Goal: Task Accomplishment & Management: Manage account settings

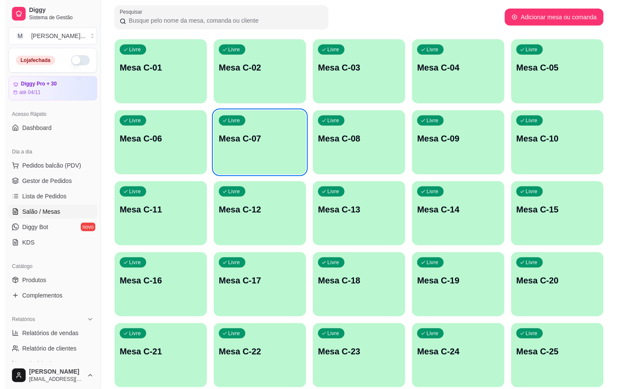
scroll to position [232, 0]
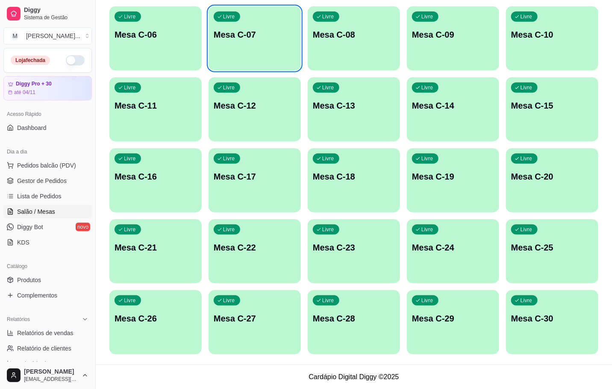
click at [569, 309] on div "Livre Mesa C-30" at bounding box center [552, 317] width 92 height 54
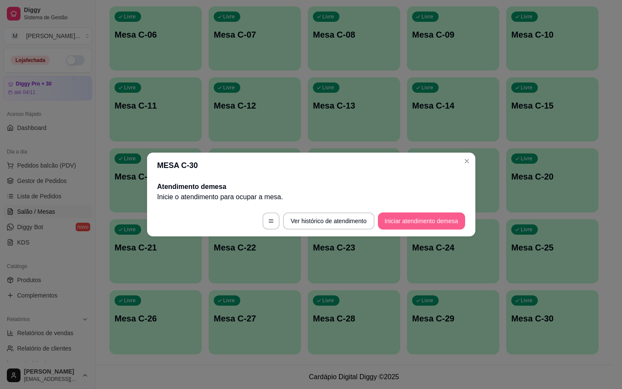
click at [456, 221] on button "Iniciar atendimento de mesa" at bounding box center [421, 220] width 87 height 17
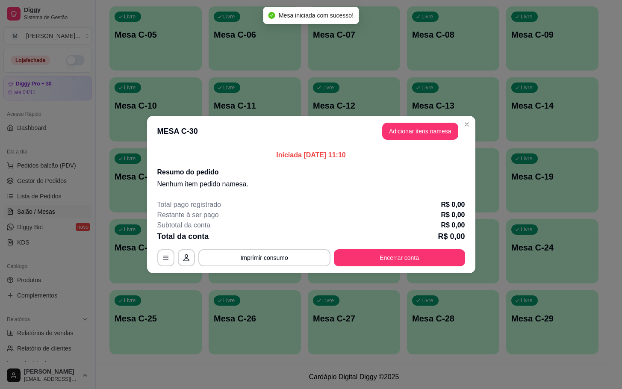
click at [421, 151] on p "Iniciada 06/10/2025 às 11:10" at bounding box center [311, 155] width 308 height 10
click at [422, 141] on header "MESA C-30 Adicionar itens na mesa" at bounding box center [311, 131] width 328 height 31
click at [431, 129] on button "Adicionar itens na mesa" at bounding box center [420, 131] width 76 height 17
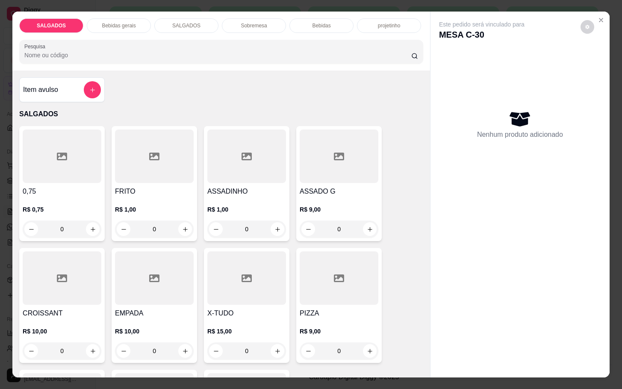
click at [331, 263] on div at bounding box center [339, 277] width 79 height 53
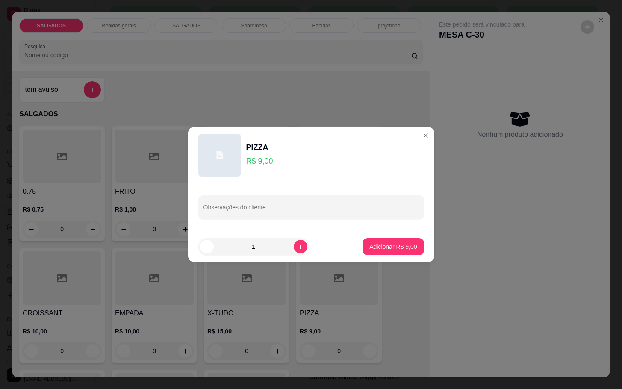
click at [367, 235] on footer "1 Adicionar R$ 9,00" at bounding box center [311, 246] width 246 height 31
click at [368, 253] on button "Adicionar R$ 9,00" at bounding box center [392, 246] width 59 height 17
type input "1"
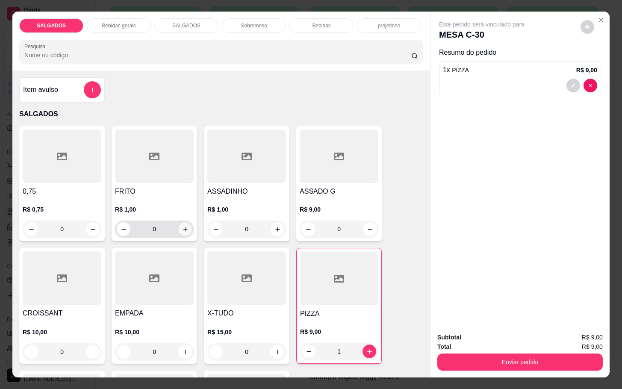
click at [182, 226] on icon "increase-product-quantity" at bounding box center [185, 229] width 6 height 6
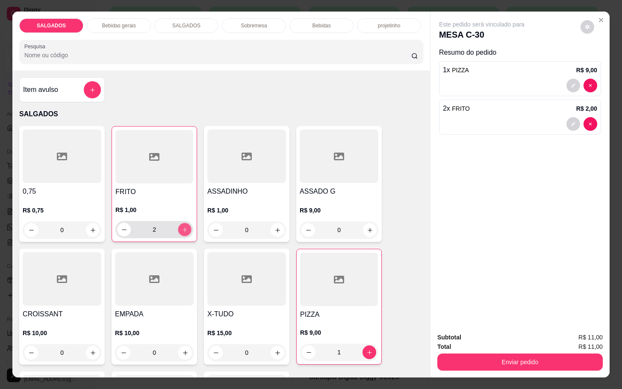
click at [182, 227] on icon "increase-product-quantity" at bounding box center [185, 230] width 6 height 6
type input "6"
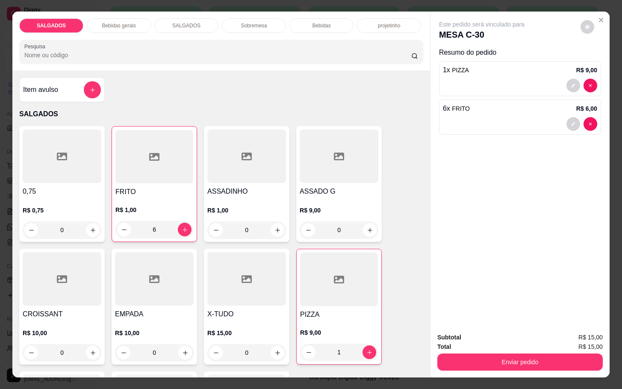
click at [104, 24] on p "Bebidas gerais" at bounding box center [119, 25] width 34 height 7
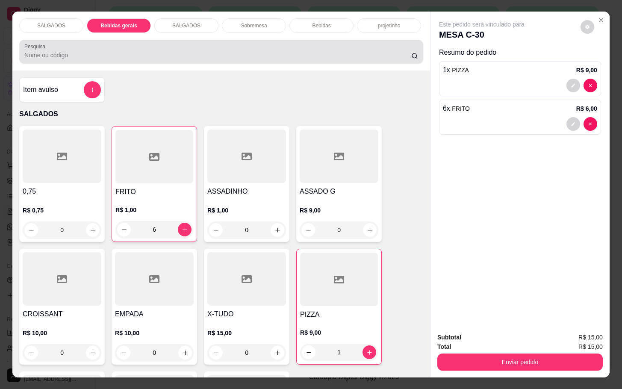
scroll to position [21, 0]
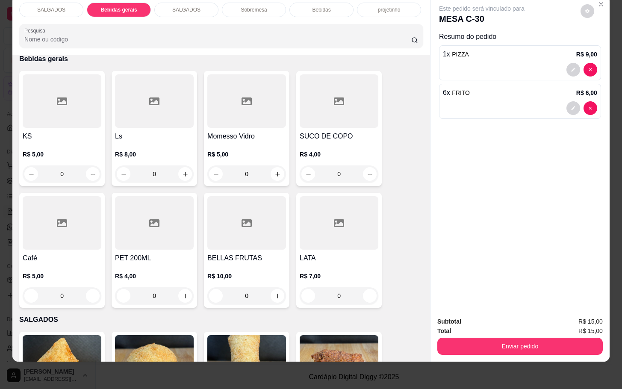
click at [199, 4] on div "SALGADOS" at bounding box center [186, 10] width 64 height 15
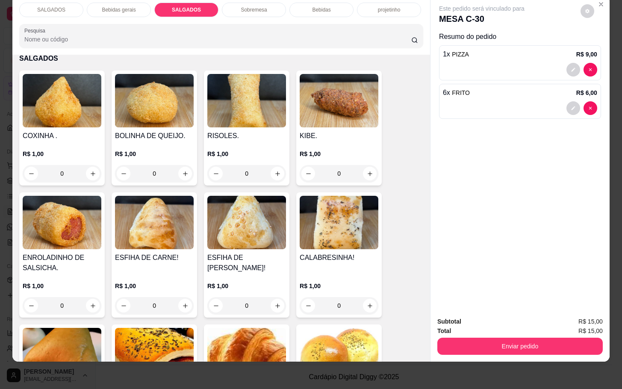
click at [333, 4] on div "Bebidas" at bounding box center [321, 10] width 64 height 15
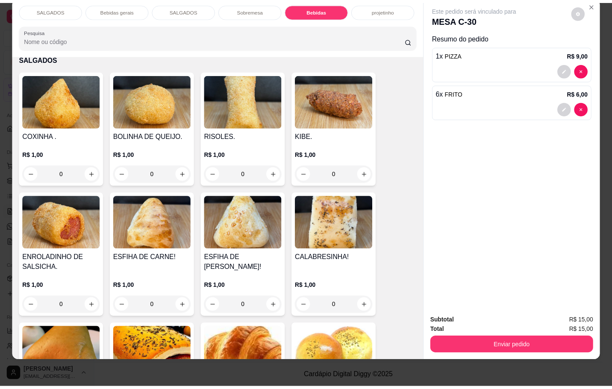
scroll to position [1470, 0]
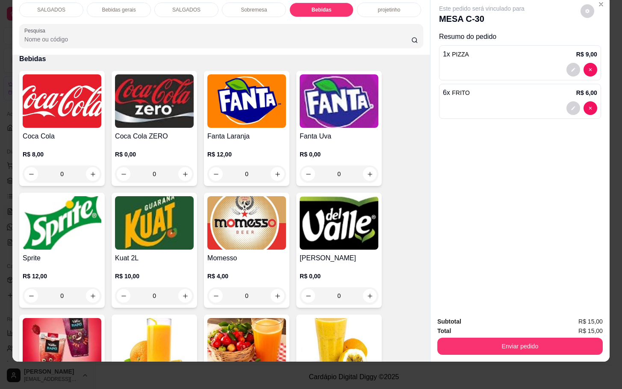
click at [33, 86] on img at bounding box center [62, 100] width 79 height 53
click at [260, 167] on div "Lata R$ 7,00" at bounding box center [311, 179] width 226 height 28
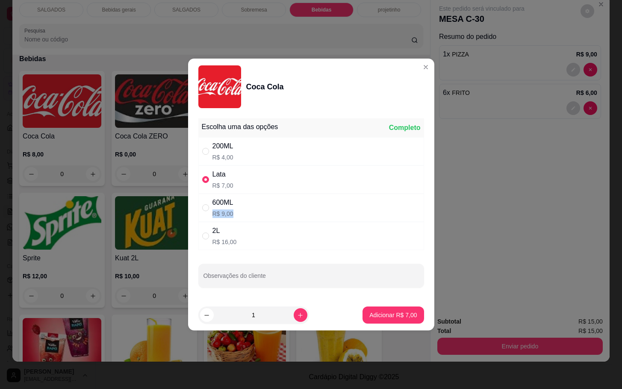
drag, startPoint x: 262, startPoint y: 196, endPoint x: 263, endPoint y: 207, distance: 10.7
click at [262, 212] on div "600ML R$ 9,00" at bounding box center [311, 208] width 226 height 28
radio input "false"
radio input "true"
drag, startPoint x: 325, startPoint y: 189, endPoint x: 330, endPoint y: 188, distance: 5.1
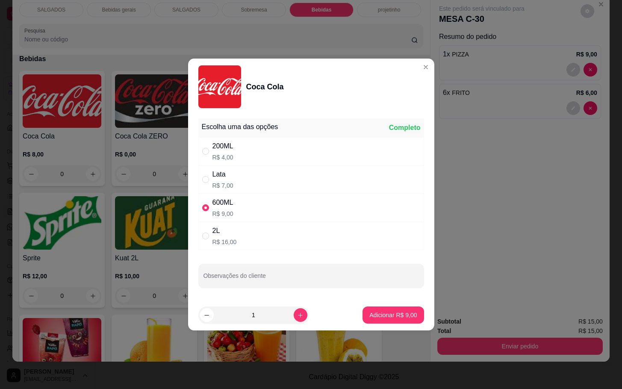
click at [329, 189] on div "Lata R$ 7,00" at bounding box center [311, 179] width 226 height 28
radio input "true"
radio input "false"
click at [385, 312] on p "Adicionar R$ 7,00" at bounding box center [392, 315] width 47 height 9
type input "1"
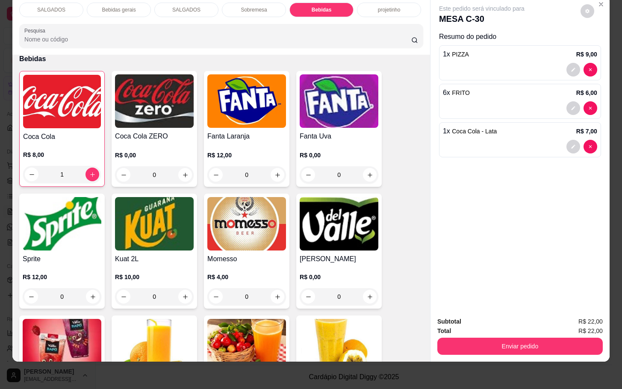
click at [437, 338] on button "Enviar pedido" at bounding box center [519, 346] width 165 height 17
click at [590, 321] on button "Enviar pedido" at bounding box center [581, 315] width 49 height 17
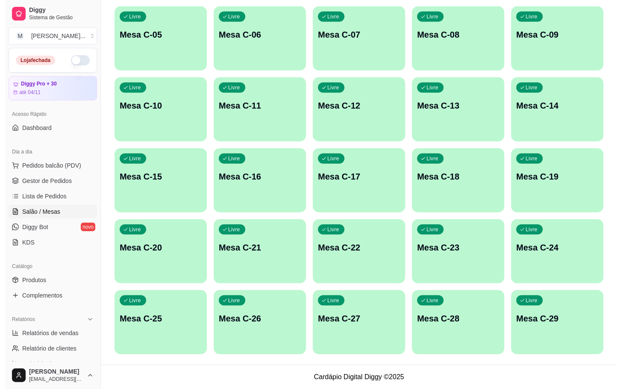
scroll to position [168, 0]
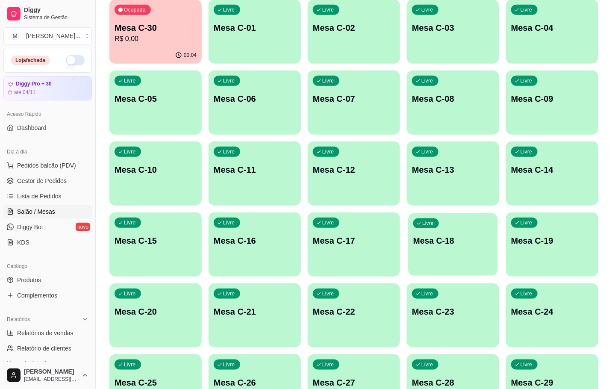
click at [465, 252] on div "Livre Mesa C-18" at bounding box center [453, 239] width 90 height 52
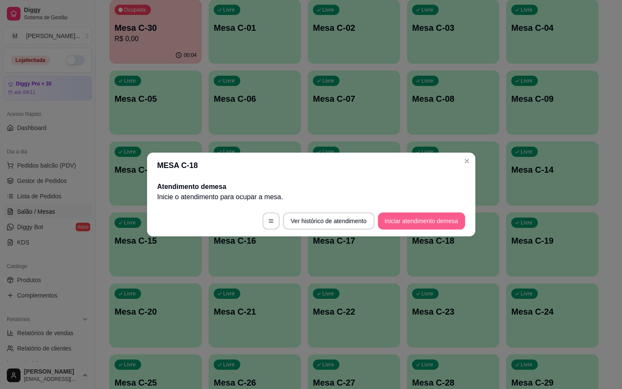
click at [431, 211] on footer "Ver histórico de atendimento Iniciar atendimento de mesa" at bounding box center [311, 221] width 328 height 31
click at [444, 219] on button "Iniciar atendimento de mesa" at bounding box center [421, 220] width 87 height 17
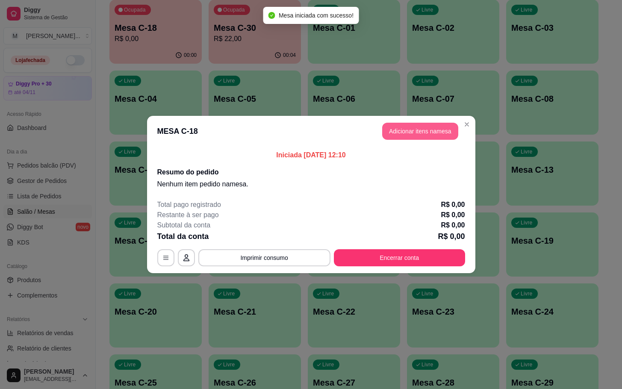
click at [433, 138] on button "Adicionar itens na mesa" at bounding box center [420, 131] width 76 height 17
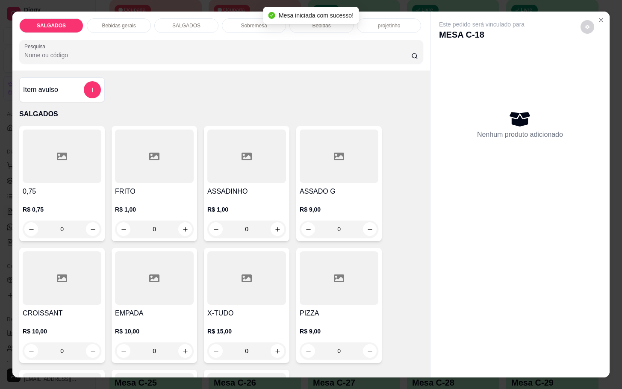
click at [132, 18] on div "Bebidas gerais" at bounding box center [119, 25] width 64 height 15
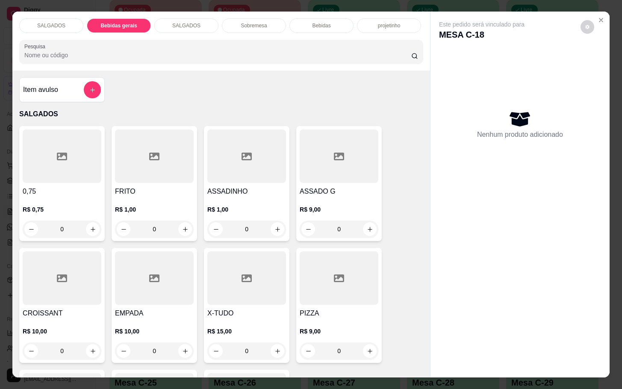
scroll to position [21, 0]
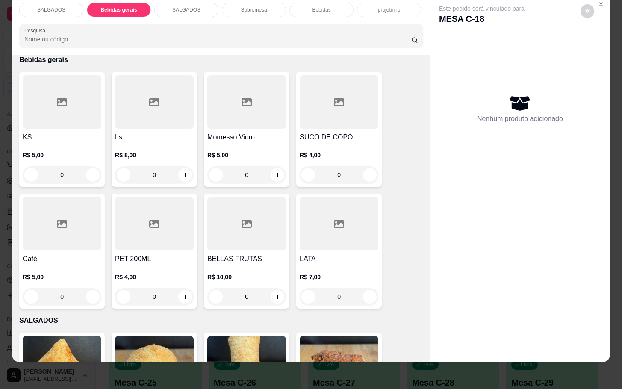
click at [131, 113] on div at bounding box center [154, 101] width 79 height 53
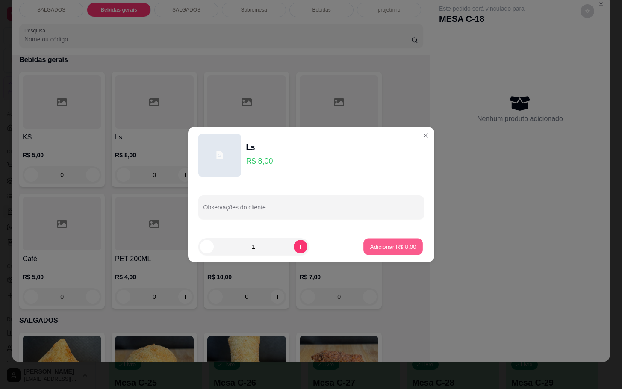
click at [393, 240] on button "Adicionar R$ 8,00" at bounding box center [392, 246] width 59 height 17
type input "1"
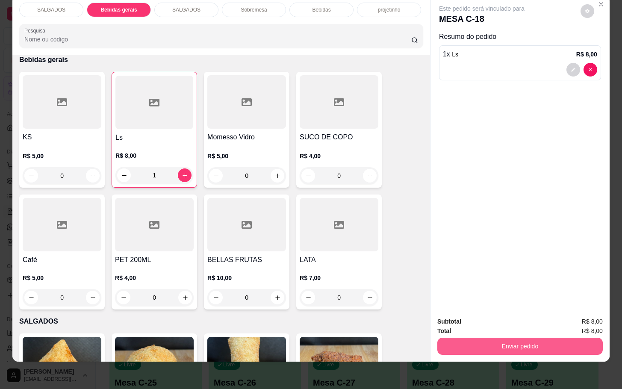
click at [485, 338] on button "Enviar pedido" at bounding box center [519, 346] width 165 height 17
click at [486, 338] on button "Enviar pedido" at bounding box center [520, 346] width 160 height 17
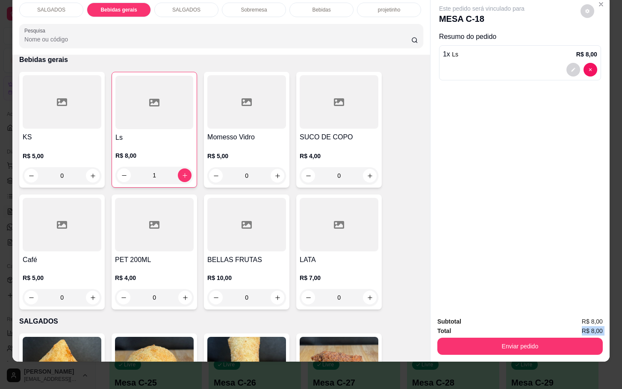
drag, startPoint x: 516, startPoint y: 324, endPoint x: 520, endPoint y: 334, distance: 11.0
click at [520, 334] on div "Subtotal R$ 8,00 Total R$ 8,00 Enviar pedido" at bounding box center [519, 336] width 165 height 38
click at [520, 338] on button "Enviar pedido" at bounding box center [520, 346] width 160 height 17
click at [573, 313] on button "Enviar pedido" at bounding box center [579, 316] width 47 height 16
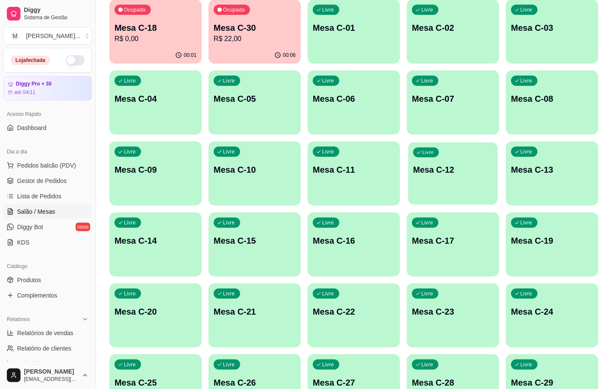
click at [444, 163] on div "Livre Mesa C-12" at bounding box center [453, 168] width 90 height 52
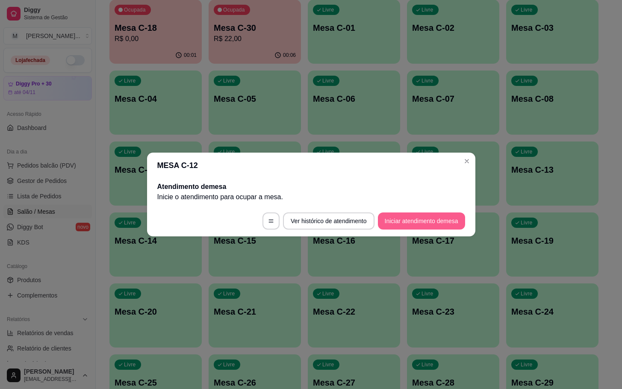
click at [425, 221] on button "Iniciar atendimento de mesa" at bounding box center [421, 220] width 87 height 17
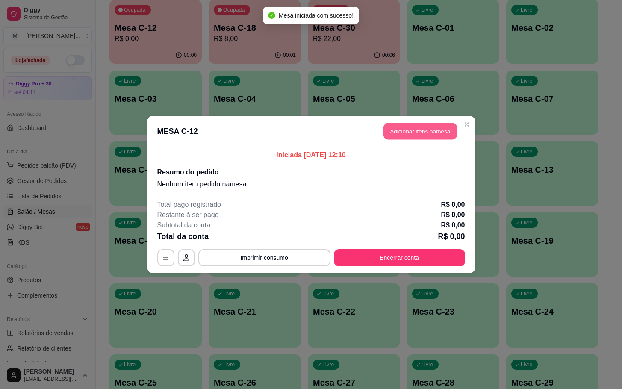
click at [418, 135] on button "Adicionar itens na mesa" at bounding box center [420, 131] width 74 height 17
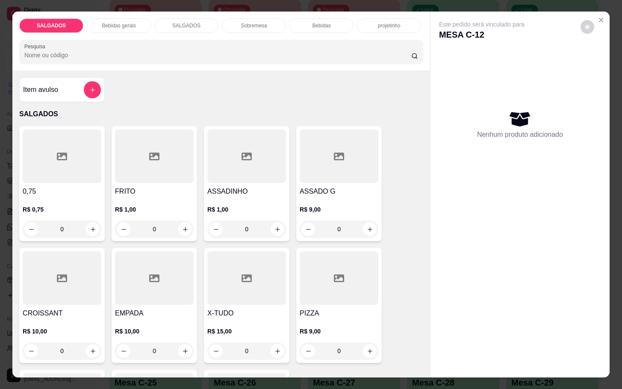
click at [167, 226] on input "0" at bounding box center [154, 229] width 48 height 17
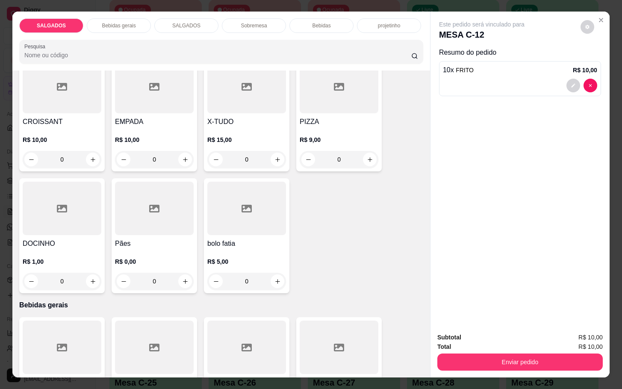
scroll to position [321, 0]
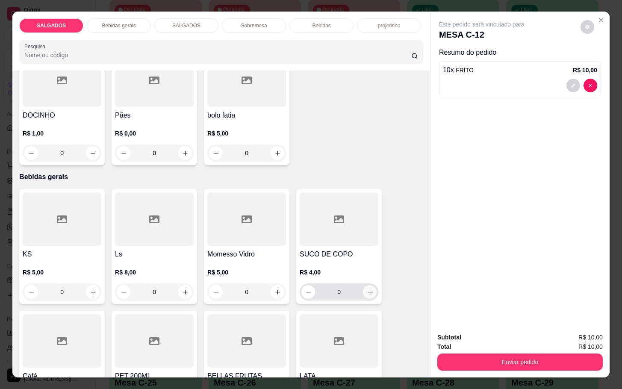
type input "10"
click at [363, 291] on button "increase-product-quantity" at bounding box center [370, 292] width 14 height 14
type input "1"
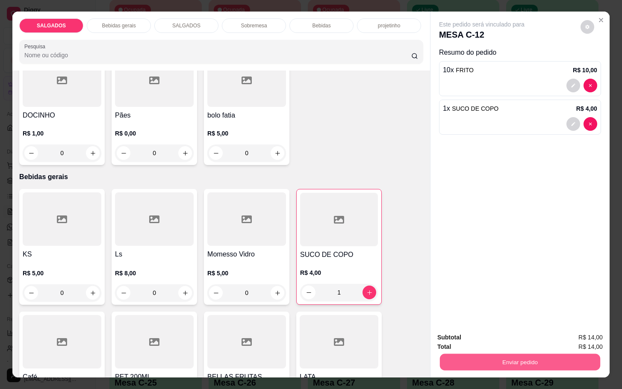
click at [463, 361] on button "Enviar pedido" at bounding box center [520, 361] width 160 height 17
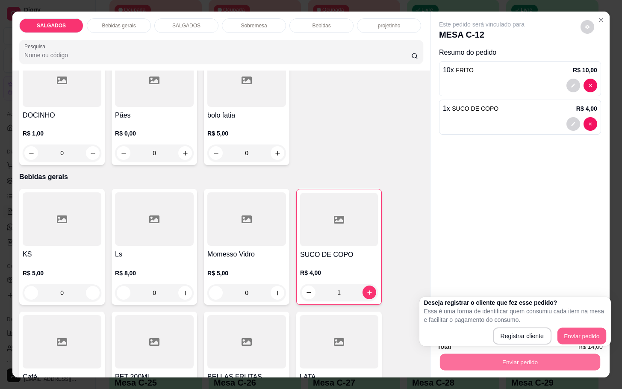
click at [571, 328] on button "Enviar pedido" at bounding box center [581, 336] width 49 height 17
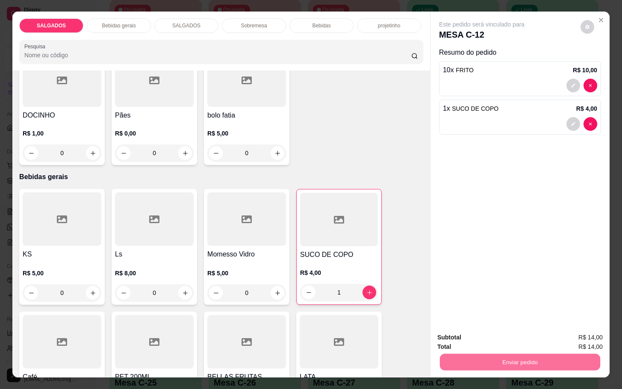
click at [580, 336] on button "Enviar pedido" at bounding box center [579, 336] width 48 height 16
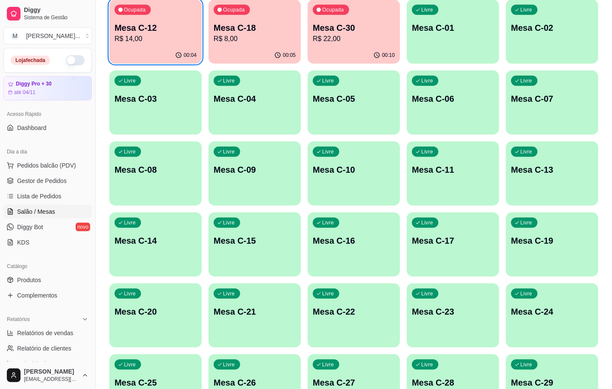
click at [368, 50] on div "00:10" at bounding box center [354, 55] width 92 height 17
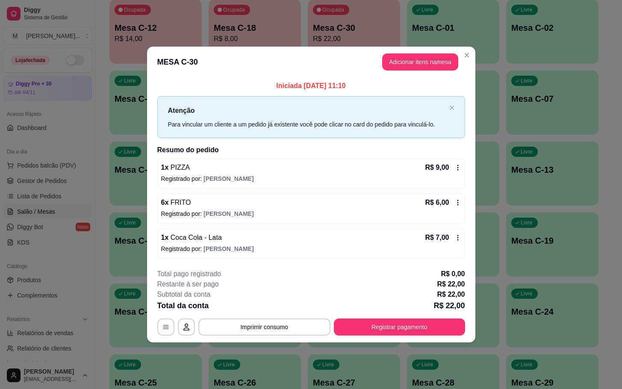
drag, startPoint x: 413, startPoint y: 46, endPoint x: 413, endPoint y: 62, distance: 15.4
click at [413, 53] on header "MESA C-30 Adicionar itens na mesa" at bounding box center [311, 62] width 328 height 31
click at [413, 64] on button "Adicionar itens na mesa" at bounding box center [420, 61] width 76 height 17
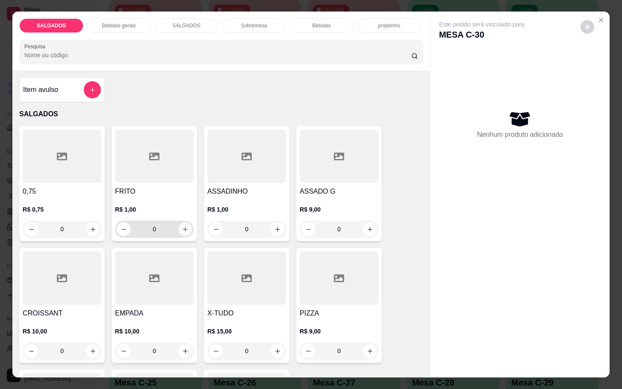
click at [184, 226] on button "increase-product-quantity" at bounding box center [185, 229] width 14 height 14
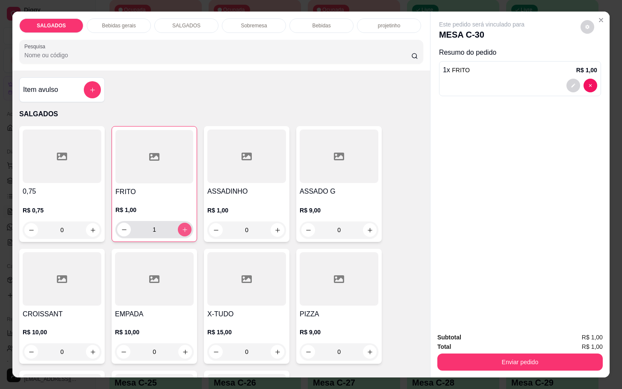
click at [185, 228] on button "increase-product-quantity" at bounding box center [185, 230] width 14 height 14
click at [185, 231] on div "2" at bounding box center [154, 229] width 74 height 17
click at [182, 227] on icon "increase-product-quantity" at bounding box center [185, 230] width 6 height 6
type input "3"
click at [523, 371] on div "Subtotal R$ 3,00 Total R$ 3,00 Enviar pedido" at bounding box center [519, 352] width 179 height 52
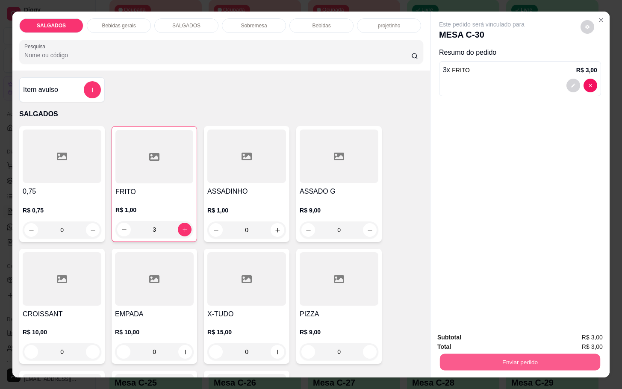
click at [531, 354] on button "Enviar pedido" at bounding box center [520, 361] width 160 height 17
click at [571, 341] on button "Enviar pedido" at bounding box center [579, 336] width 47 height 16
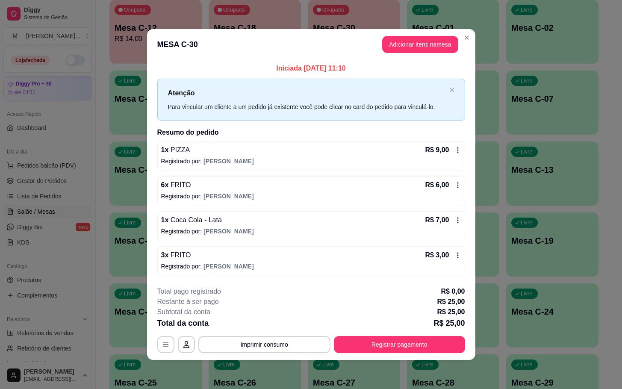
click at [436, 358] on footer "**********" at bounding box center [311, 320] width 328 height 80
click at [440, 356] on footer "**********" at bounding box center [311, 320] width 328 height 80
click at [449, 357] on footer "**********" at bounding box center [311, 320] width 328 height 80
click at [447, 353] on button "Registrar pagamento" at bounding box center [399, 344] width 131 height 17
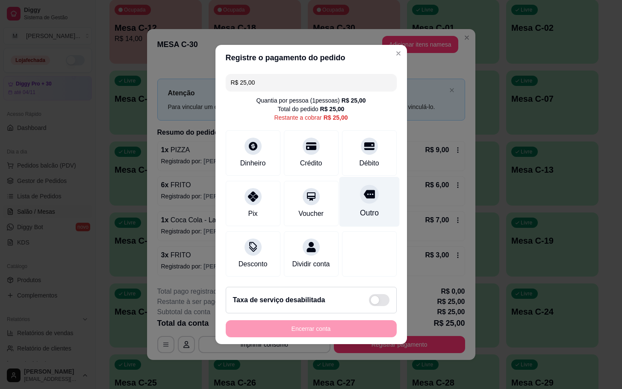
click at [370, 177] on div "Outro" at bounding box center [369, 202] width 60 height 50
type input "R$ 0,00"
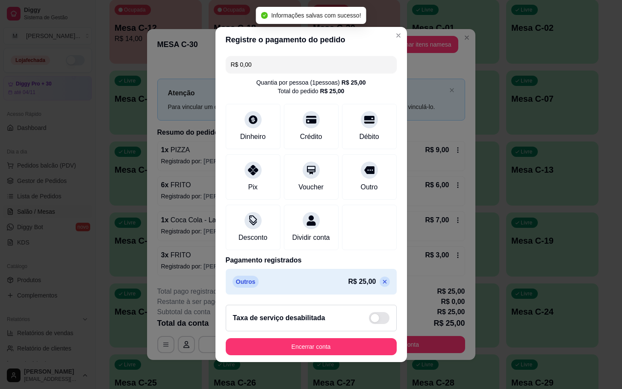
click at [345, 366] on div "Registre o pagamento do pedido R$ 0,00 Quantia por pessoa ( 1 pessoas) R$ 25,00…" at bounding box center [311, 194] width 622 height 389
click at [342, 355] on button "Encerrar conta" at bounding box center [311, 346] width 171 height 17
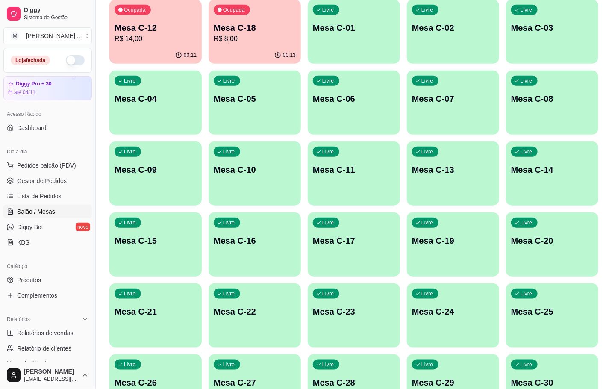
click at [258, 53] on div "00:13" at bounding box center [255, 55] width 92 height 17
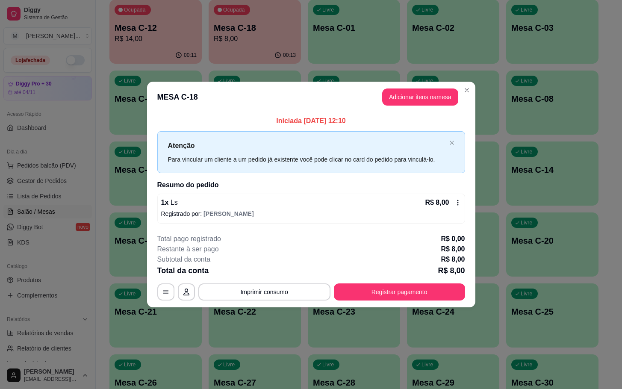
click at [415, 94] on button "Adicionar itens na mesa" at bounding box center [420, 96] width 76 height 17
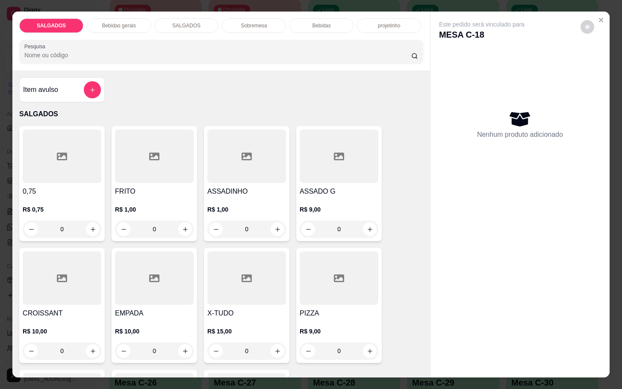
click at [249, 188] on h4 "ASSADINHO" at bounding box center [246, 191] width 79 height 10
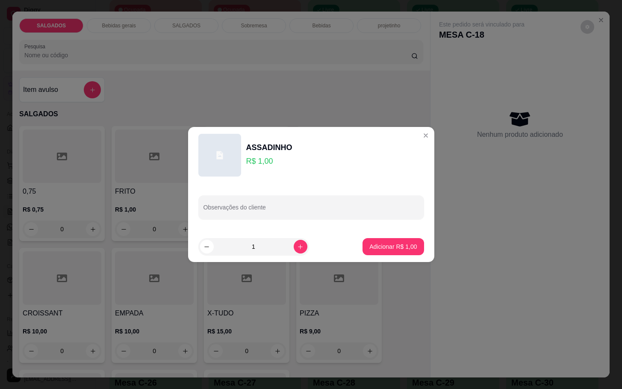
click at [253, 248] on input "1" at bounding box center [254, 246] width 80 height 17
click at [297, 246] on icon "increase-product-quantity" at bounding box center [300, 247] width 6 height 6
click at [297, 245] on icon "increase-product-quantity" at bounding box center [300, 247] width 6 height 6
click at [297, 244] on icon "increase-product-quantity" at bounding box center [300, 247] width 6 height 6
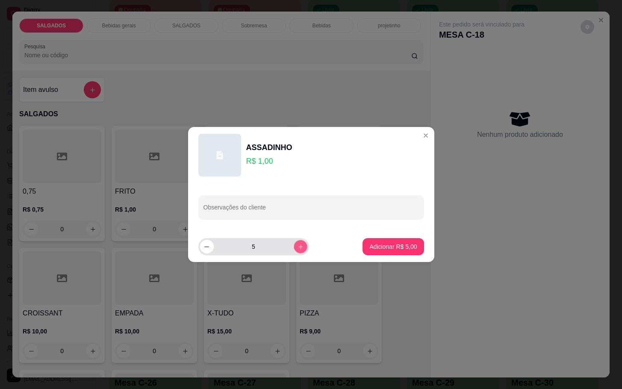
click at [295, 242] on button "increase-product-quantity" at bounding box center [300, 246] width 13 height 13
click at [295, 241] on button "increase-product-quantity" at bounding box center [300, 246] width 13 height 13
click at [295, 247] on button "increase-product-quantity" at bounding box center [301, 247] width 14 height 14
type input "8"
drag, startPoint x: 352, startPoint y: 245, endPoint x: 376, endPoint y: 252, distance: 25.3
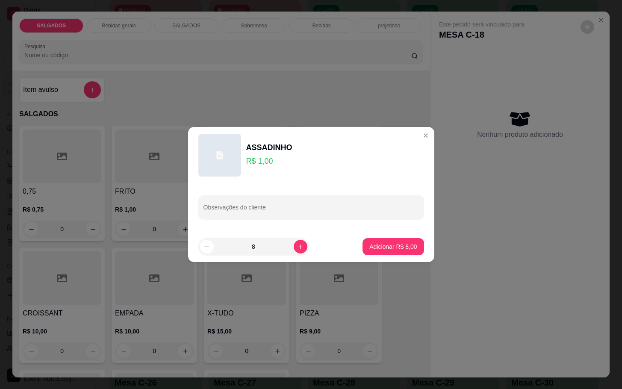
click at [353, 244] on footer "8 Adicionar R$ 8,00" at bounding box center [311, 246] width 246 height 31
click at [380, 252] on button "Adicionar R$ 8,00" at bounding box center [392, 246] width 59 height 17
type input "8"
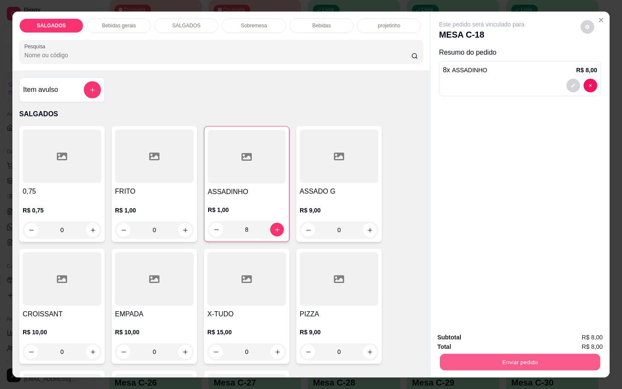
click at [489, 359] on button "Enviar pedido" at bounding box center [520, 361] width 160 height 17
click at [493, 356] on button "Enviar pedido" at bounding box center [520, 361] width 160 height 17
click at [533, 363] on button "Enviar pedido" at bounding box center [519, 361] width 165 height 17
click at [572, 340] on button "Enviar pedido" at bounding box center [579, 336] width 47 height 16
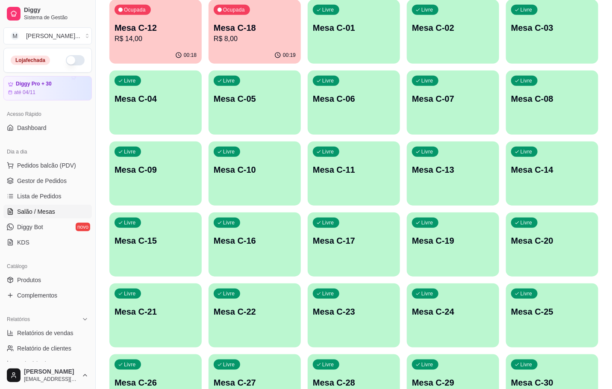
click at [123, 46] on div "Ocupada Mesa C-12 R$ 14,00" at bounding box center [155, 23] width 92 height 47
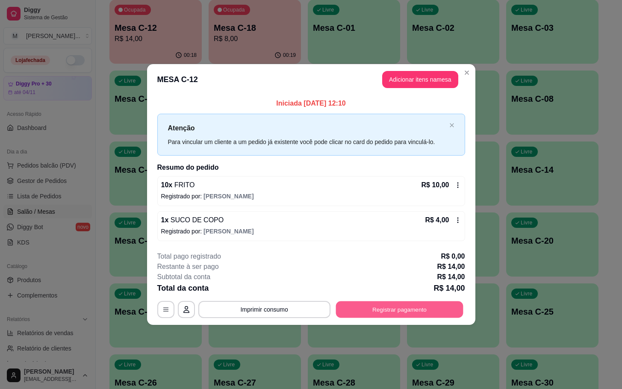
click at [379, 315] on button "Registrar pagamento" at bounding box center [399, 309] width 127 height 17
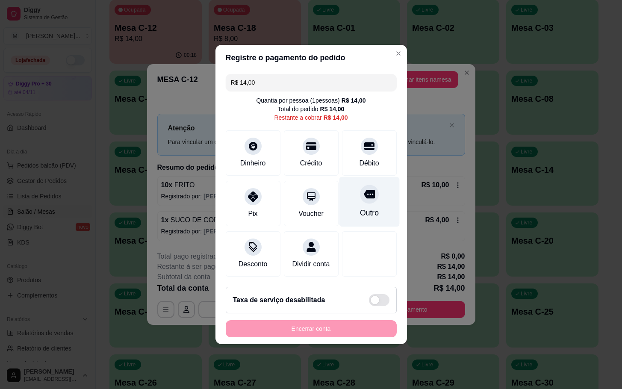
click at [372, 211] on div "Outro" at bounding box center [369, 202] width 60 height 50
type input "R$ 0,00"
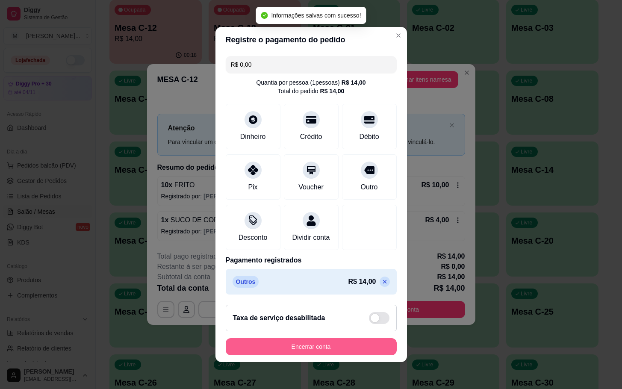
click at [272, 353] on button "Encerrar conta" at bounding box center [311, 346] width 171 height 17
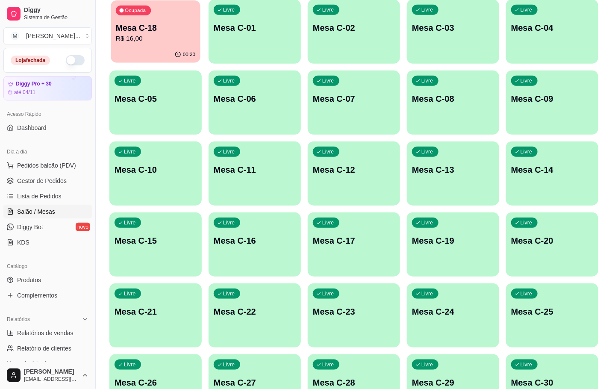
click at [127, 23] on p "Mesa C-18" at bounding box center [155, 28] width 79 height 12
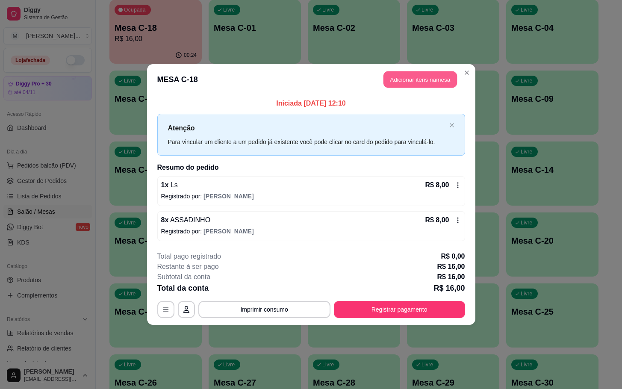
click at [421, 78] on button "Adicionar itens na mesa" at bounding box center [420, 79] width 74 height 17
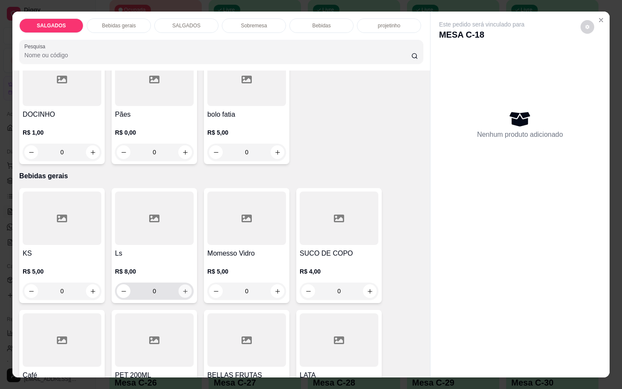
click at [183, 288] on icon "increase-product-quantity" at bounding box center [185, 291] width 6 height 6
type input "1"
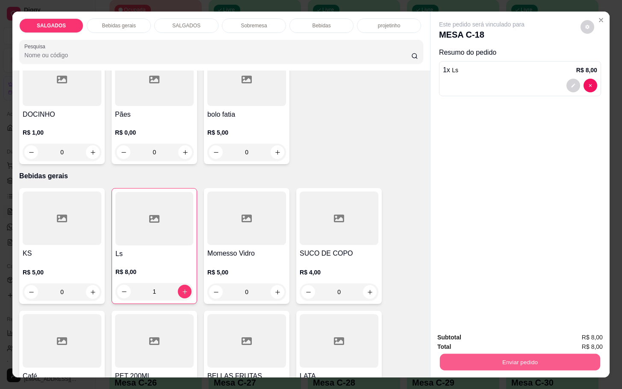
click at [467, 362] on button "Enviar pedido" at bounding box center [520, 361] width 160 height 17
click at [582, 337] on button "Enviar pedido" at bounding box center [579, 336] width 48 height 16
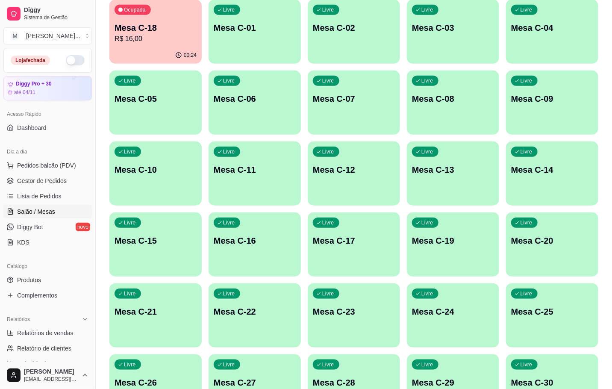
click at [530, 369] on div "Livre" at bounding box center [524, 364] width 26 height 10
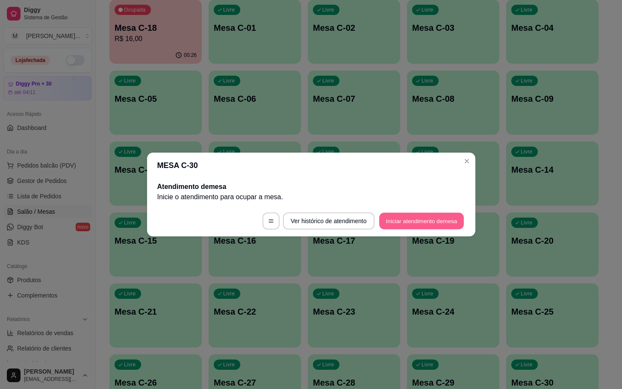
click at [449, 220] on button "Iniciar atendimento de mesa" at bounding box center [421, 221] width 85 height 17
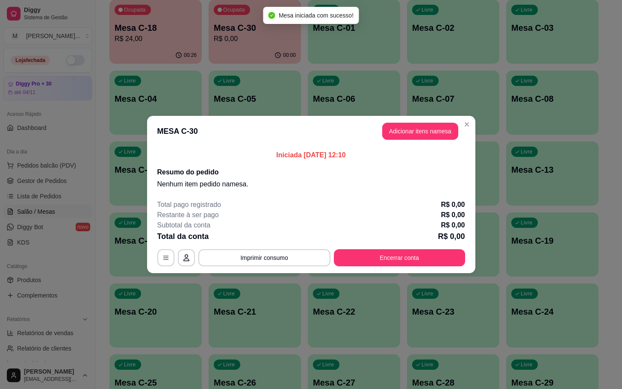
click at [435, 119] on header "MESA C-30 Adicionar itens na mesa" at bounding box center [311, 131] width 328 height 31
click at [427, 132] on button "Adicionar itens na mesa" at bounding box center [420, 131] width 76 height 17
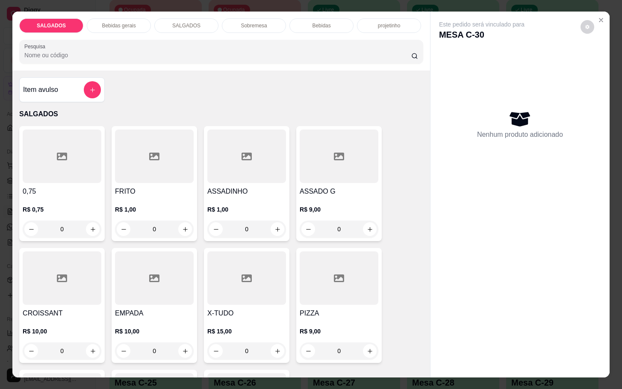
click at [335, 300] on div at bounding box center [339, 277] width 79 height 53
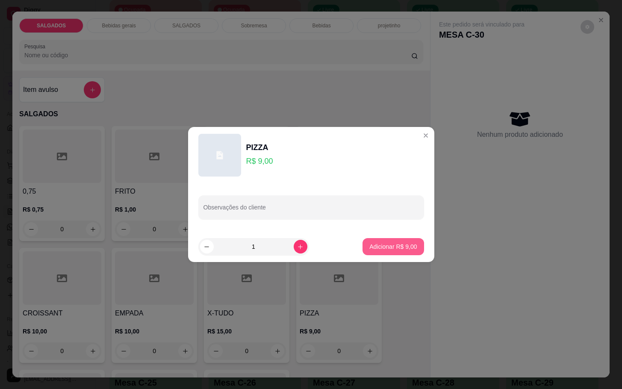
click at [378, 253] on button "Adicionar R$ 9,00" at bounding box center [392, 246] width 61 height 17
type input "1"
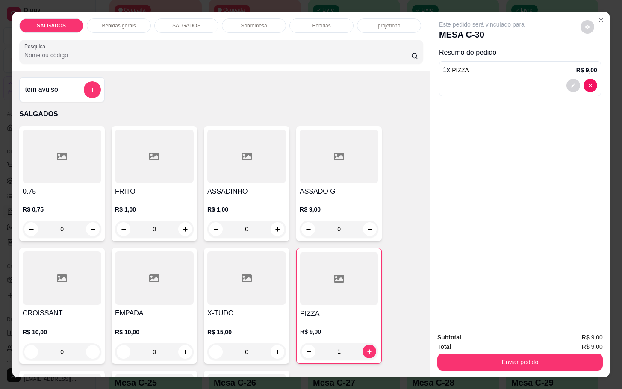
click at [109, 22] on p "Bebidas gerais" at bounding box center [119, 25] width 34 height 7
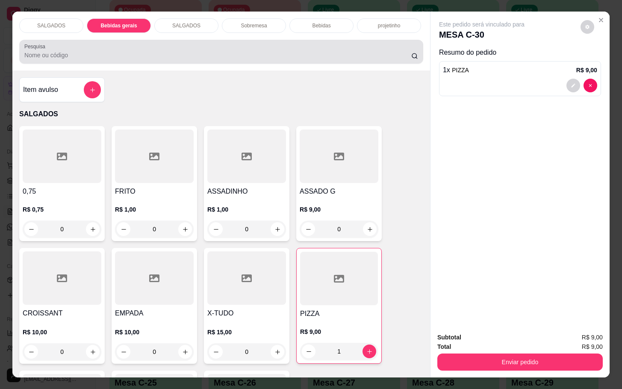
scroll to position [21, 0]
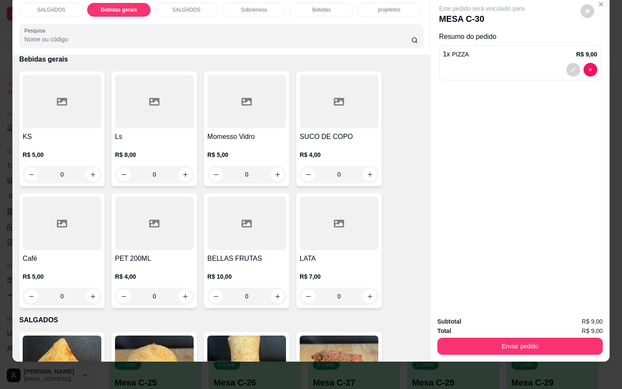
click at [143, 108] on div at bounding box center [154, 101] width 79 height 53
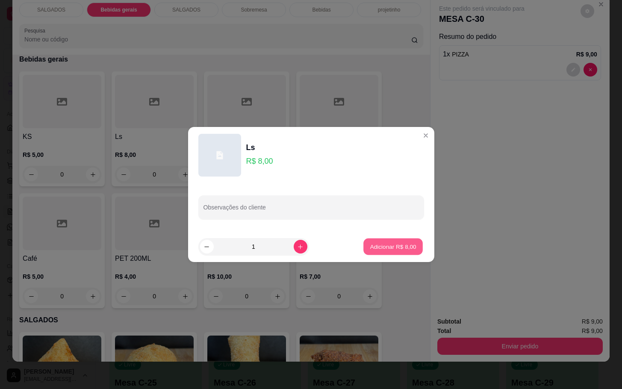
click at [386, 244] on p "Adicionar R$ 8,00" at bounding box center [393, 246] width 46 height 8
type input "1"
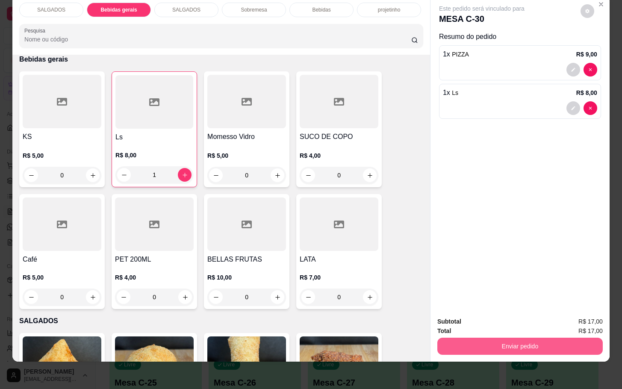
click at [528, 340] on button "Enviar pedido" at bounding box center [519, 346] width 165 height 17
click at [565, 338] on button "Enviar pedido" at bounding box center [520, 346] width 160 height 17
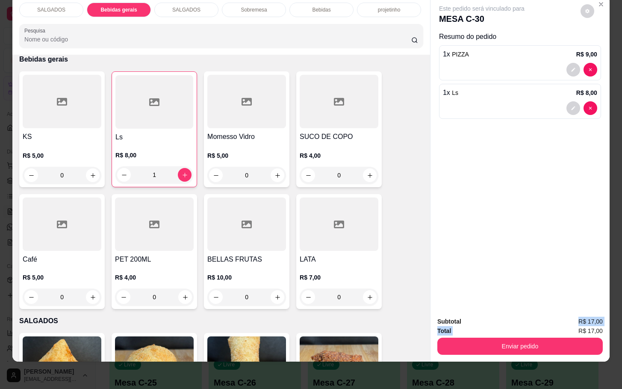
drag, startPoint x: 572, startPoint y: 315, endPoint x: 563, endPoint y: 332, distance: 19.5
click at [568, 324] on div "Subtotal R$ 17,00 Total R$ 17,00 Enviar pedido" at bounding box center [519, 336] width 165 height 38
click at [565, 338] on button "Enviar pedido" at bounding box center [520, 346] width 160 height 17
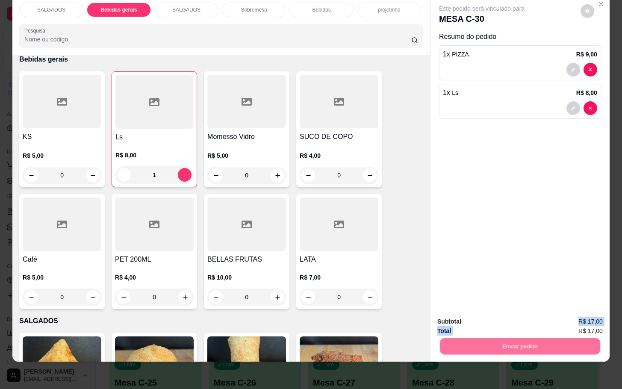
click at [580, 323] on button "Enviar pedido" at bounding box center [579, 316] width 47 height 16
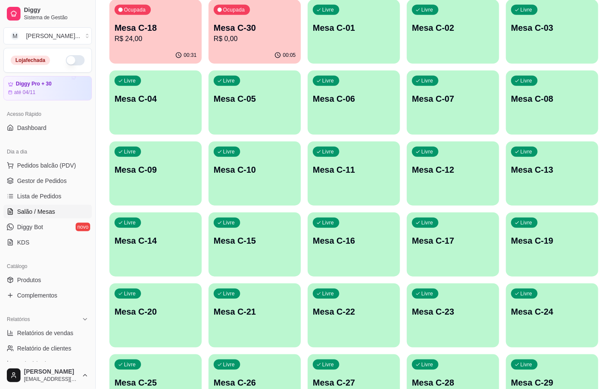
click at [159, 308] on p "Mesa C-20" at bounding box center [156, 312] width 82 height 12
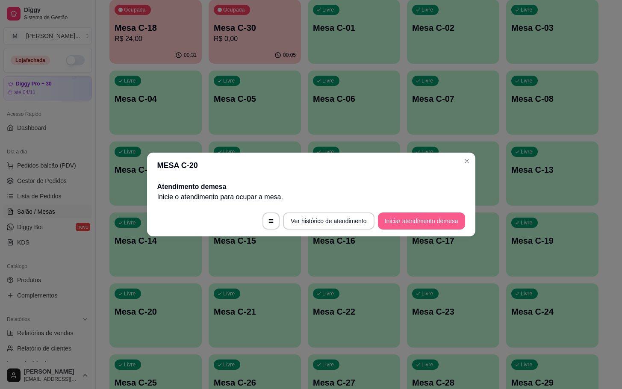
click at [415, 220] on button "Iniciar atendimento de mesa" at bounding box center [421, 220] width 87 height 17
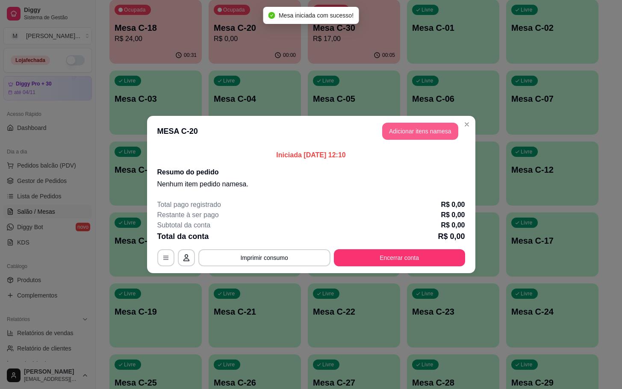
click at [421, 131] on button "Adicionar itens na mesa" at bounding box center [420, 131] width 76 height 17
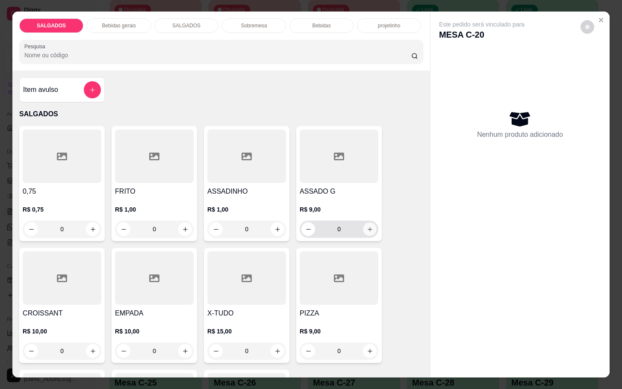
click at [365, 223] on button "increase-product-quantity" at bounding box center [369, 229] width 13 height 13
type input "1"
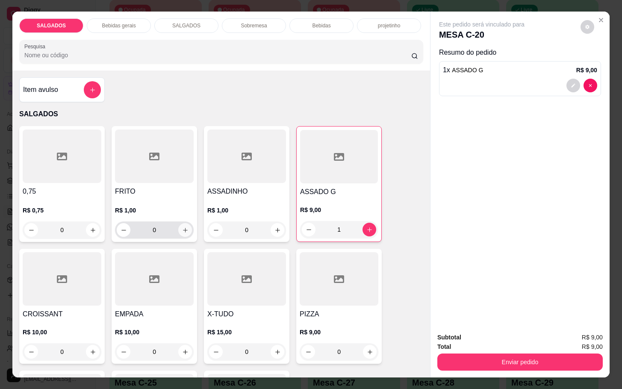
click at [182, 227] on icon "increase-product-quantity" at bounding box center [185, 230] width 6 height 6
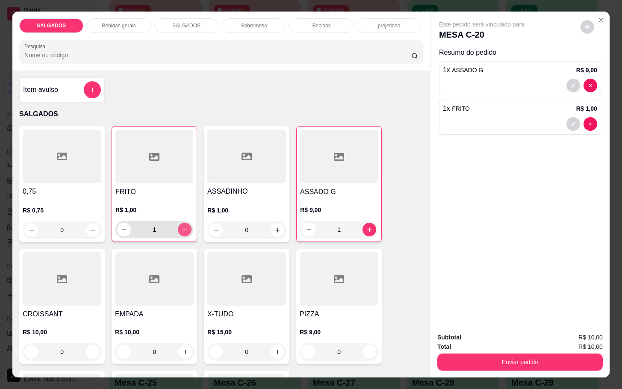
click at [182, 227] on icon "increase-product-quantity" at bounding box center [185, 230] width 6 height 6
type input "4"
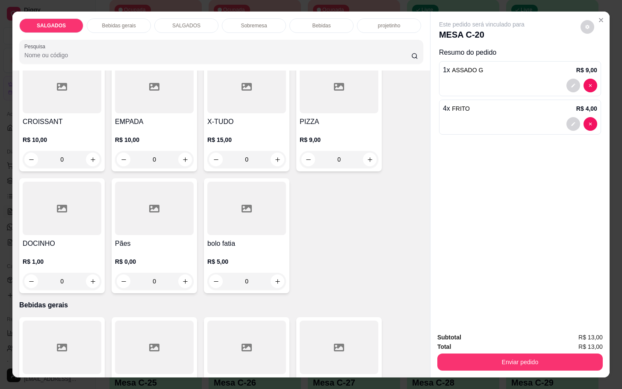
scroll to position [256, 0]
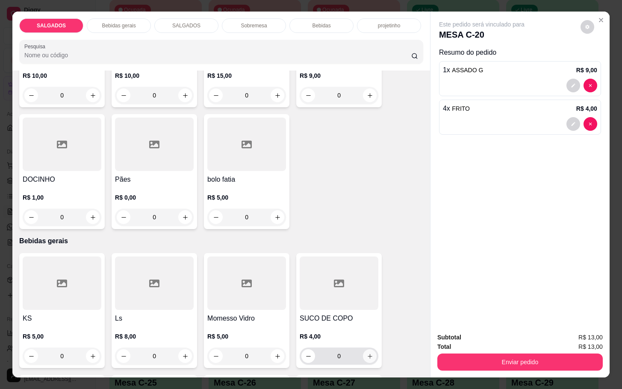
click at [367, 353] on icon "increase-product-quantity" at bounding box center [370, 356] width 6 height 6
type input "1"
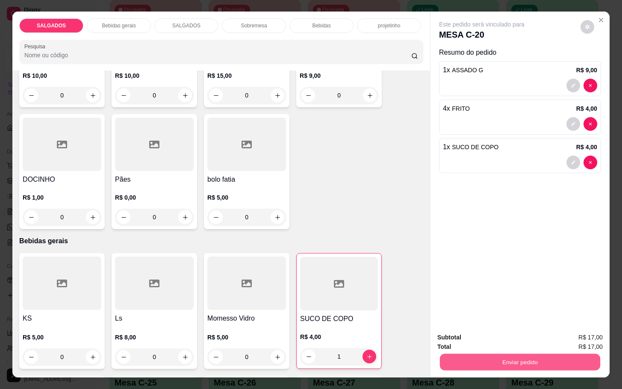
click at [510, 358] on button "Enviar pedido" at bounding box center [520, 361] width 160 height 17
click at [569, 338] on button "Enviar pedido" at bounding box center [579, 336] width 47 height 16
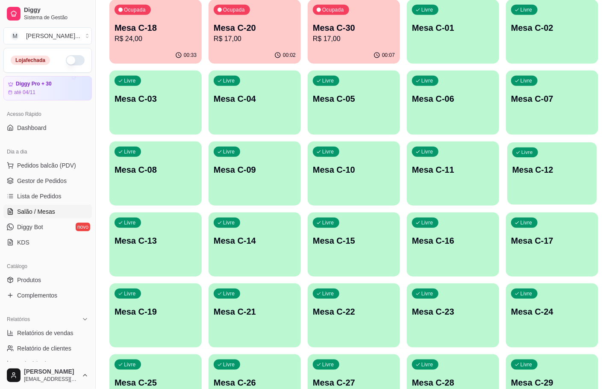
click at [536, 178] on div "Livre Mesa C-12" at bounding box center [552, 168] width 90 height 52
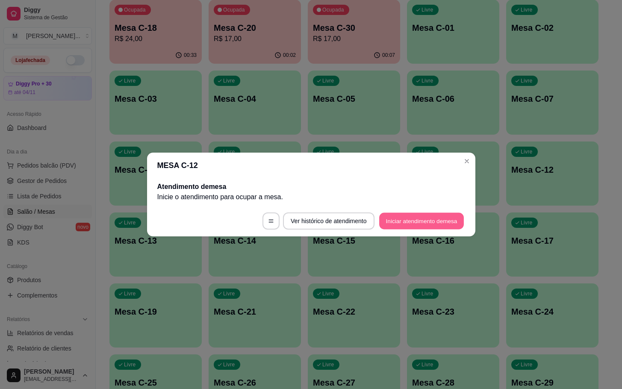
click at [414, 217] on button "Iniciar atendimento de mesa" at bounding box center [421, 221] width 85 height 17
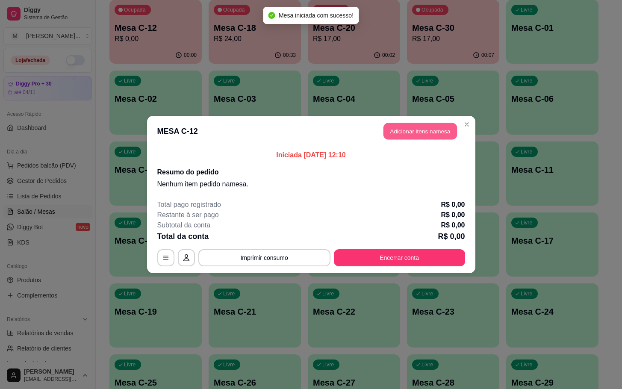
click at [404, 136] on button "Adicionar itens na mesa" at bounding box center [420, 131] width 74 height 17
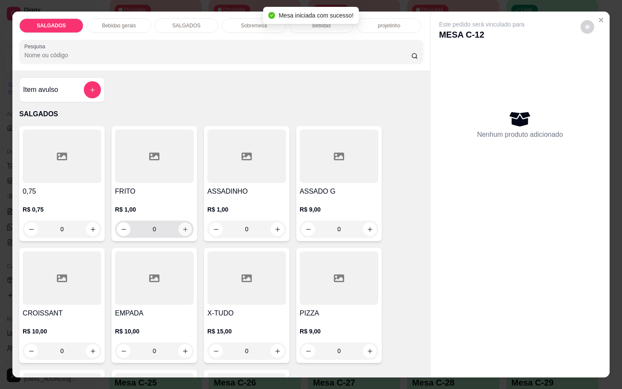
click at [179, 229] on button "increase-product-quantity" at bounding box center [185, 229] width 13 height 13
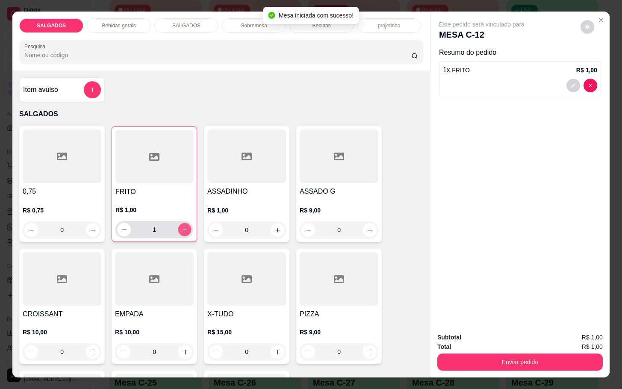
click at [182, 229] on icon "increase-product-quantity" at bounding box center [185, 230] width 6 height 6
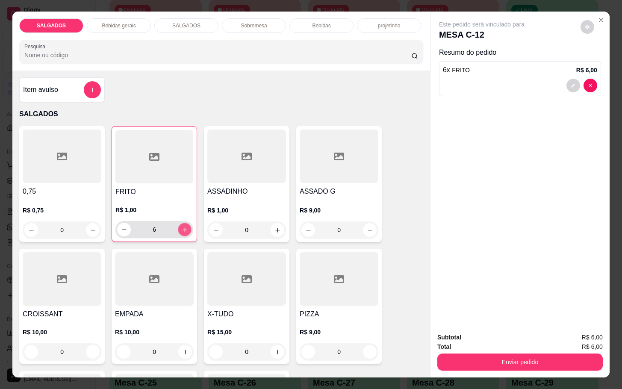
click at [182, 229] on icon "increase-product-quantity" at bounding box center [185, 230] width 6 height 6
type input "10"
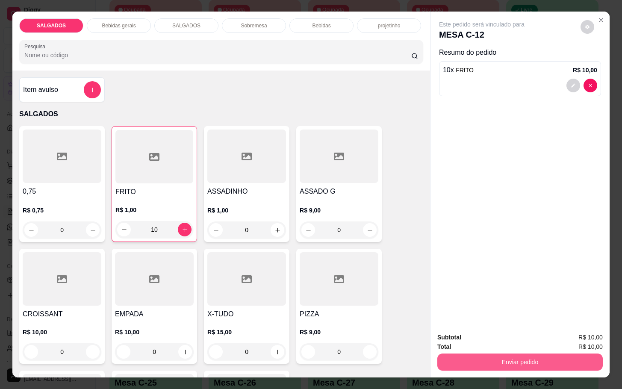
click at [497, 353] on button "Enviar pedido" at bounding box center [519, 361] width 165 height 17
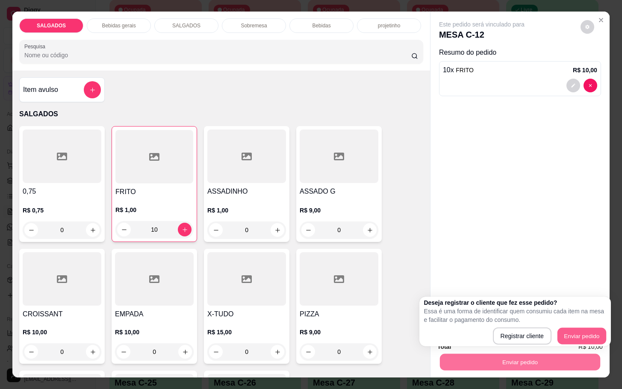
click at [586, 338] on button "Enviar pedido" at bounding box center [581, 336] width 49 height 17
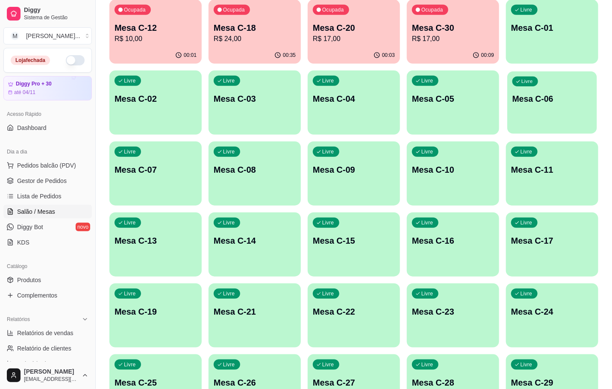
click at [534, 97] on p "Mesa C-06" at bounding box center [551, 99] width 79 height 12
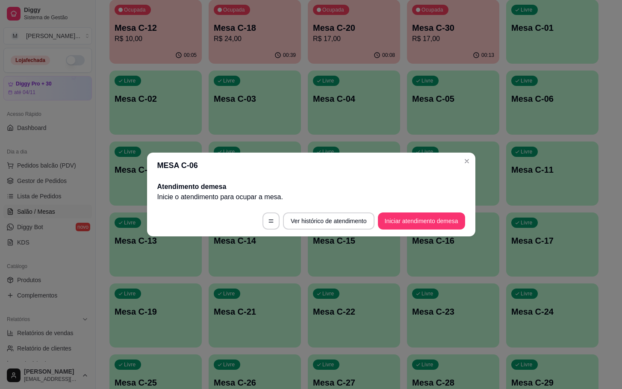
click at [409, 212] on footer "Ver histórico de atendimento Iniciar atendimento de mesa" at bounding box center [311, 221] width 328 height 31
click at [415, 216] on button "Iniciar atendimento de mesa" at bounding box center [421, 221] width 85 height 17
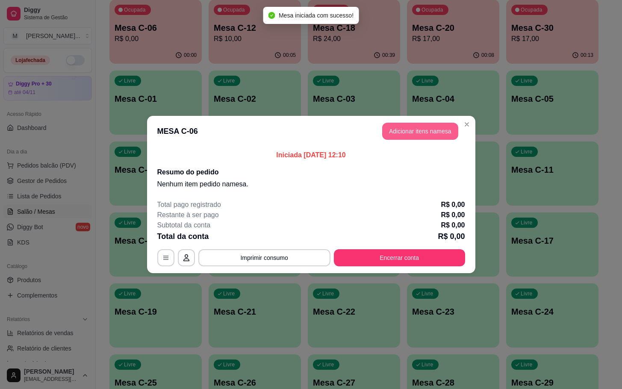
click at [415, 126] on button "Adicionar itens na mesa" at bounding box center [420, 131] width 76 height 17
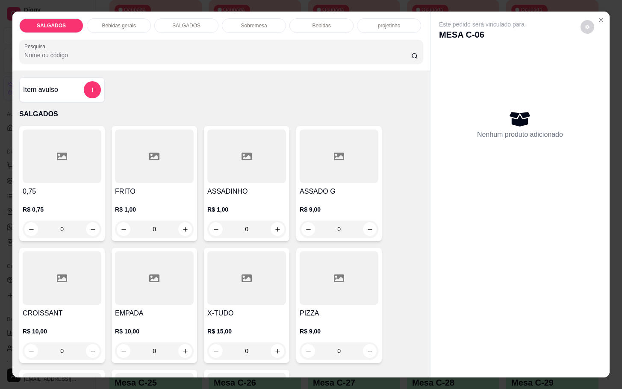
drag, startPoint x: 144, startPoint y: 226, endPoint x: 156, endPoint y: 228, distance: 11.8
click at [156, 228] on input "0" at bounding box center [154, 229] width 48 height 17
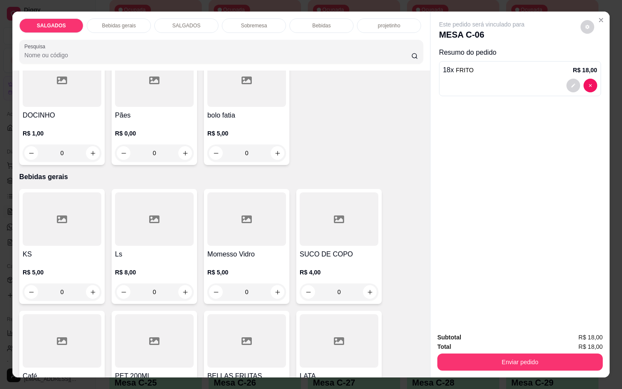
scroll to position [385, 0]
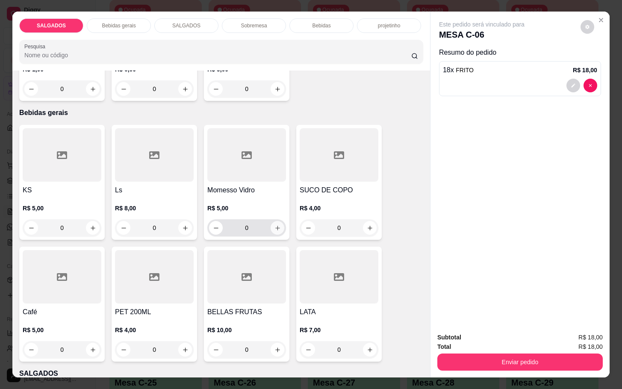
type input "18"
click at [276, 230] on button "increase-product-quantity" at bounding box center [278, 228] width 14 height 14
type input "1"
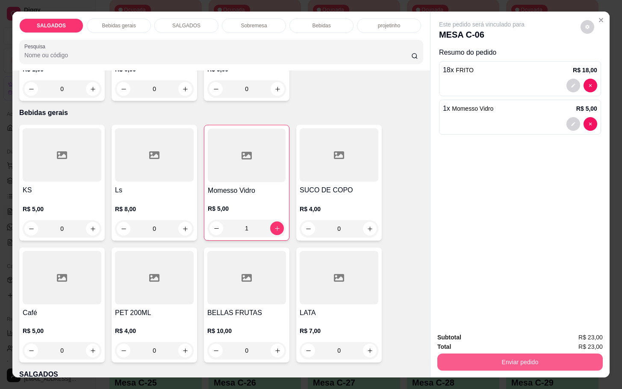
click at [524, 359] on button "Enviar pedido" at bounding box center [519, 361] width 165 height 17
click at [589, 336] on button "Enviar pedido" at bounding box center [579, 336] width 48 height 16
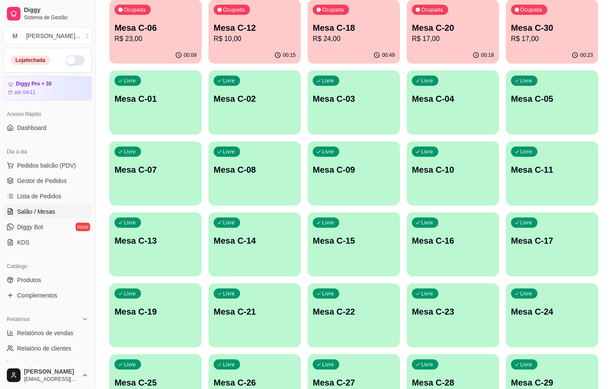
click at [139, 43] on p "R$ 23,00" at bounding box center [156, 39] width 82 height 10
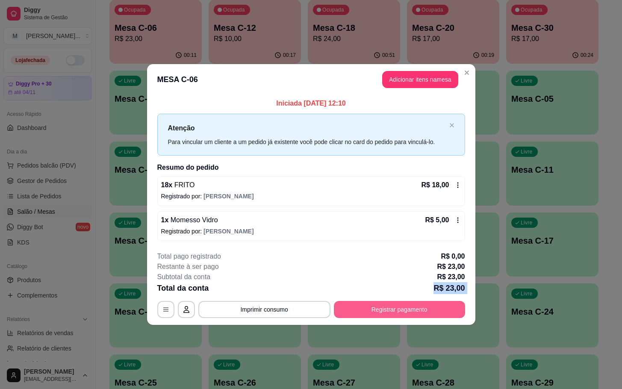
drag, startPoint x: 381, startPoint y: 308, endPoint x: 386, endPoint y: 322, distance: 14.5
click at [382, 313] on div "**********" at bounding box center [311, 284] width 308 height 67
click at [386, 322] on footer "**********" at bounding box center [311, 284] width 328 height 80
click at [393, 315] on button "Registrar pagamento" at bounding box center [399, 309] width 131 height 17
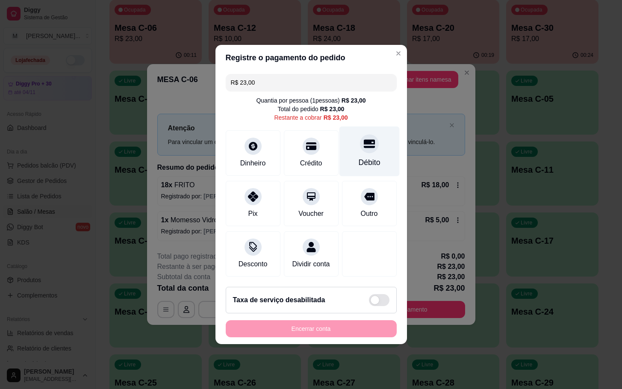
click at [354, 129] on div "Débito" at bounding box center [369, 152] width 60 height 50
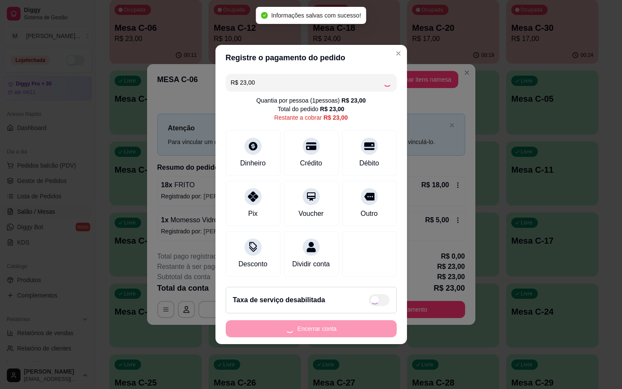
type input "R$ 0,00"
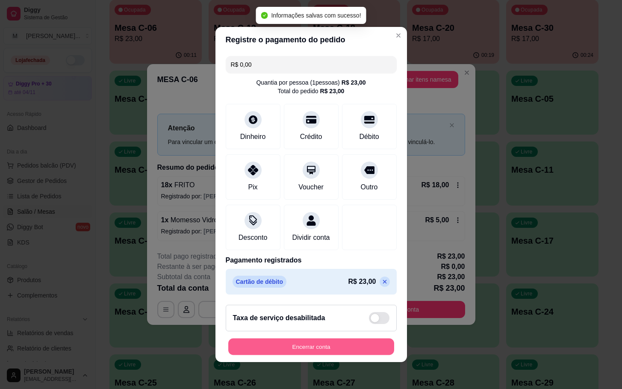
click at [349, 350] on button "Encerrar conta" at bounding box center [311, 347] width 166 height 17
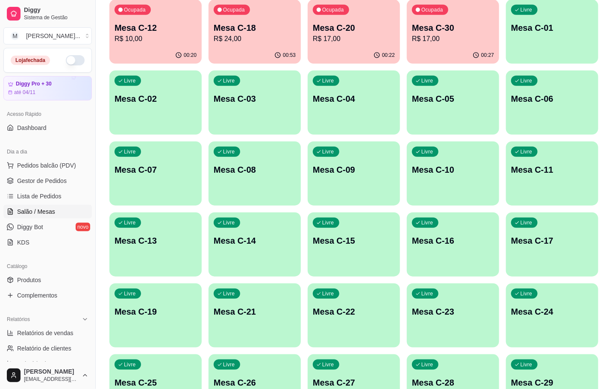
click at [341, 42] on p "R$ 17,00" at bounding box center [354, 39] width 82 height 10
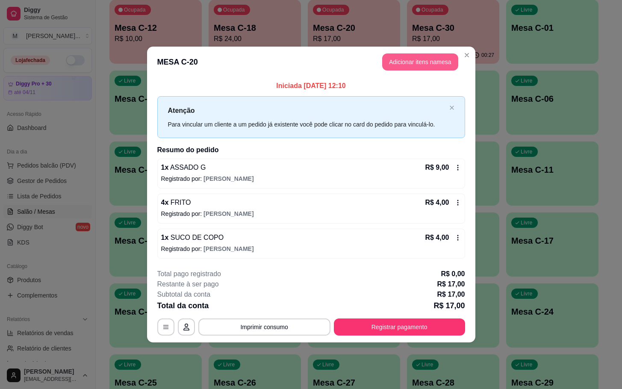
click at [411, 57] on button "Adicionar itens na mesa" at bounding box center [420, 61] width 76 height 17
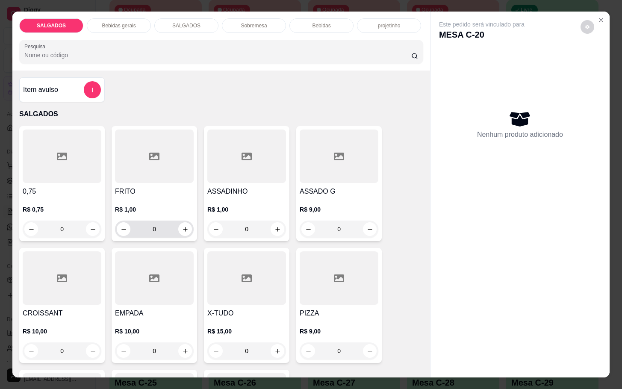
click at [185, 221] on div "0" at bounding box center [154, 229] width 75 height 17
click at [179, 229] on button "increase-product-quantity" at bounding box center [185, 229] width 13 height 13
type input "1"
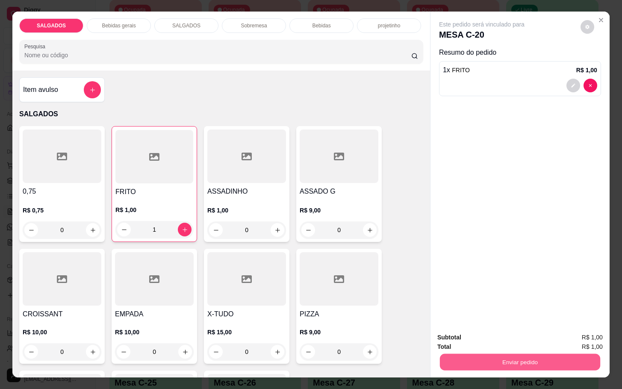
click at [544, 353] on button "Enviar pedido" at bounding box center [520, 361] width 160 height 17
click at [573, 331] on button "Enviar pedido" at bounding box center [579, 336] width 48 height 16
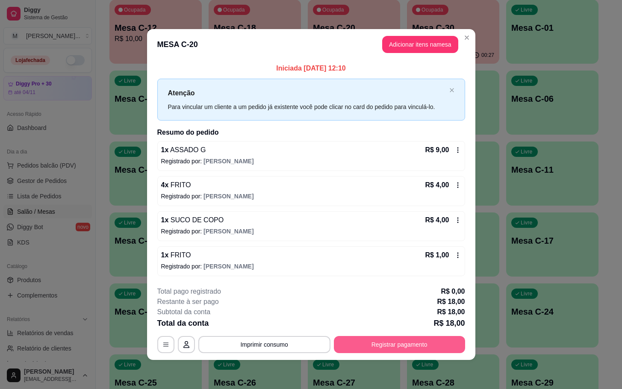
click at [404, 352] on button "Registrar pagamento" at bounding box center [399, 344] width 131 height 17
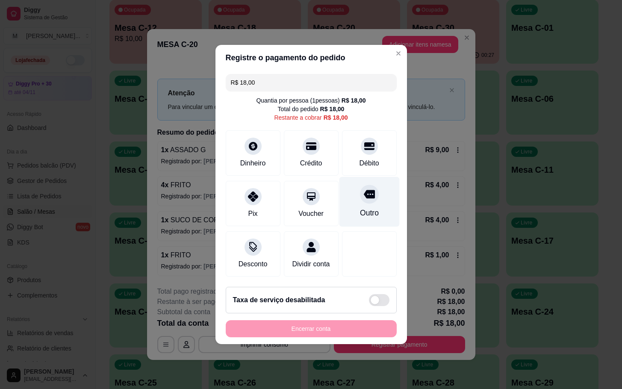
click at [359, 207] on div "Outro" at bounding box center [368, 212] width 19 height 11
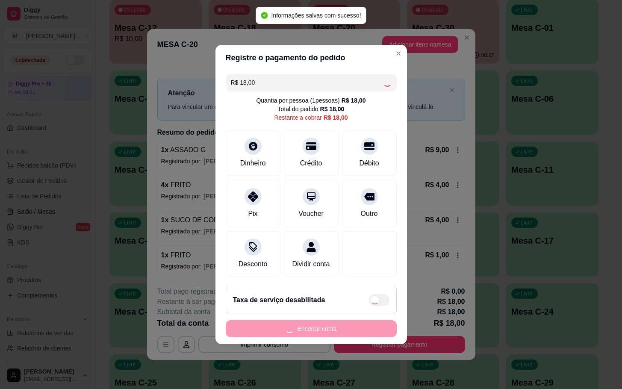
type input "R$ 0,00"
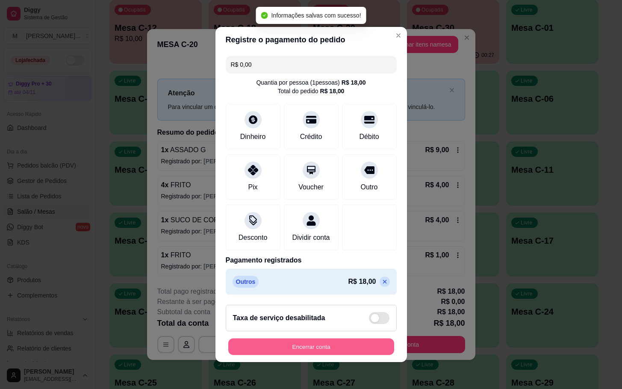
click at [356, 352] on button "Encerrar conta" at bounding box center [311, 347] width 166 height 17
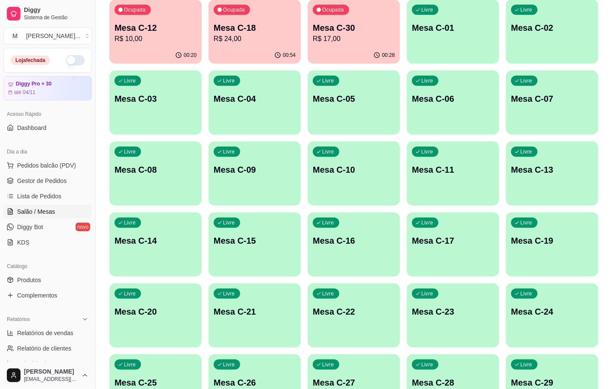
click at [357, 31] on p "Mesa C-30" at bounding box center [354, 28] width 82 height 12
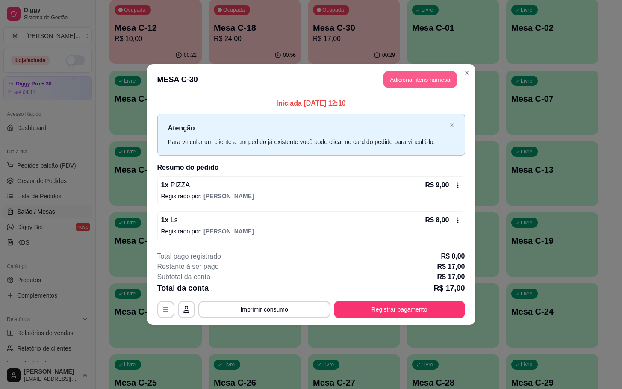
click at [397, 86] on button "Adicionar itens na mesa" at bounding box center [420, 79] width 74 height 17
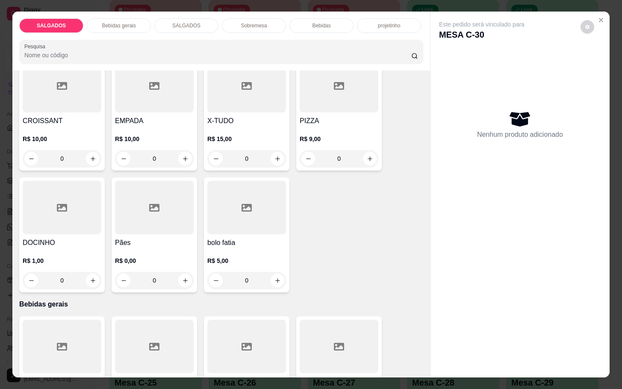
scroll to position [0, 0]
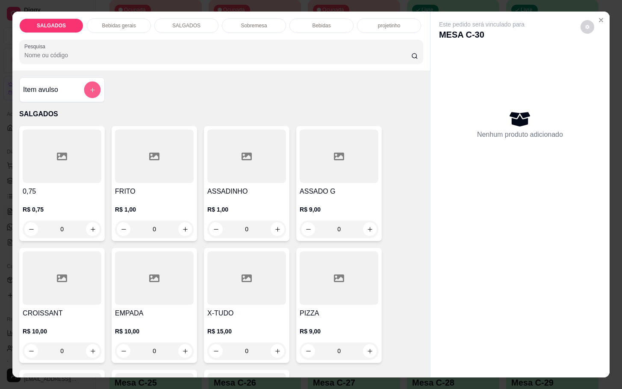
click at [84, 90] on button "add-separate-item" at bounding box center [92, 90] width 17 height 17
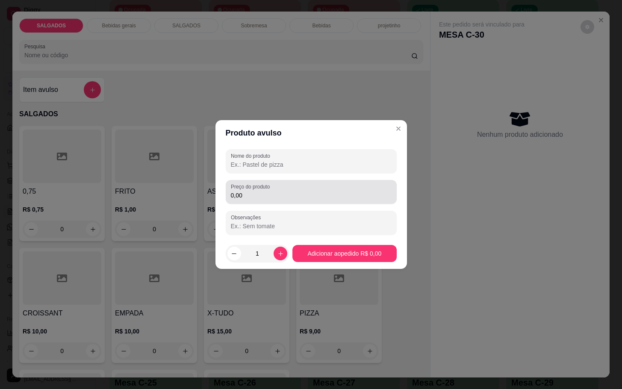
click at [277, 197] on input "0,00" at bounding box center [311, 195] width 161 height 9
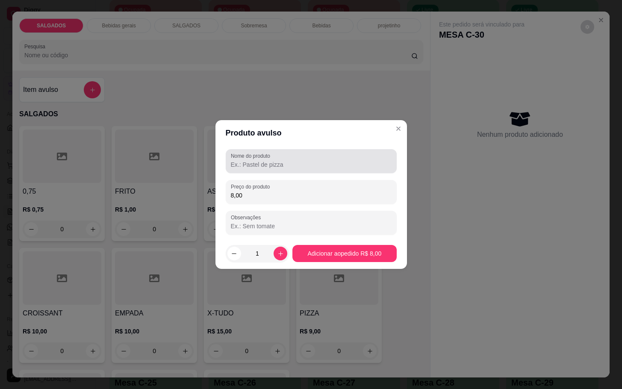
type input "8,00"
click at [294, 169] on div at bounding box center [311, 161] width 161 height 17
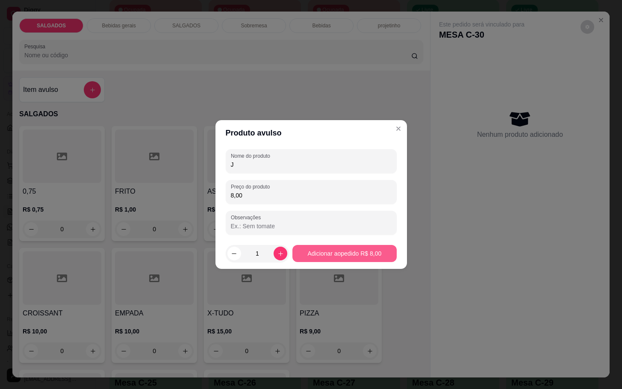
type input "J"
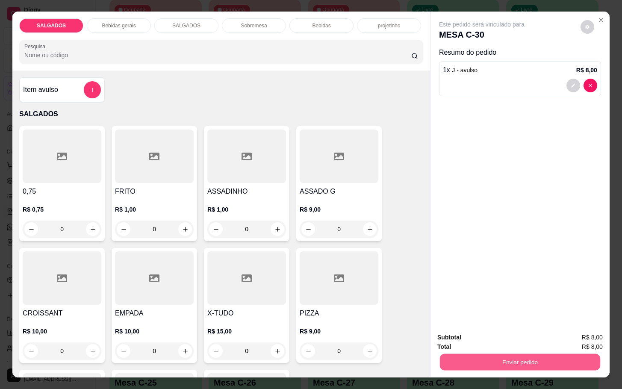
click at [567, 362] on button "Enviar pedido" at bounding box center [520, 361] width 160 height 17
click at [568, 339] on button "Enviar pedido" at bounding box center [579, 336] width 48 height 16
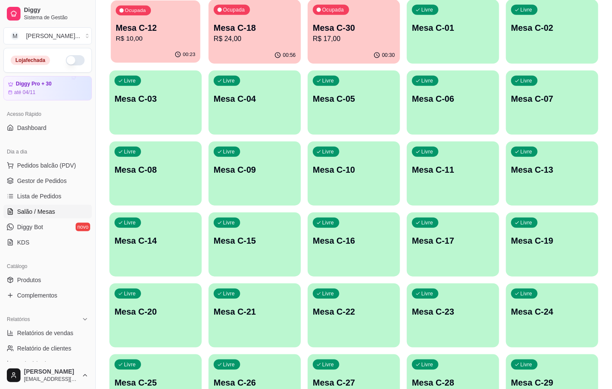
click at [169, 41] on p "R$ 10,00" at bounding box center [155, 39] width 79 height 10
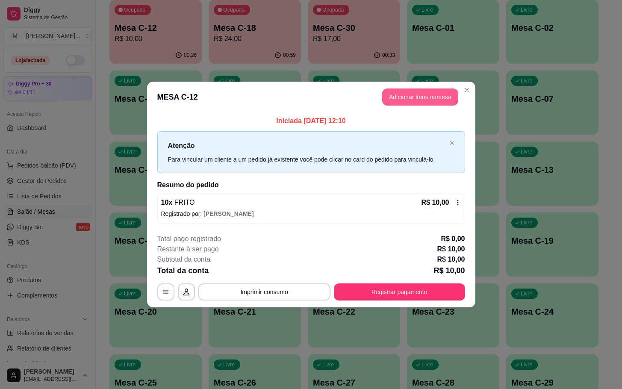
click at [403, 99] on button "Adicionar itens na mesa" at bounding box center [420, 96] width 76 height 17
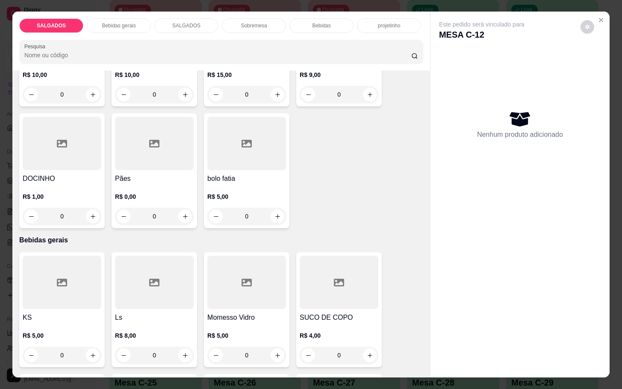
scroll to position [321, 0]
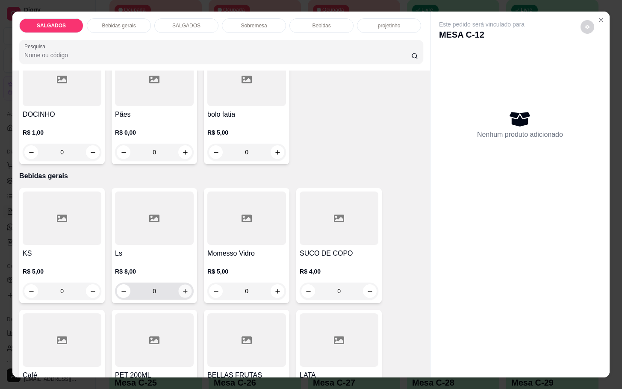
click at [182, 289] on icon "increase-product-quantity" at bounding box center [185, 291] width 6 height 6
type input "1"
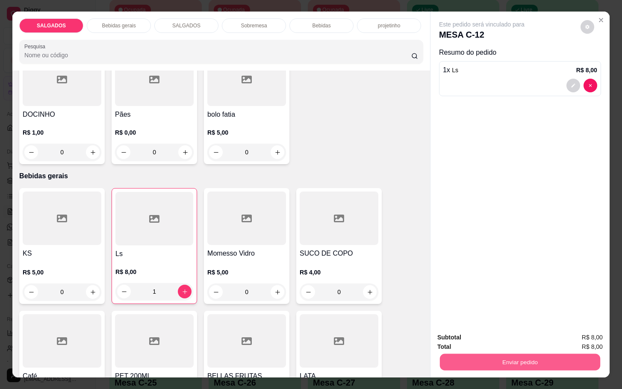
click at [500, 353] on button "Enviar pedido" at bounding box center [520, 361] width 160 height 17
click at [568, 328] on button "Enviar pedido" at bounding box center [579, 336] width 47 height 16
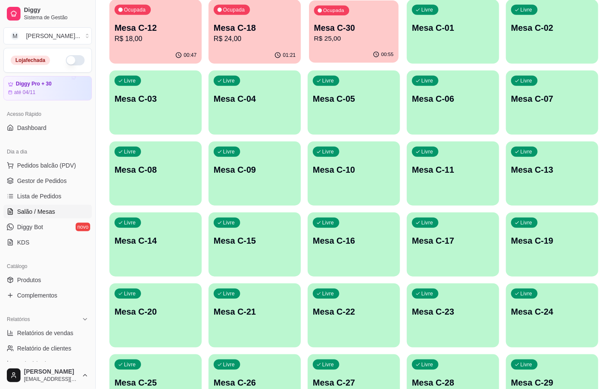
click at [318, 21] on div "Ocupada Mesa C-30 R$ 25,00" at bounding box center [354, 23] width 90 height 46
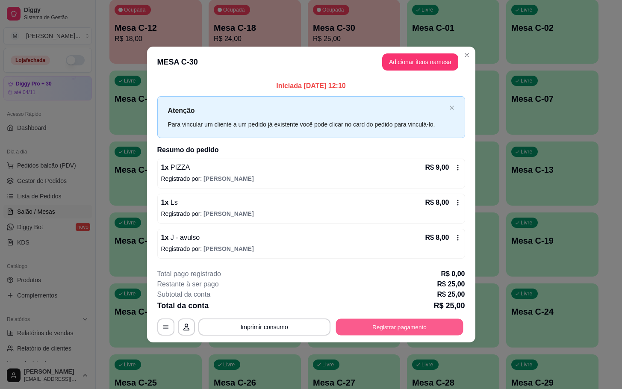
click at [374, 330] on button "Registrar pagamento" at bounding box center [399, 326] width 127 height 17
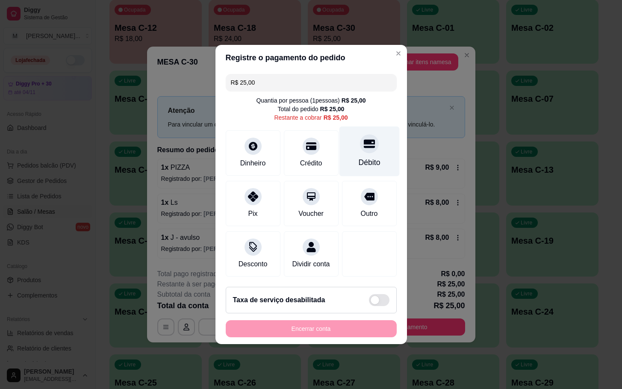
click at [371, 165] on div "Débito" at bounding box center [369, 152] width 60 height 50
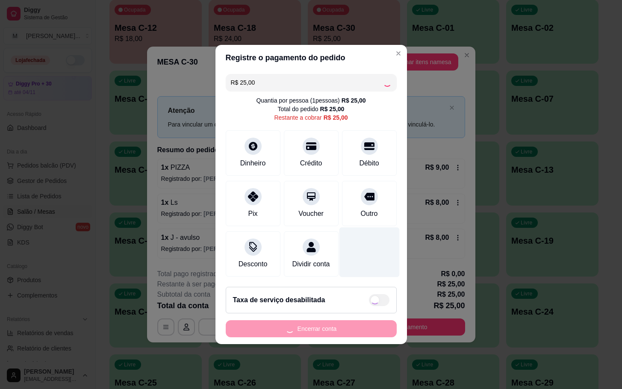
type input "R$ 0,00"
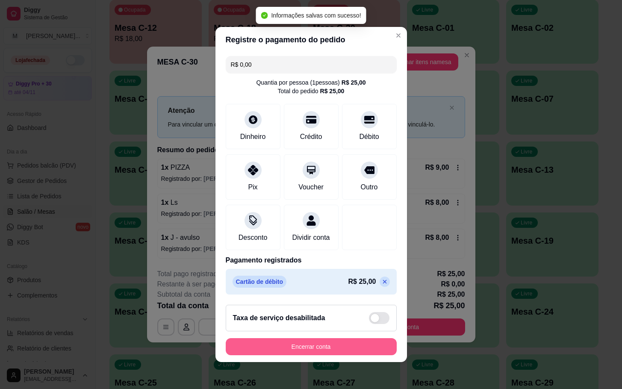
click at [340, 348] on button "Encerrar conta" at bounding box center [311, 346] width 171 height 17
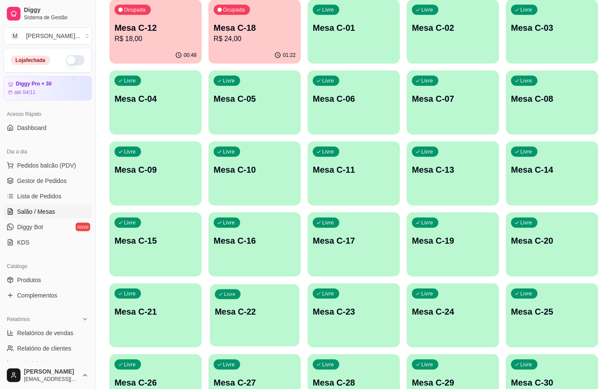
click at [238, 290] on div "Livre Mesa C-22" at bounding box center [255, 310] width 90 height 52
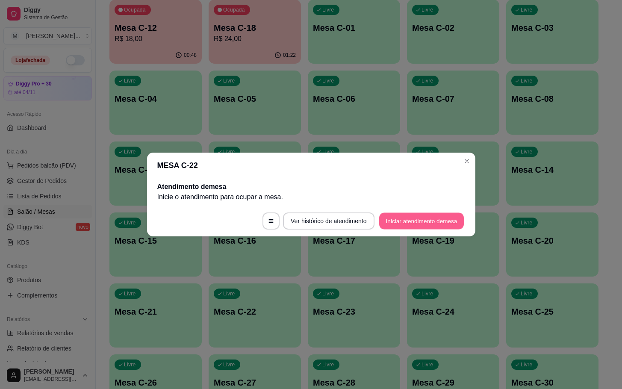
click at [437, 215] on button "Iniciar atendimento de mesa" at bounding box center [421, 221] width 85 height 17
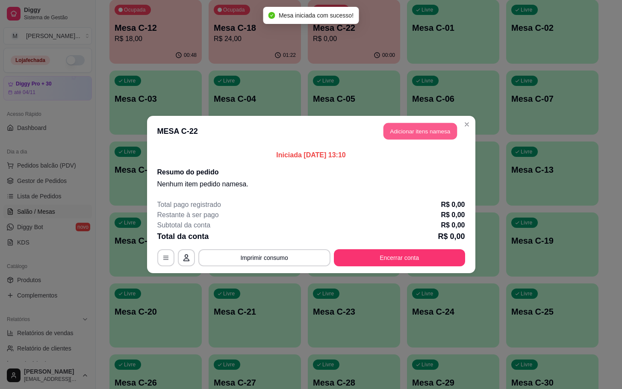
click at [412, 127] on button "Adicionar itens na mesa" at bounding box center [420, 131] width 74 height 17
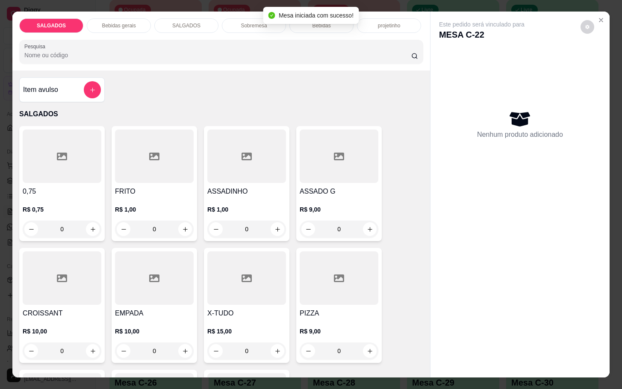
click at [349, 177] on div "ASSADO G R$ 9,00 0" at bounding box center [338, 183] width 85 height 115
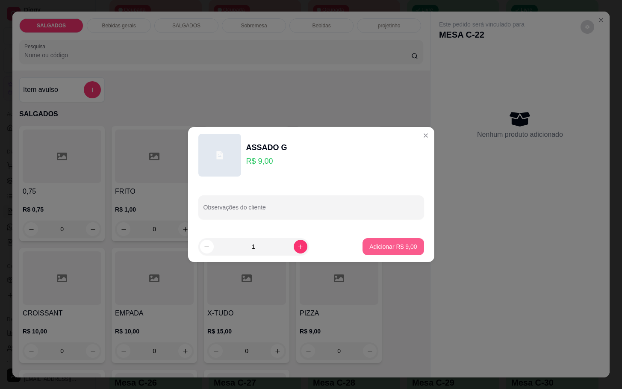
click at [391, 251] on button "Adicionar R$ 9,00" at bounding box center [392, 246] width 61 height 17
type input "1"
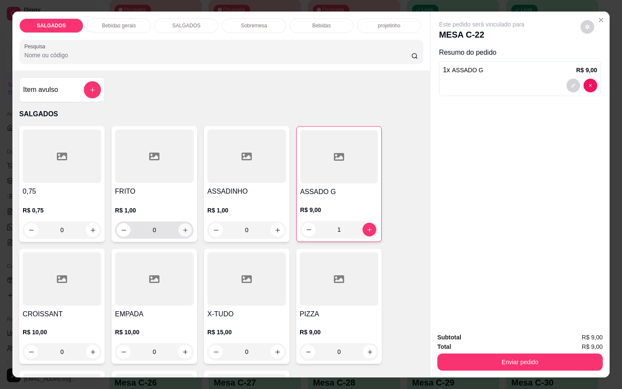
click at [179, 228] on button "increase-product-quantity" at bounding box center [185, 230] width 13 height 13
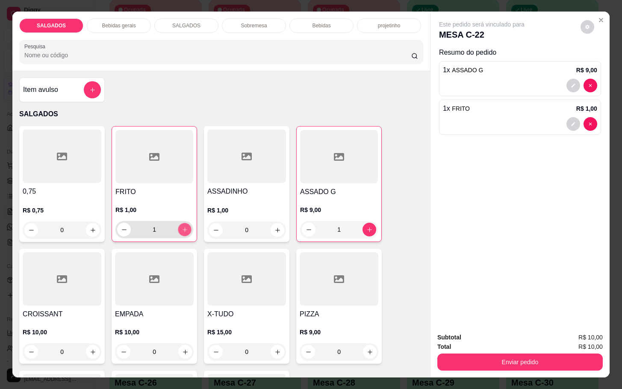
click at [182, 227] on icon "increase-product-quantity" at bounding box center [185, 230] width 6 height 6
click at [182, 228] on icon "increase-product-quantity" at bounding box center [185, 230] width 6 height 6
click at [182, 229] on icon "increase-product-quantity" at bounding box center [185, 230] width 6 height 6
type input "5"
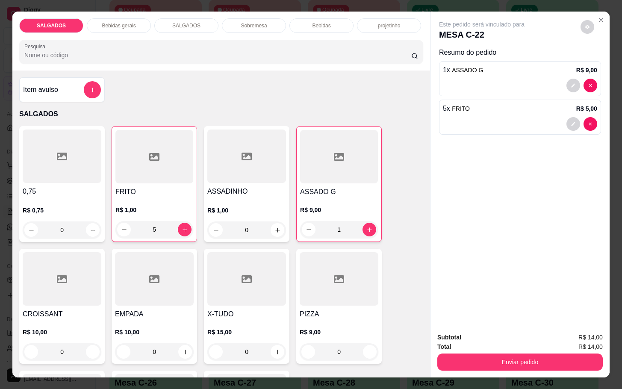
click at [231, 29] on div "SALGADOS Bebidas gerais SALGADOS Sobremesa Bebidas projetinho Pesquisa" at bounding box center [221, 41] width 418 height 59
click at [233, 26] on div "Sobremesa" at bounding box center [254, 25] width 64 height 15
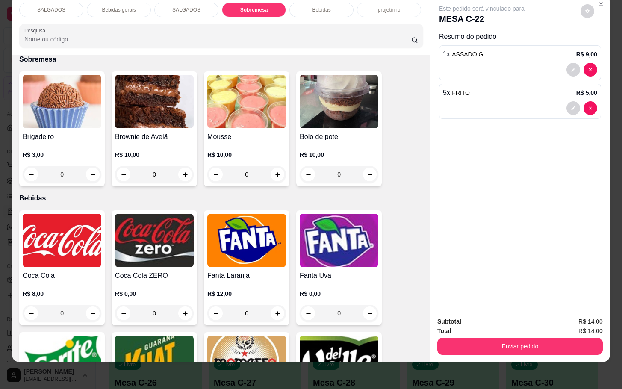
click at [276, 142] on div "R$ 10,00 0" at bounding box center [246, 162] width 79 height 41
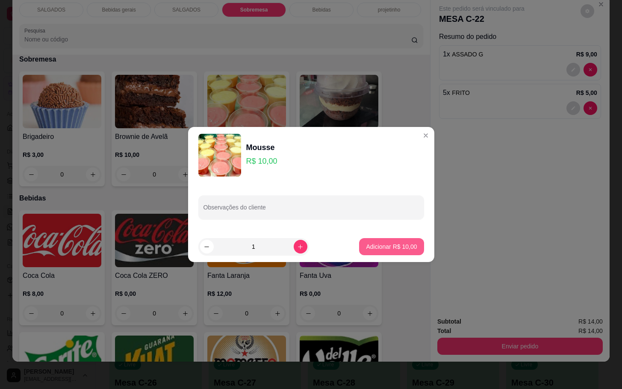
click at [390, 238] on button "Adicionar R$ 10,00" at bounding box center [391, 246] width 65 height 17
type input "1"
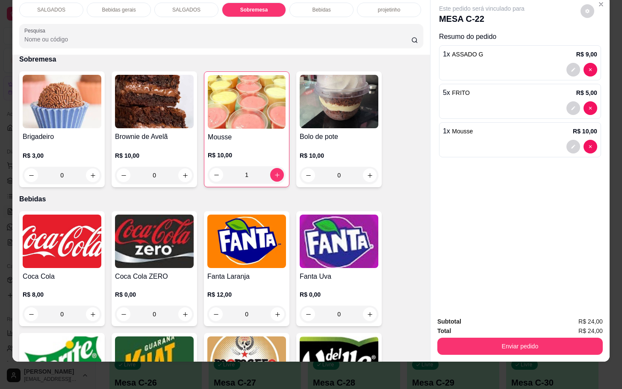
click at [124, 6] on p "Bebidas gerais" at bounding box center [119, 9] width 34 height 7
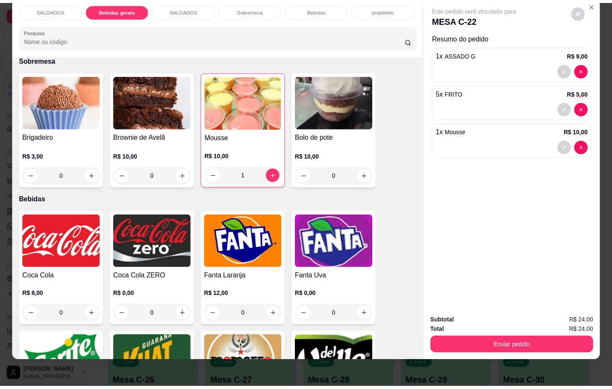
scroll to position [422, 0]
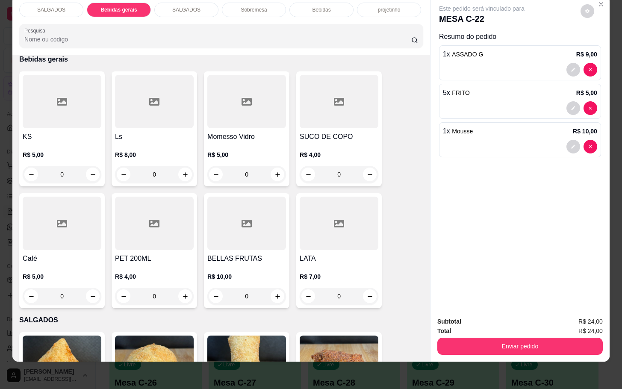
click at [82, 100] on div at bounding box center [62, 101] width 79 height 53
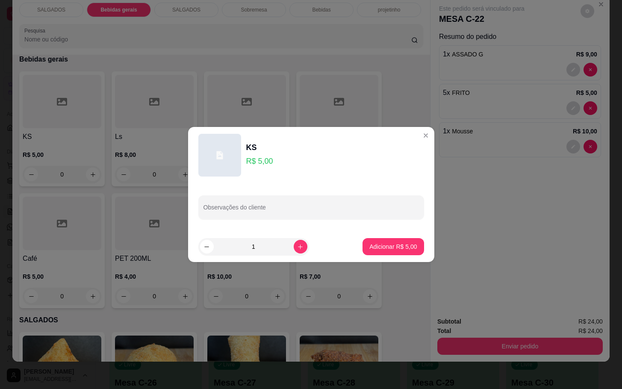
click at [372, 256] on footer "1 Adicionar R$ 5,00" at bounding box center [311, 246] width 246 height 31
click at [406, 254] on div "Adicionar R$ 5,00" at bounding box center [392, 246] width 61 height 17
click at [400, 250] on button "Adicionar R$ 5,00" at bounding box center [392, 246] width 61 height 17
type input "1"
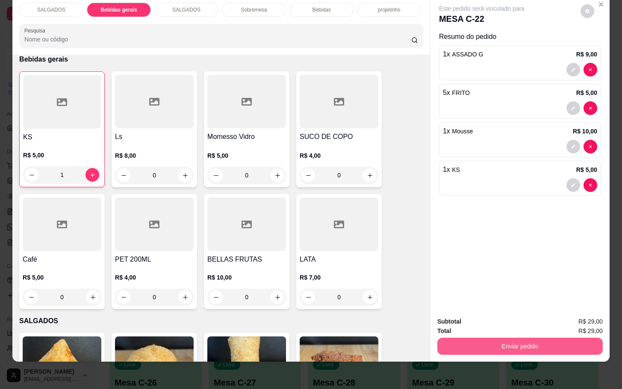
drag, startPoint x: 495, startPoint y: 352, endPoint x: 487, endPoint y: 339, distance: 15.5
click at [490, 347] on div "Subtotal R$ 29,00 Total R$ 29,00 Enviar pedido" at bounding box center [519, 336] width 179 height 52
click at [490, 338] on button "Enviar pedido" at bounding box center [519, 346] width 165 height 17
click at [603, 322] on button "Enviar pedido" at bounding box center [579, 316] width 47 height 16
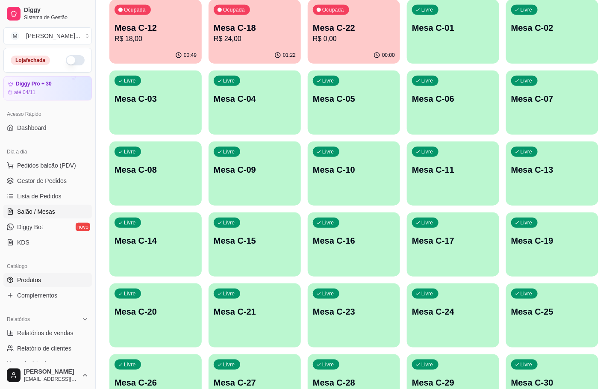
click at [32, 286] on link "Produtos" at bounding box center [47, 280] width 88 height 14
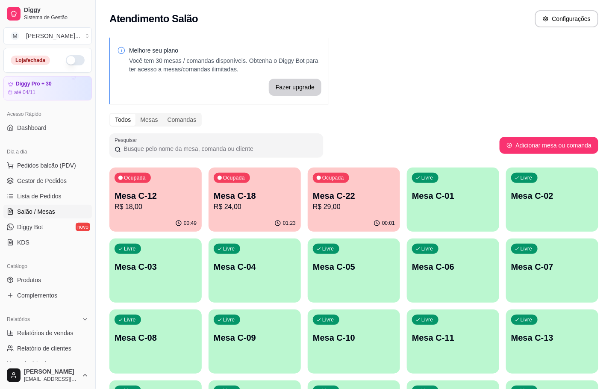
click at [298, 192] on div "Ocupada Mesa C-18 R$ 24,00" at bounding box center [255, 191] width 92 height 47
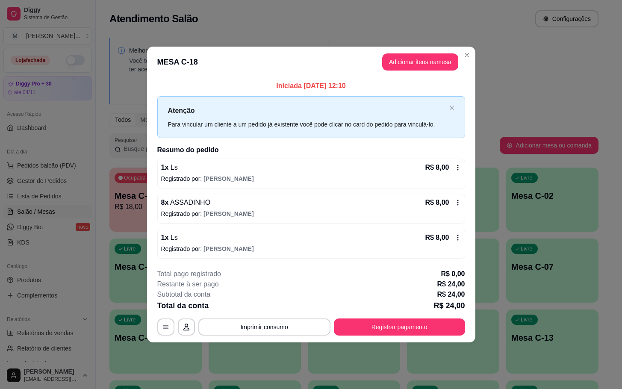
click at [333, 109] on p "Atenção" at bounding box center [307, 110] width 278 height 11
click at [336, 79] on div "Iniciada [DATE] 12:10 Atenção Para vincular um cliente a um pedido já existente…" at bounding box center [311, 169] width 328 height 184
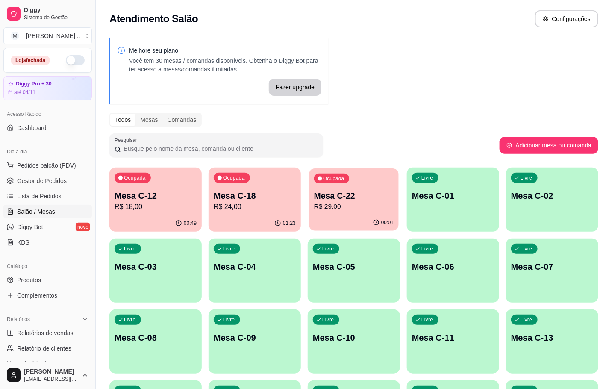
click at [327, 190] on p "Mesa C-22" at bounding box center [353, 196] width 79 height 12
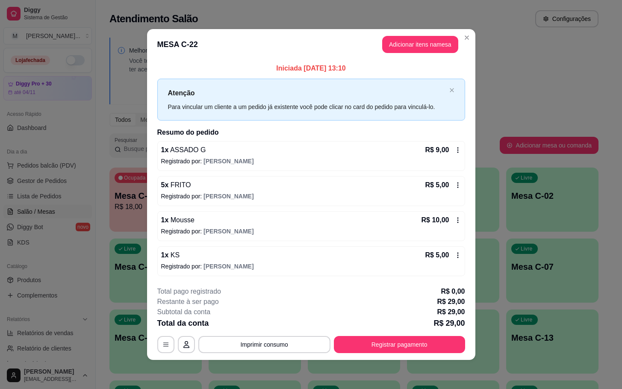
click at [457, 220] on icon at bounding box center [457, 220] width 1 height 6
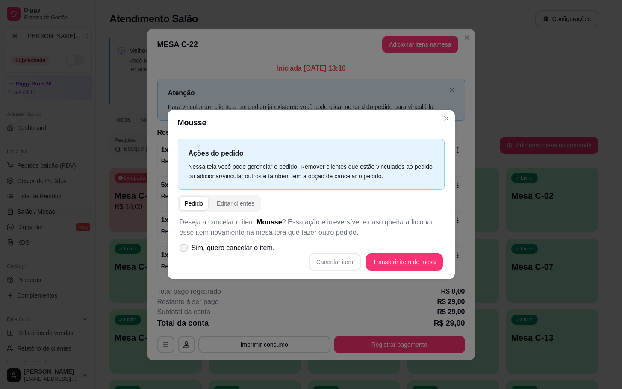
click at [239, 254] on label "Sim, quero cancelar o item." at bounding box center [227, 247] width 102 height 17
click at [185, 254] on input "Sim, quero cancelar o item." at bounding box center [182, 253] width 6 height 6
checkbox input "true"
click at [412, 271] on div "Deseja a cancelar o item Mousse ? Essa ação é irreversível e caso queira adicio…" at bounding box center [311, 244] width 267 height 64
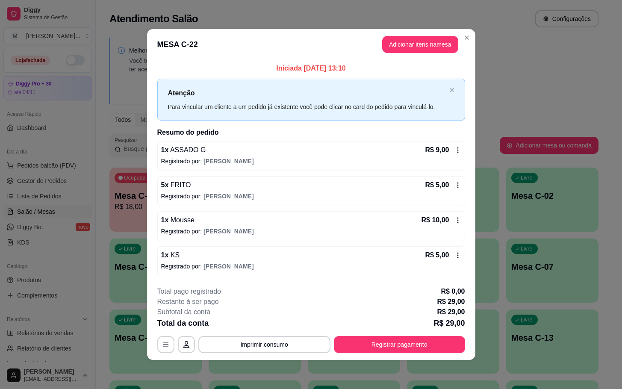
click at [454, 229] on p "Registrado por: [PERSON_NAME]" at bounding box center [311, 231] width 300 height 9
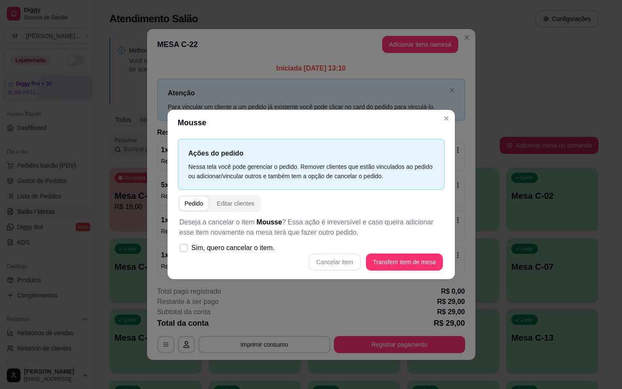
click at [341, 261] on div "Cancelar item Transferir item de mesa" at bounding box center [311, 261] width 263 height 17
click at [245, 247] on span "Sim, quero cancelar o item." at bounding box center [232, 248] width 83 height 10
click at [185, 250] on input "Sim, quero cancelar o item." at bounding box center [182, 253] width 6 height 6
checkbox input "true"
click at [327, 263] on button "Cancelar item" at bounding box center [334, 262] width 51 height 17
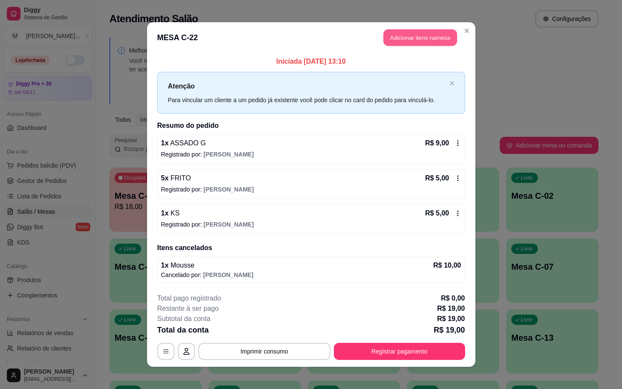
click at [410, 41] on button "Adicionar itens na mesa" at bounding box center [420, 37] width 74 height 17
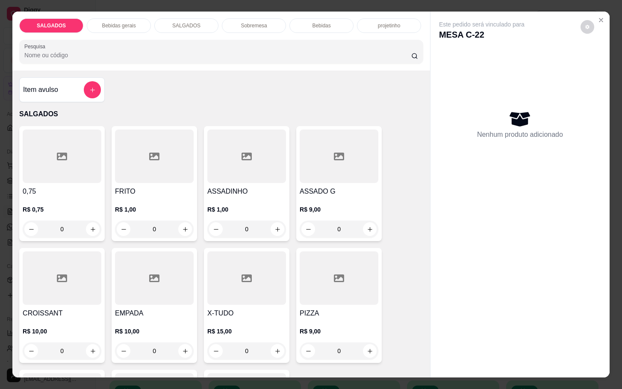
click at [260, 22] on p "Sobremesa" at bounding box center [254, 25] width 26 height 7
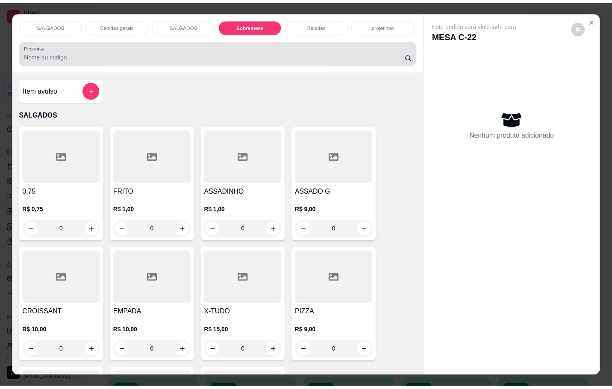
scroll to position [21, 0]
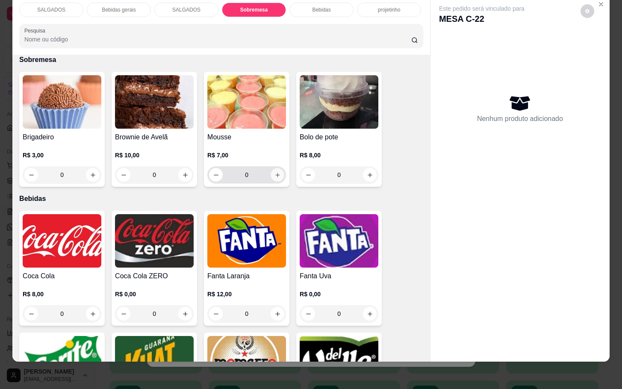
click at [276, 172] on icon "increase-product-quantity" at bounding box center [277, 175] width 6 height 6
type input "1"
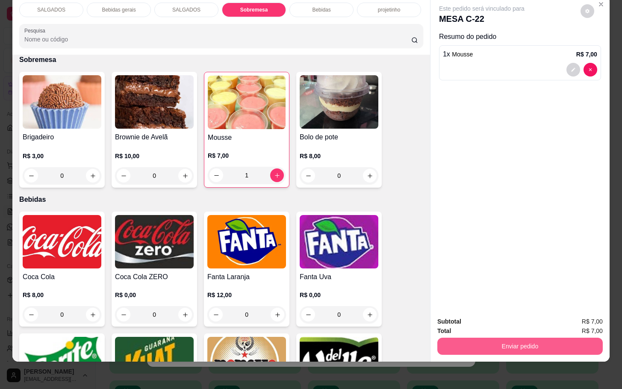
click at [476, 341] on button "Enviar pedido" at bounding box center [519, 346] width 165 height 17
click at [581, 313] on button "Enviar pedido" at bounding box center [579, 316] width 48 height 16
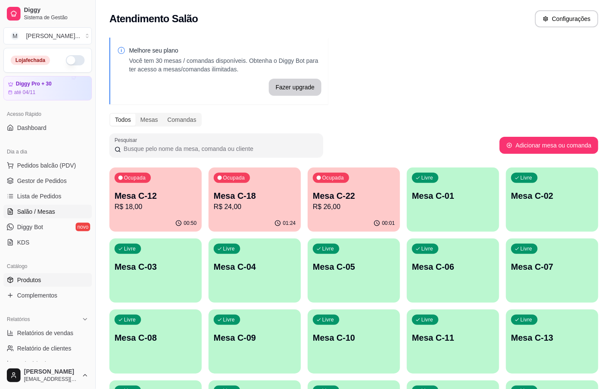
click at [24, 286] on link "Produtos" at bounding box center [47, 280] width 88 height 14
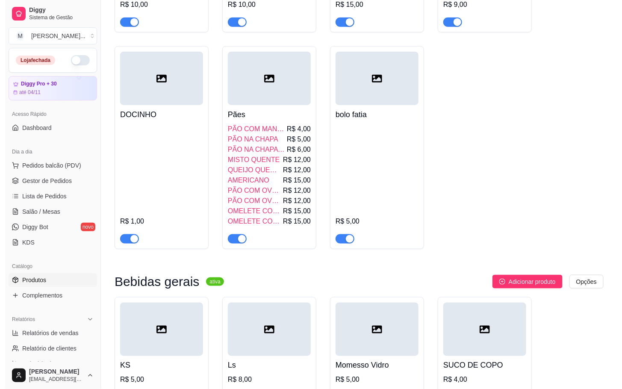
scroll to position [128, 0]
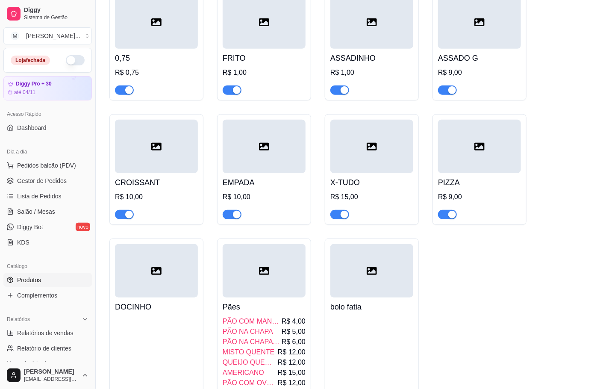
click at [154, 173] on div at bounding box center [156, 146] width 83 height 53
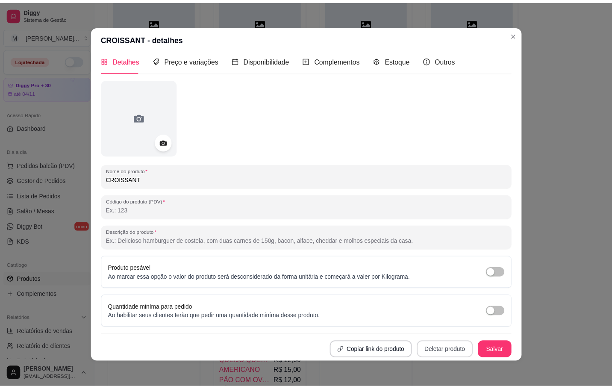
scroll to position [2, 0]
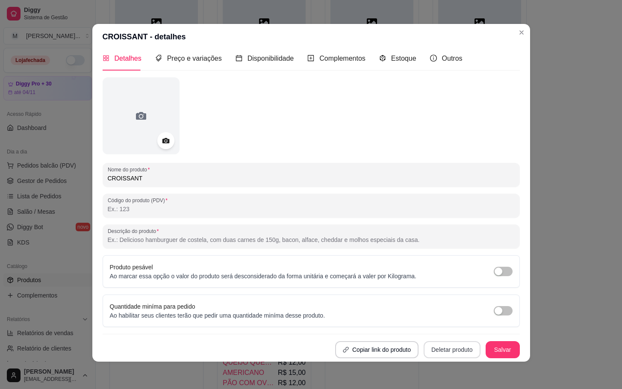
click at [426, 351] on button "Deletar produto" at bounding box center [452, 349] width 57 height 17
click at [439, 327] on button "Confirmar" at bounding box center [440, 325] width 30 height 13
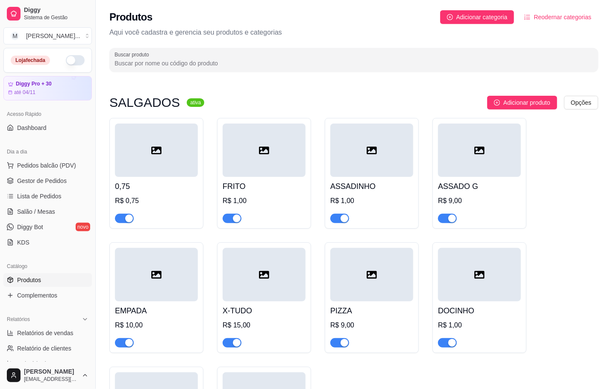
scroll to position [192, 0]
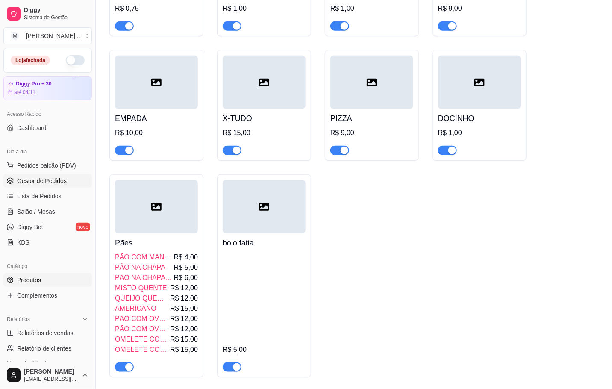
click at [41, 182] on span "Gestor de Pedidos" at bounding box center [42, 181] width 50 height 9
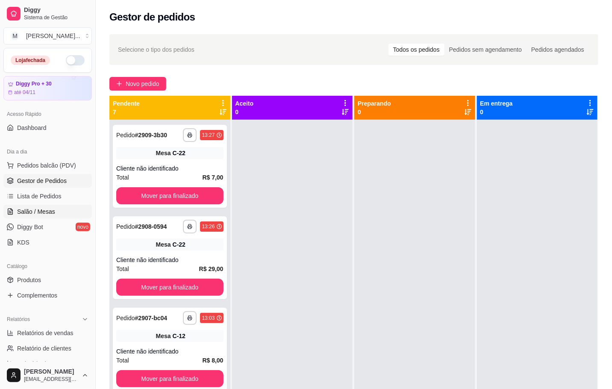
click at [29, 205] on link "Salão / Mesas" at bounding box center [47, 212] width 88 height 14
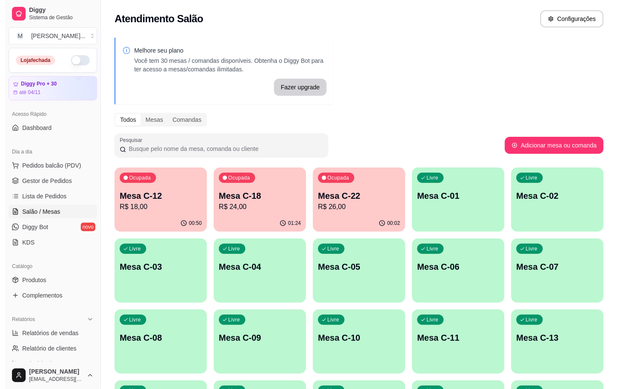
scroll to position [232, 0]
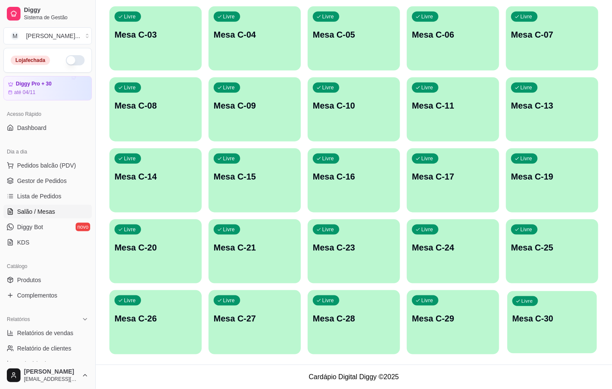
click at [541, 327] on div "Livre Mesa C-30" at bounding box center [552, 317] width 90 height 52
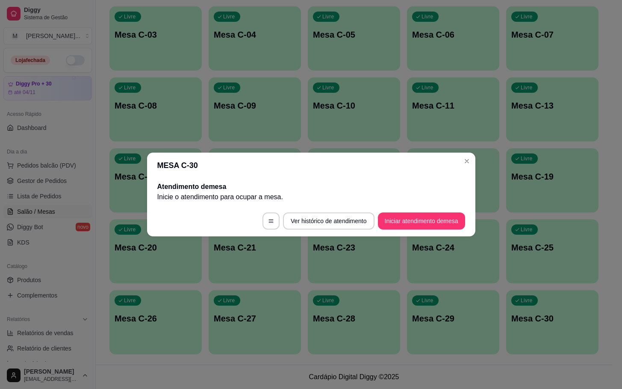
click at [433, 233] on footer "Ver histórico de atendimento Iniciar atendimento de mesa" at bounding box center [311, 221] width 328 height 31
click at [426, 218] on button "Iniciar atendimento de mesa" at bounding box center [421, 220] width 87 height 17
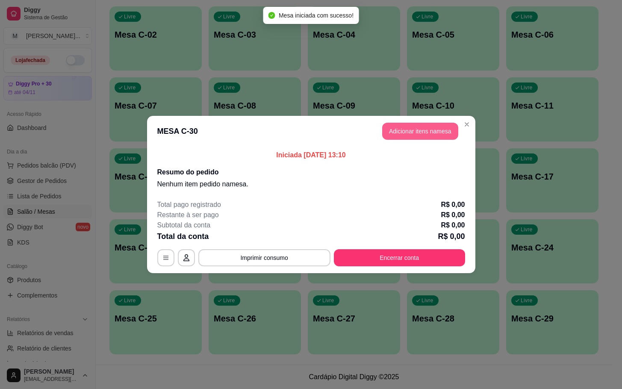
click at [418, 129] on button "Adicionar itens na mesa" at bounding box center [420, 131] width 76 height 17
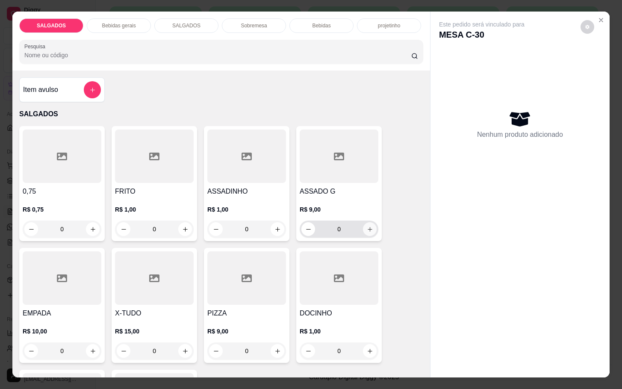
click at [369, 225] on button "increase-product-quantity" at bounding box center [370, 229] width 14 height 14
type input "1"
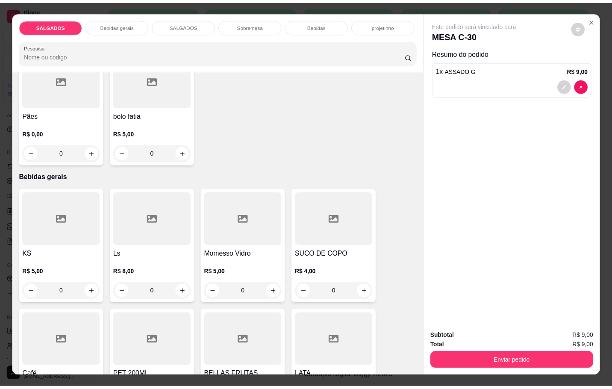
scroll to position [385, 0]
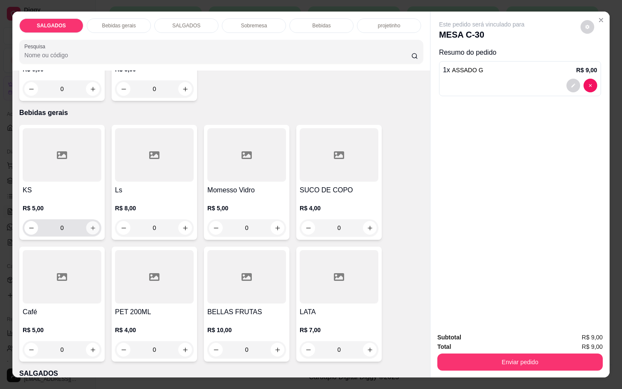
click at [90, 225] on icon "increase-product-quantity" at bounding box center [93, 228] width 6 height 6
type input "1"
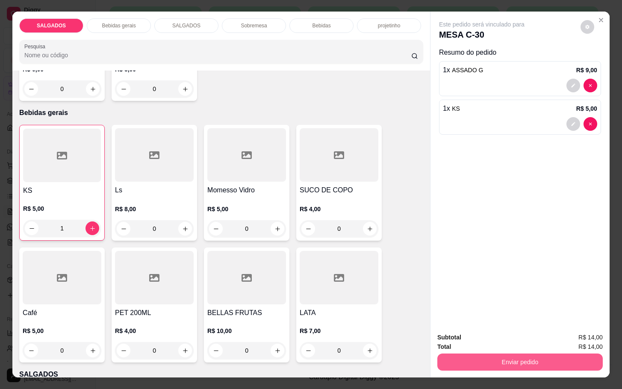
click at [495, 359] on button "Enviar pedido" at bounding box center [519, 361] width 165 height 17
click at [563, 339] on button "Enviar pedido" at bounding box center [579, 336] width 48 height 16
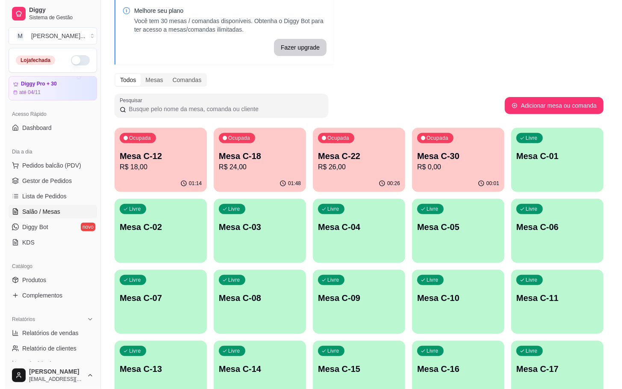
scroll to position [0, 0]
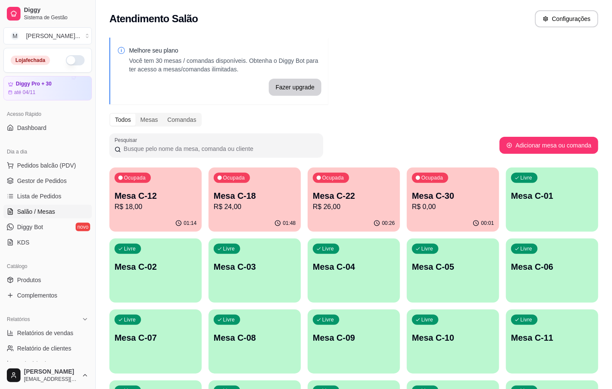
click at [171, 233] on div "Ocupada Mesa C-12 R$ 18,00 01:14 Ocupada Mesa C-18 R$ 24,00 01:48 Ocupada Mesa …" at bounding box center [353, 377] width 489 height 419
click at [131, 272] on div "Livre Mesa C-02" at bounding box center [156, 265] width 90 height 52
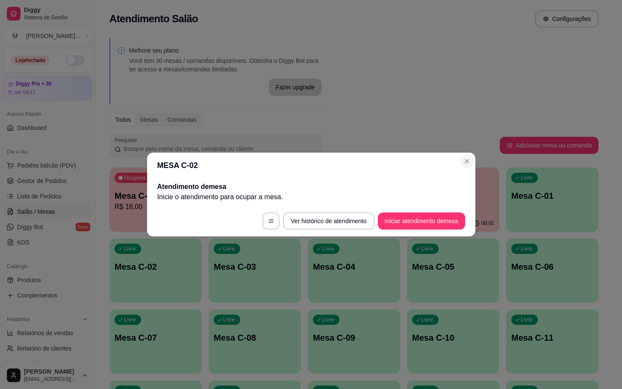
click at [458, 165] on section "MESA C-02 Atendimento de mesa Inicie o atendimento para ocupar a mesa . Ver his…" at bounding box center [311, 195] width 328 height 84
click at [458, 162] on section "MESA C-02 Atendimento de mesa Inicie o atendimento para ocupar a mesa . Ver his…" at bounding box center [311, 195] width 328 height 84
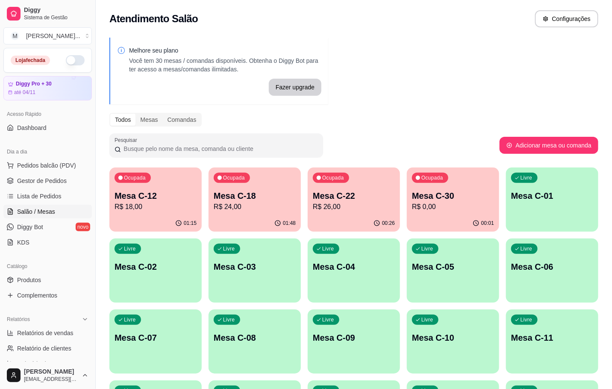
click at [362, 175] on div "Ocupada Mesa C-22 R$ 26,00" at bounding box center [354, 191] width 92 height 47
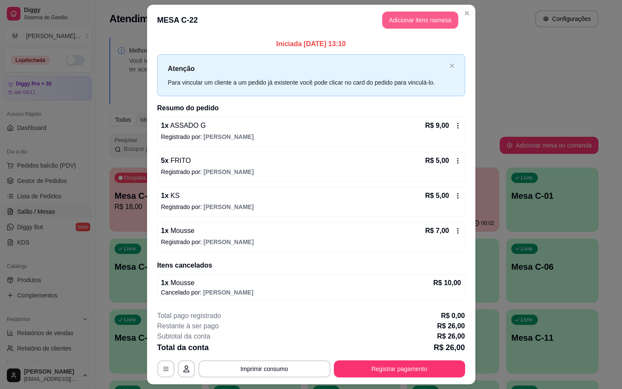
click at [446, 20] on button "Adicionar itens na mesa" at bounding box center [420, 20] width 76 height 17
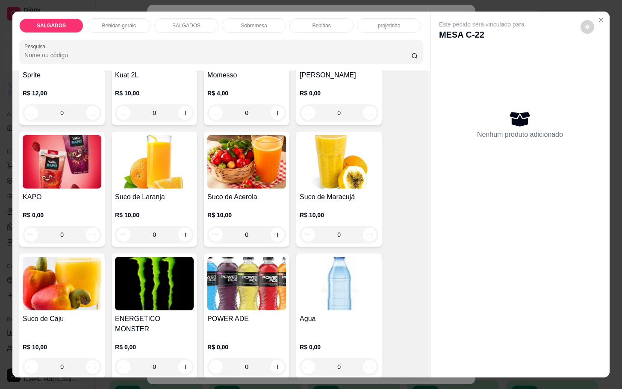
scroll to position [1475, 0]
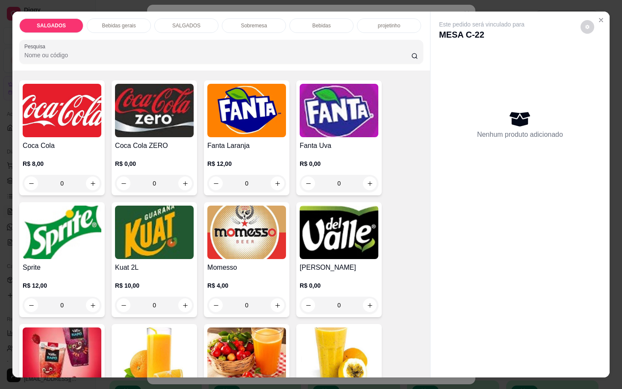
click at [320, 250] on img at bounding box center [339, 232] width 79 height 53
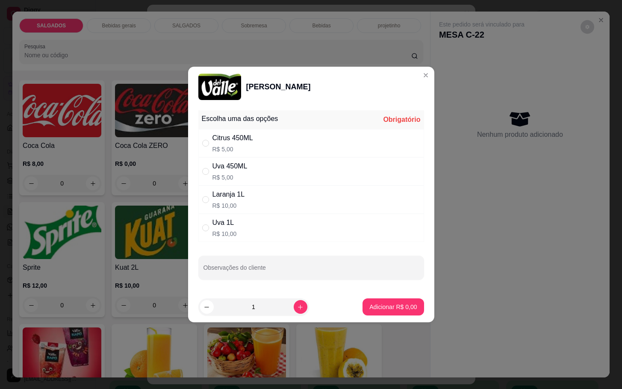
click at [258, 138] on div "Citrus 450ML R$ 5,00" at bounding box center [311, 143] width 226 height 28
radio input "true"
click at [386, 303] on p "Adicionar R$ 5,00" at bounding box center [392, 307] width 47 height 9
type input "1"
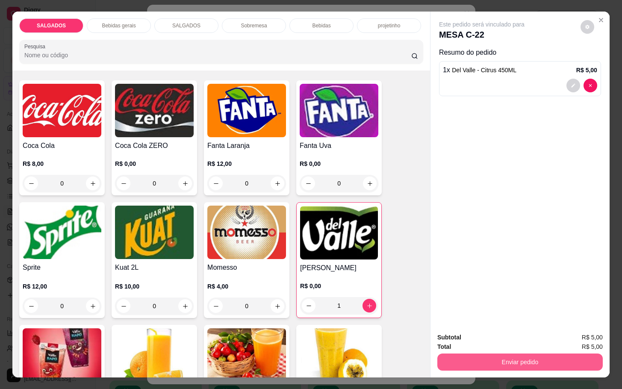
click at [468, 355] on button "Enviar pedido" at bounding box center [519, 361] width 165 height 17
click at [581, 335] on button "Enviar pedido" at bounding box center [579, 336] width 47 height 16
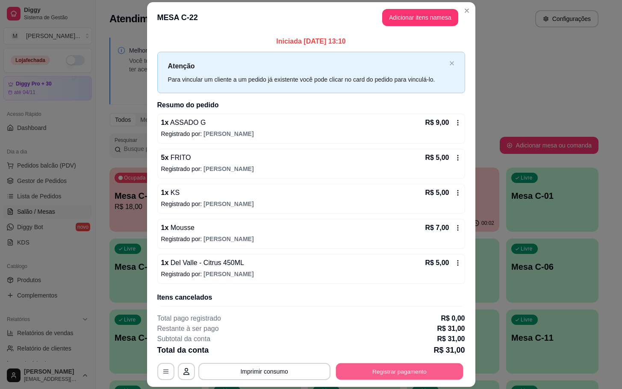
click at [373, 371] on button "Registrar pagamento" at bounding box center [399, 371] width 127 height 17
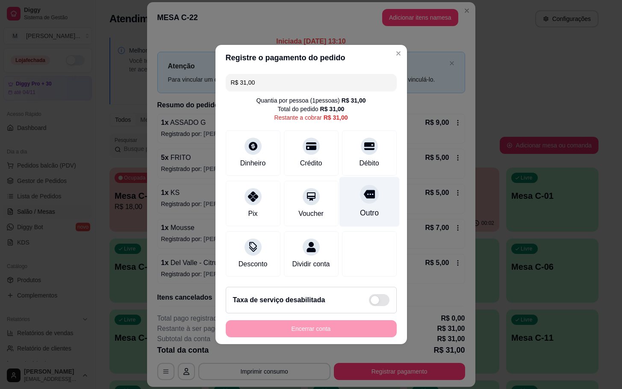
click at [353, 199] on div "Outro" at bounding box center [369, 202] width 60 height 50
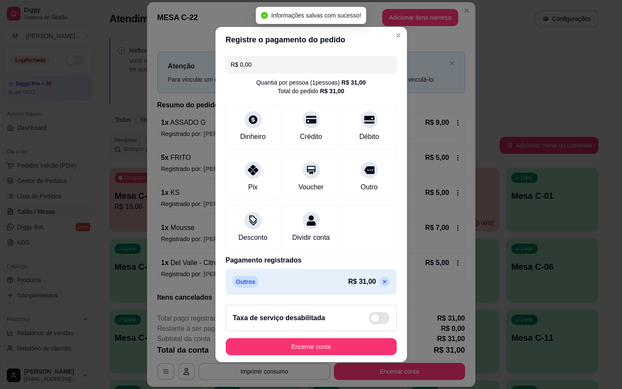
type input "R$ 0,00"
click at [288, 352] on button "Encerrar conta" at bounding box center [311, 347] width 166 height 17
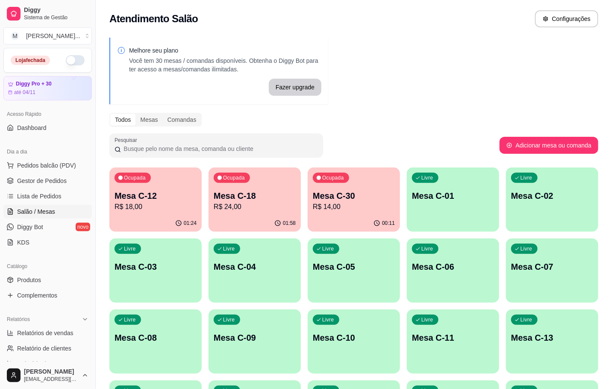
click at [381, 206] on p "R$ 14,00" at bounding box center [354, 207] width 82 height 10
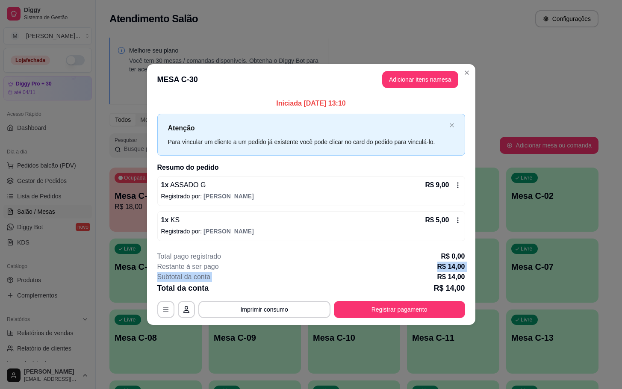
drag, startPoint x: 345, startPoint y: 275, endPoint x: 344, endPoint y: 293, distance: 18.0
click at [348, 284] on div "**********" at bounding box center [311, 284] width 308 height 67
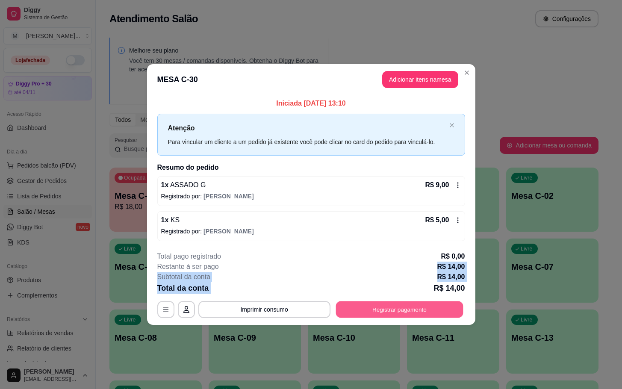
click at [357, 302] on button "Registrar pagamento" at bounding box center [399, 309] width 127 height 17
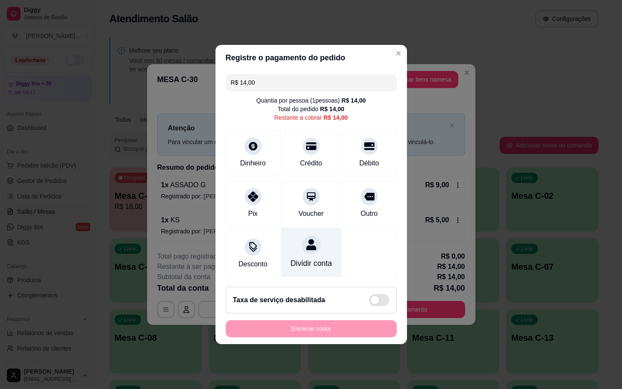
drag, startPoint x: 376, startPoint y: 212, endPoint x: 317, endPoint y: 258, distance: 74.8
click at [370, 215] on div "Outro" at bounding box center [369, 203] width 55 height 45
type input "R$ 0,00"
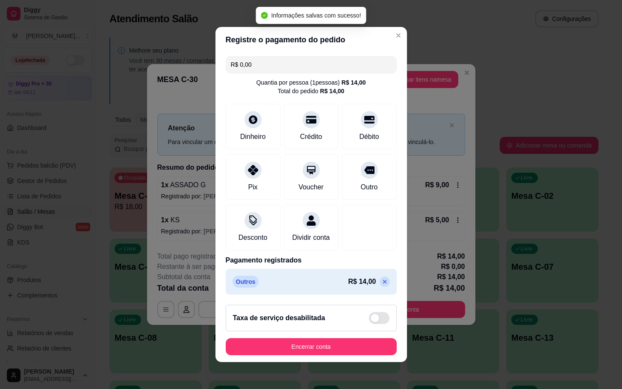
click at [295, 347] on button "Encerrar conta" at bounding box center [311, 346] width 171 height 17
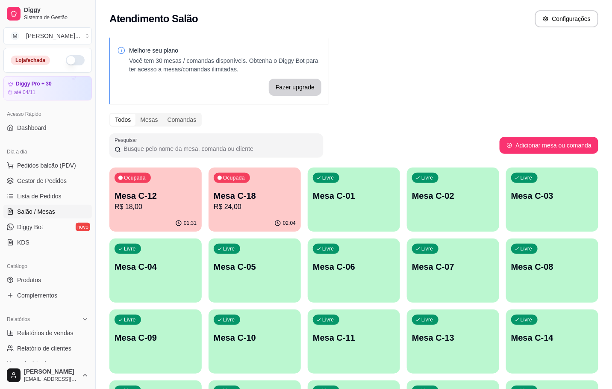
click at [227, 219] on div "02:04" at bounding box center [255, 223] width 92 height 17
click at [117, 202] on p "R$ 18,00" at bounding box center [156, 207] width 82 height 10
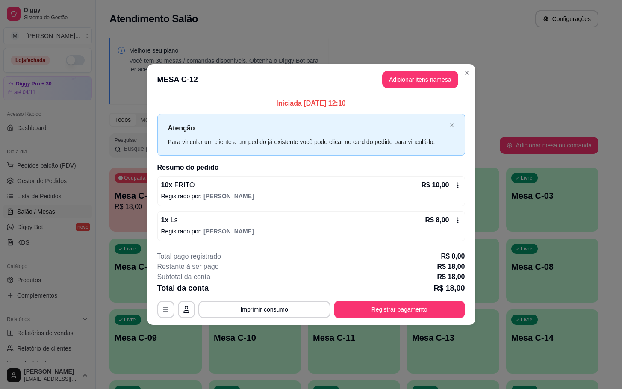
click at [403, 81] on button "Adicionar itens na mesa" at bounding box center [420, 79] width 76 height 17
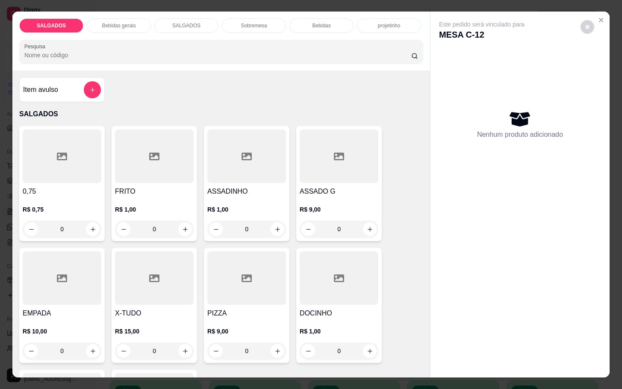
click at [118, 22] on p "Bebidas gerais" at bounding box center [119, 25] width 34 height 7
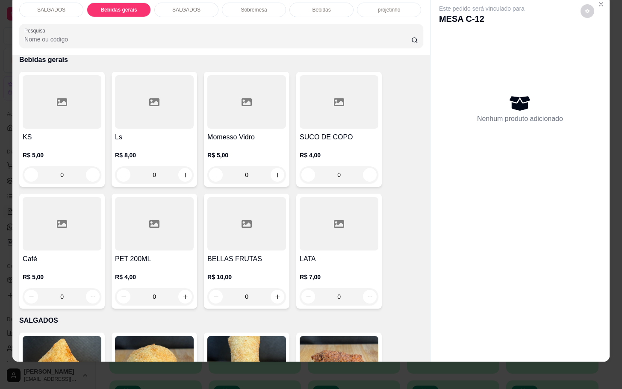
click at [313, 6] on p "Bebidas" at bounding box center [321, 9] width 18 height 7
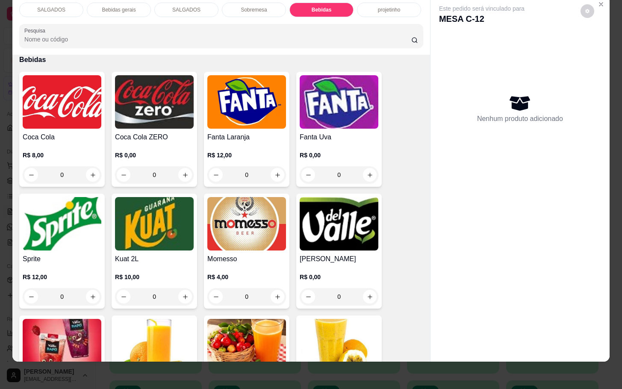
scroll to position [1724, 0]
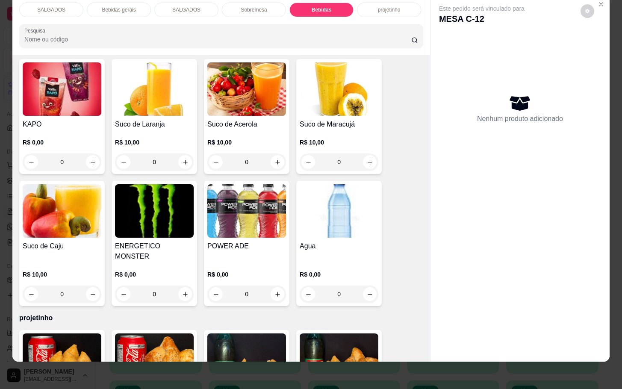
click at [377, 194] on div "Coca Cola R$ 8,00 0 Coca Cola ZERO R$ 0,00 0 Fanta Laranja R$ 12,00 0 Fanta Uva…" at bounding box center [221, 60] width 404 height 491
click at [367, 200] on img at bounding box center [339, 210] width 79 height 53
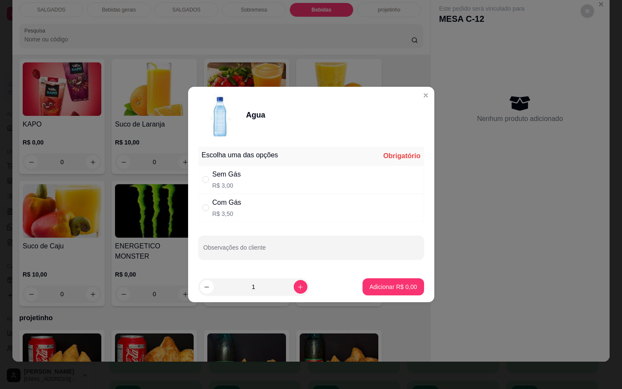
click at [300, 171] on div "Sem Gás R$ 3,00" at bounding box center [311, 179] width 226 height 28
radio input "true"
click at [374, 290] on p "Adicionar R$ 3,00" at bounding box center [392, 287] width 47 height 9
type input "1"
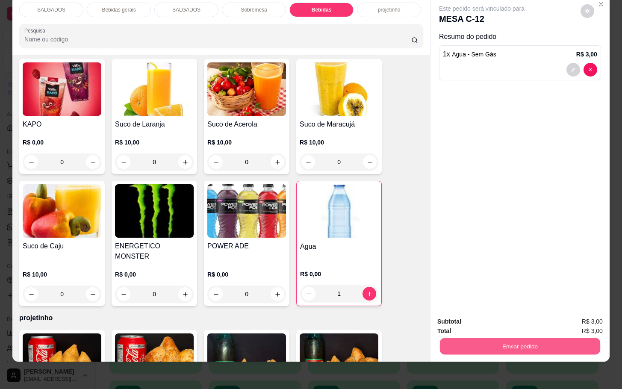
click at [507, 338] on button "Enviar pedido" at bounding box center [520, 346] width 160 height 17
click at [569, 318] on button "Enviar pedido" at bounding box center [579, 316] width 48 height 16
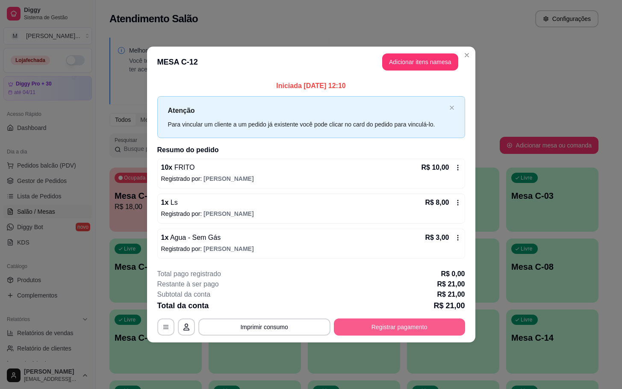
click at [458, 332] on button "Registrar pagamento" at bounding box center [399, 326] width 131 height 17
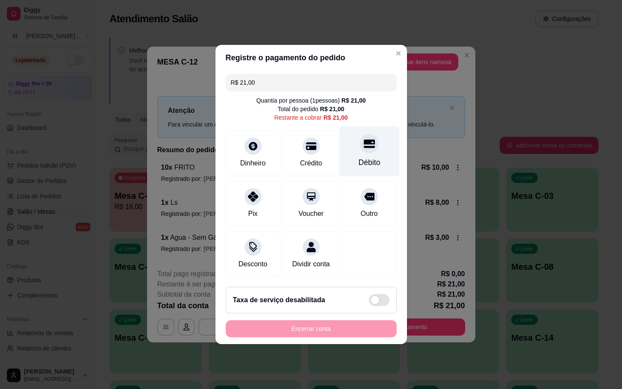
click at [382, 149] on div "Débito" at bounding box center [369, 152] width 60 height 50
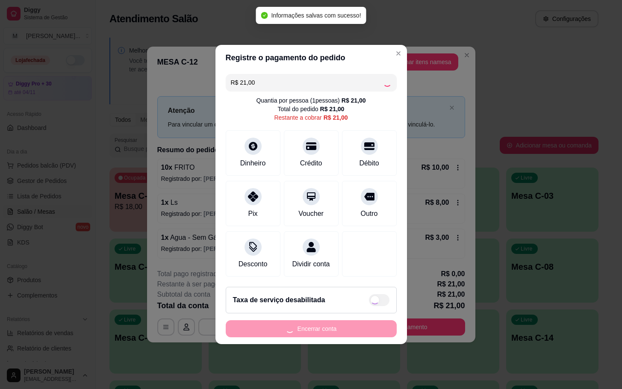
type input "R$ 0,00"
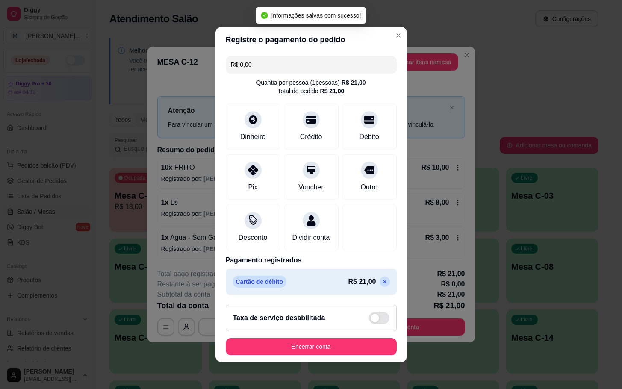
click at [365, 339] on footer "Taxa de serviço desabilitada Encerrar conta" at bounding box center [310, 330] width 191 height 64
click at [371, 349] on button "Encerrar conta" at bounding box center [311, 347] width 166 height 17
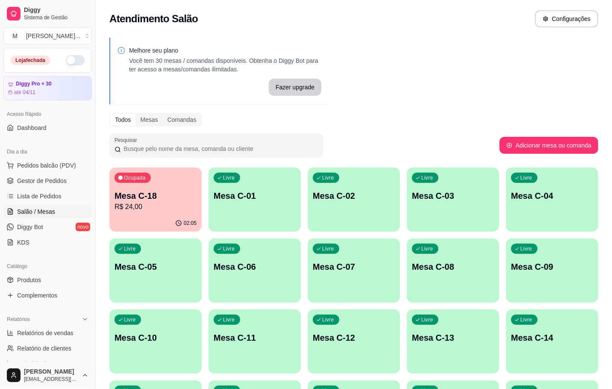
click at [106, 187] on div "Melhore seu plano Você tem 30 mesas / comandas disponíveis. Obtenha o Diggy Bot…" at bounding box center [354, 314] width 516 height 564
click at [119, 190] on p "Mesa C-18" at bounding box center [156, 196] width 82 height 12
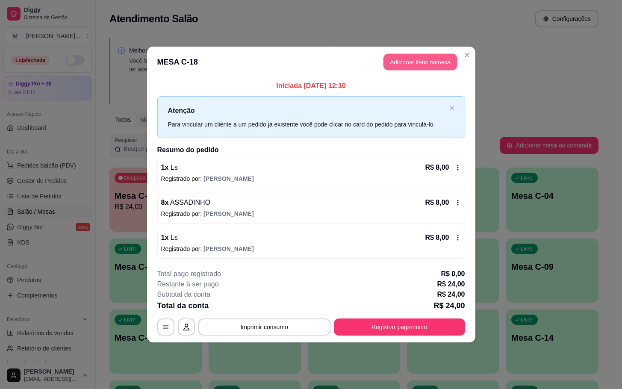
click at [442, 65] on button "Adicionar itens na mesa" at bounding box center [420, 62] width 74 height 17
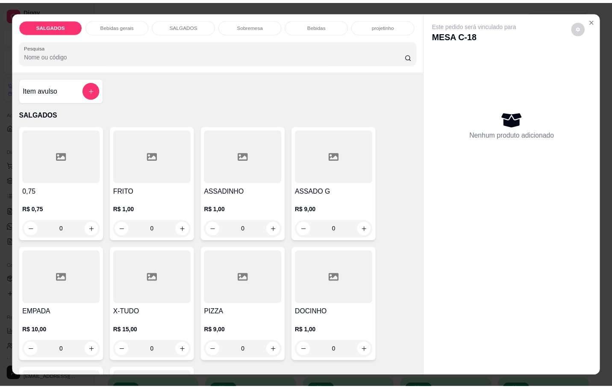
scroll to position [64, 0]
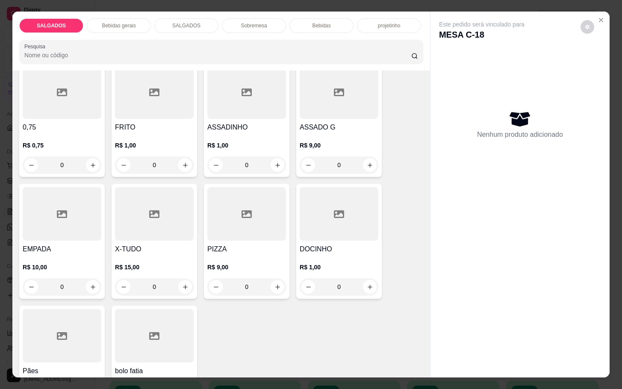
click at [351, 239] on div "DOCINHO R$ 1,00 0" at bounding box center [338, 241] width 85 height 115
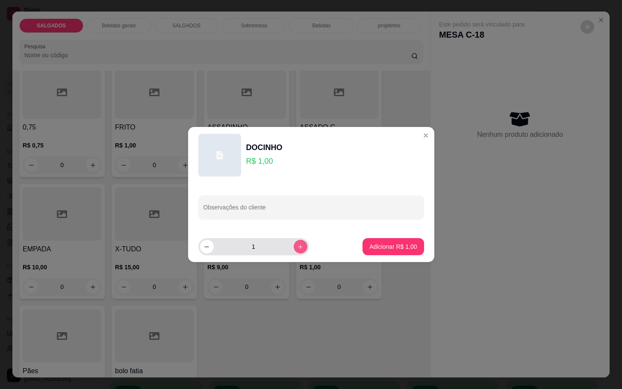
click at [297, 247] on button "increase-product-quantity" at bounding box center [301, 247] width 14 height 14
type input "2"
click at [394, 242] on p "Adicionar R$ 2,00" at bounding box center [392, 246] width 47 height 9
type input "2"
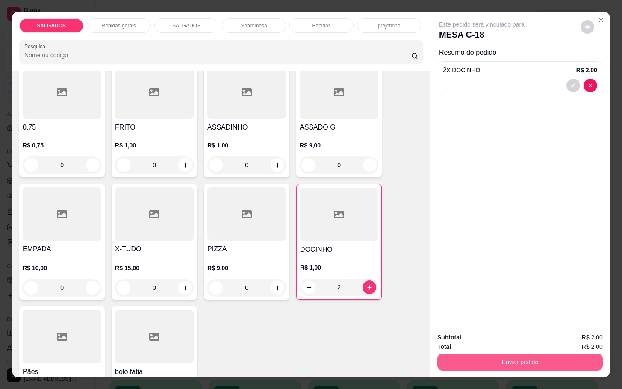
click at [499, 355] on button "Enviar pedido" at bounding box center [519, 361] width 165 height 17
click at [585, 331] on button "Enviar pedido" at bounding box center [579, 336] width 48 height 16
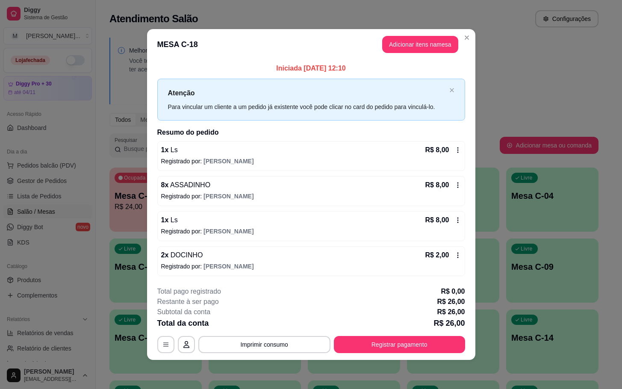
drag, startPoint x: 378, startPoint y: 335, endPoint x: 368, endPoint y: 352, distance: 19.9
click at [376, 336] on div "**********" at bounding box center [311, 319] width 308 height 67
click at [368, 352] on button "Registrar pagamento" at bounding box center [399, 344] width 127 height 17
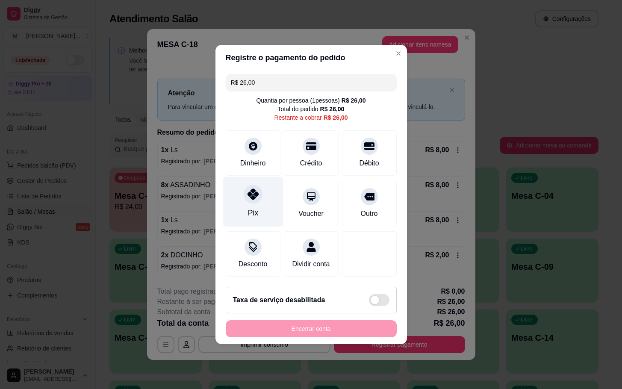
click at [241, 192] on div "Pix" at bounding box center [253, 202] width 60 height 50
type input "R$ 0,00"
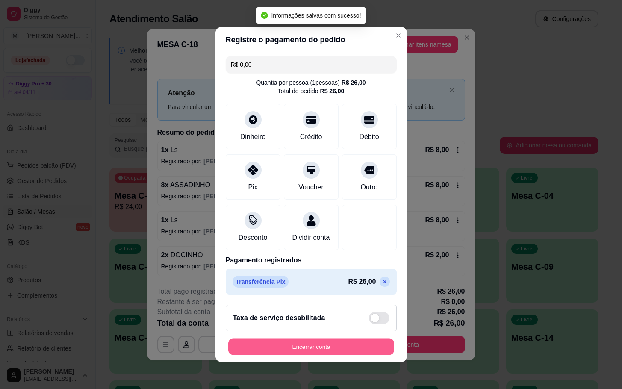
click at [338, 350] on button "Encerrar conta" at bounding box center [311, 347] width 166 height 17
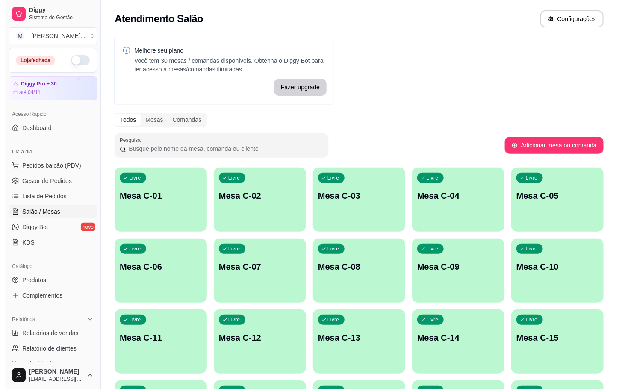
scroll to position [192, 0]
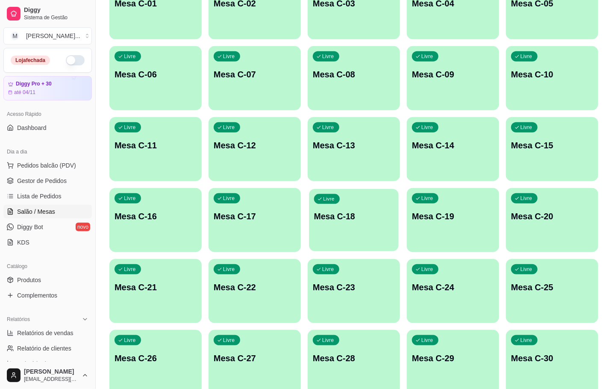
click at [341, 209] on div "Livre Mesa C-18" at bounding box center [354, 215] width 90 height 52
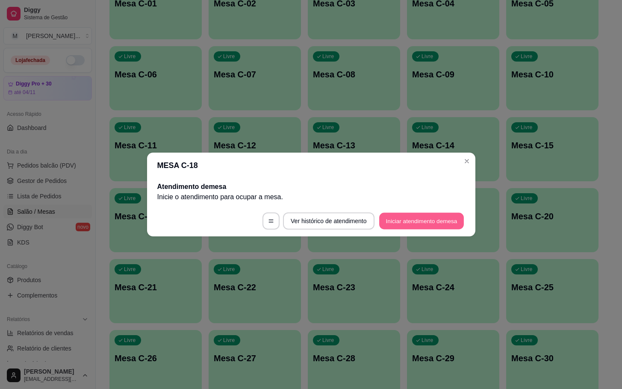
click at [424, 221] on button "Iniciar atendimento de mesa" at bounding box center [421, 221] width 85 height 17
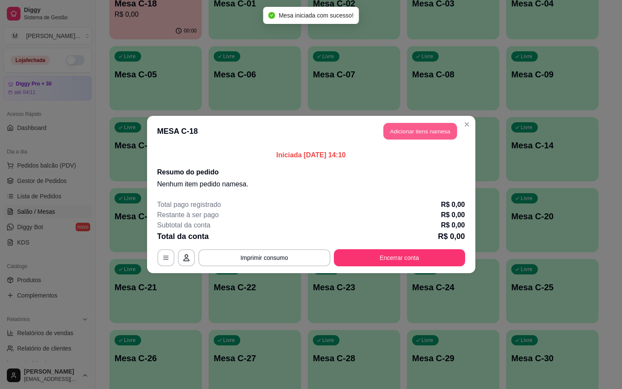
click at [418, 131] on button "Adicionar itens na mesa" at bounding box center [420, 131] width 74 height 17
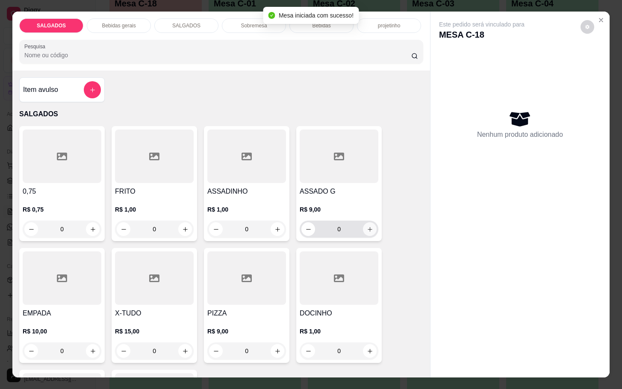
click at [365, 222] on button "increase-product-quantity" at bounding box center [370, 229] width 14 height 14
type input "1"
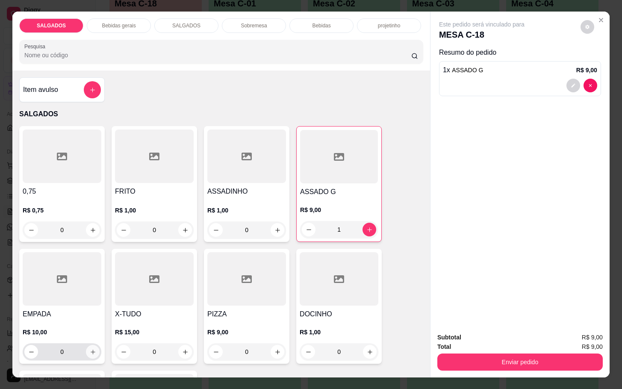
click at [90, 349] on icon "increase-product-quantity" at bounding box center [93, 352] width 6 height 6
type input "1"
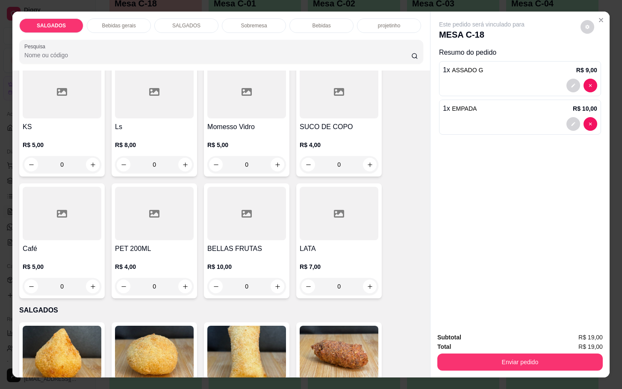
scroll to position [385, 0]
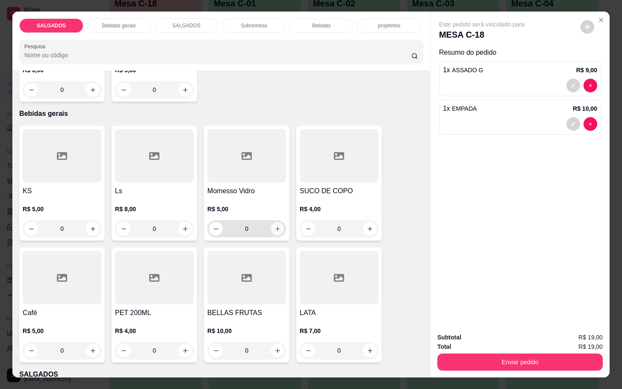
click at [271, 222] on button "increase-product-quantity" at bounding box center [277, 228] width 13 height 13
type input "1"
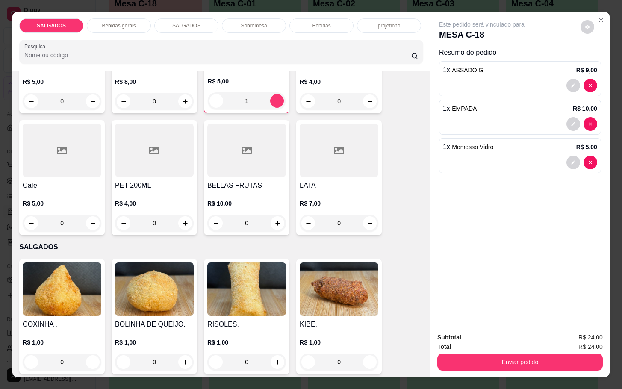
scroll to position [577, 0]
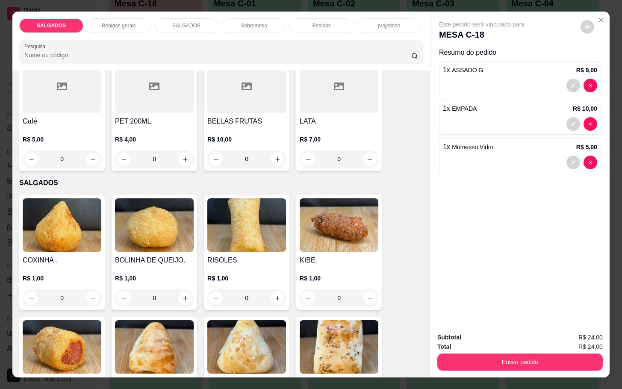
click at [31, 108] on div at bounding box center [62, 85] width 79 height 53
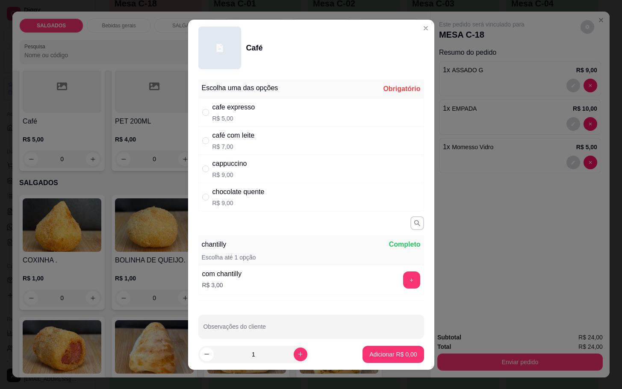
click at [233, 115] on p "R$ 5,00" at bounding box center [233, 118] width 43 height 9
radio input "true"
click at [362, 347] on button "Adicionar R$ 5,00" at bounding box center [392, 354] width 61 height 17
type input "1"
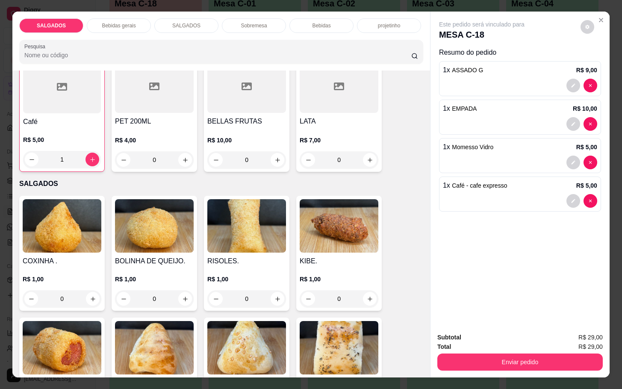
scroll to position [577, 0]
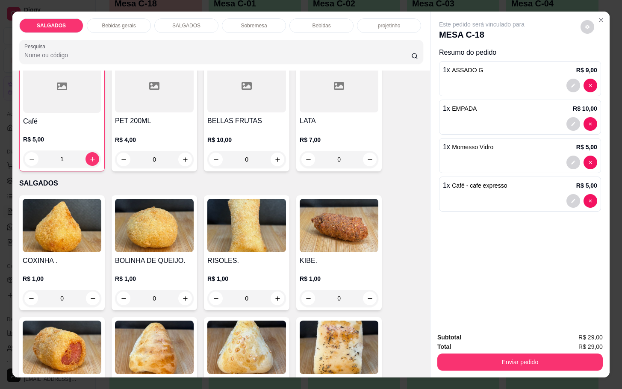
click at [65, 104] on div at bounding box center [62, 85] width 78 height 53
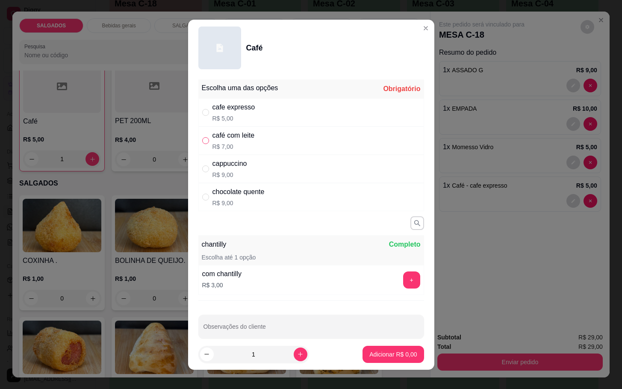
click at [202, 142] on input "" at bounding box center [205, 140] width 7 height 7
radio input "true"
click at [380, 358] on button "Adicionar R$ 7,00" at bounding box center [392, 354] width 61 height 17
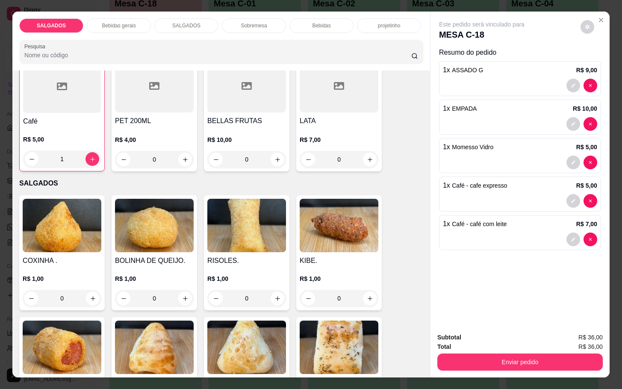
click at [521, 371] on div "Subtotal R$ 36,00 Total R$ 36,00 Enviar pedido" at bounding box center [519, 352] width 179 height 52
click at [521, 361] on button "Enviar pedido" at bounding box center [519, 361] width 165 height 17
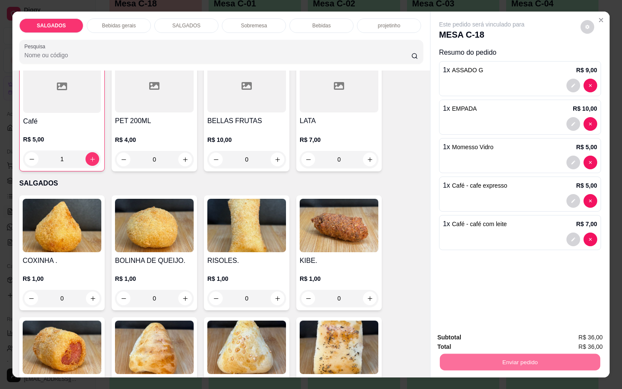
click at [565, 336] on button "Enviar pedido" at bounding box center [579, 336] width 47 height 16
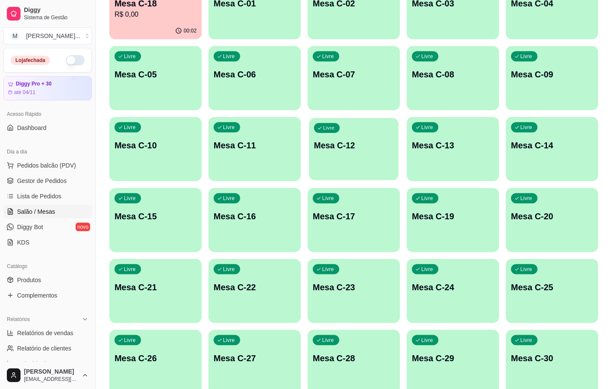
click at [344, 142] on p "Mesa C-12" at bounding box center [353, 146] width 79 height 12
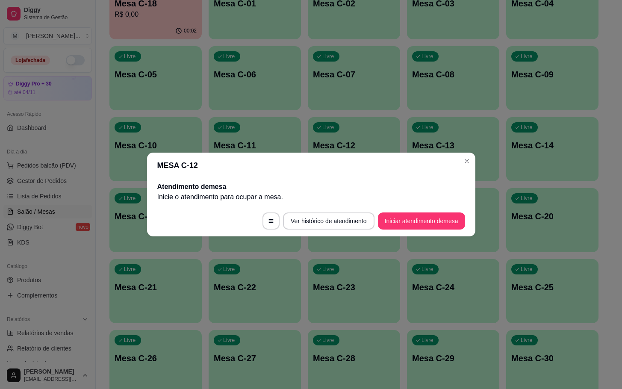
drag, startPoint x: 433, startPoint y: 183, endPoint x: 440, endPoint y: 217, distance: 34.0
click at [440, 215] on section "MESA C-12 Atendimento de mesa Inicie o atendimento para ocupar a mesa . Ver his…" at bounding box center [311, 195] width 328 height 84
click at [440, 219] on button "Iniciar atendimento de mesa" at bounding box center [421, 220] width 87 height 17
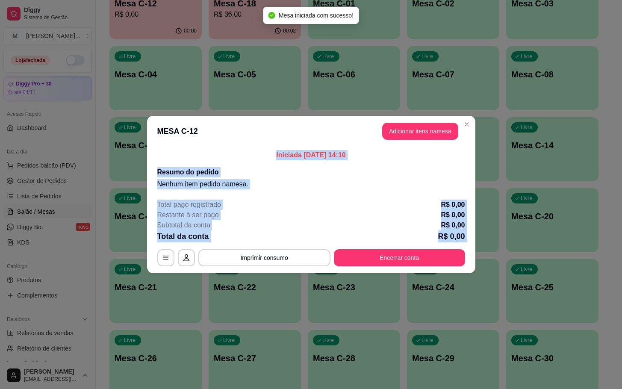
click at [424, 134] on button "Adicionar itens na mesa" at bounding box center [420, 131] width 76 height 17
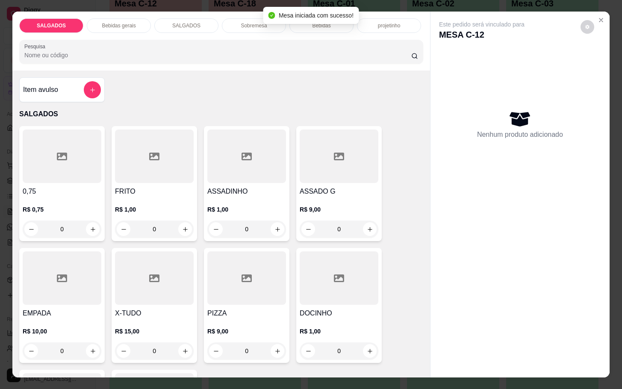
drag, startPoint x: 331, startPoint y: 180, endPoint x: 336, endPoint y: 180, distance: 4.7
click at [336, 180] on div "ASSADO G R$ 9,00 0" at bounding box center [338, 183] width 85 height 115
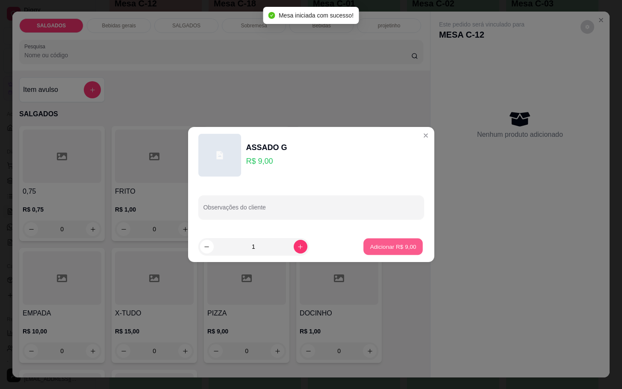
click at [378, 243] on p "Adicionar R$ 9,00" at bounding box center [393, 246] width 46 height 8
type input "1"
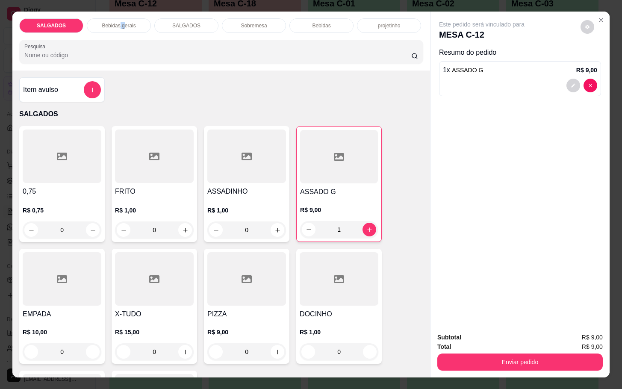
click at [118, 22] on p "Bebidas gerais" at bounding box center [119, 25] width 34 height 7
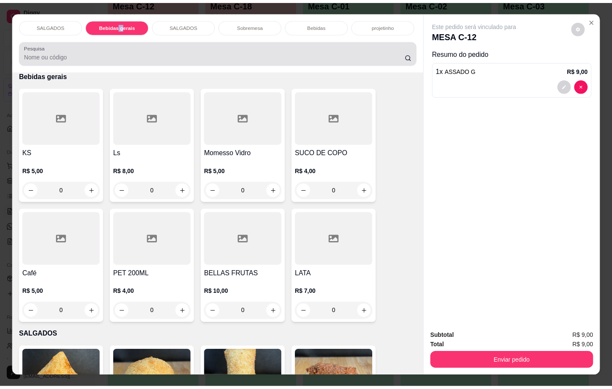
scroll to position [21, 0]
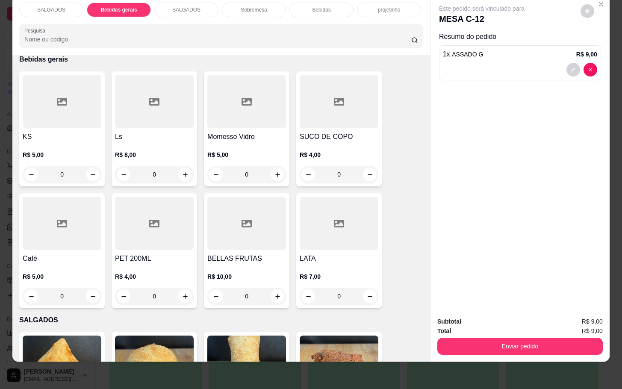
click at [315, 166] on input "0" at bounding box center [339, 174] width 48 height 17
drag, startPoint x: 349, startPoint y: 137, endPoint x: 344, endPoint y: 141, distance: 6.4
click at [344, 142] on div "R$ 4,00 0" at bounding box center [339, 162] width 79 height 41
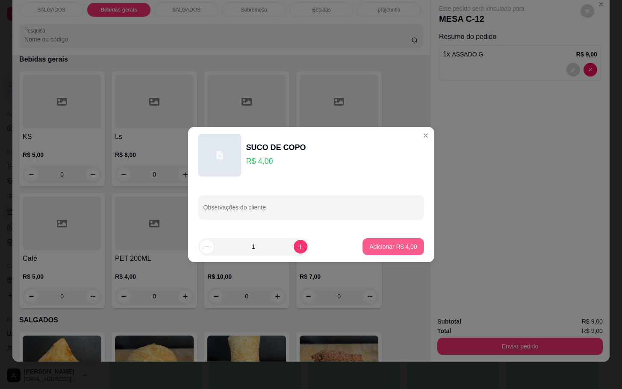
click at [363, 245] on button "Adicionar R$ 4,00" at bounding box center [392, 246] width 61 height 17
type input "1"
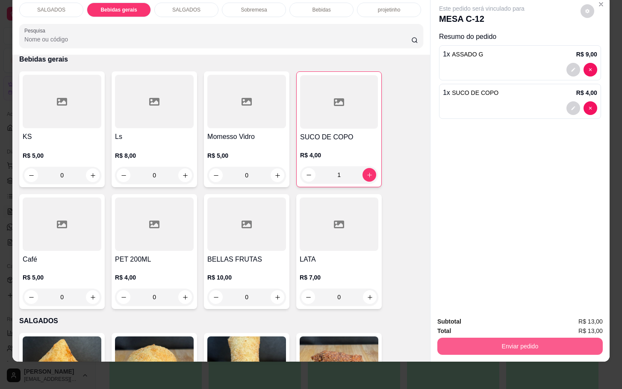
click at [533, 340] on button "Enviar pedido" at bounding box center [519, 346] width 165 height 17
click at [587, 316] on button "Enviar pedido" at bounding box center [579, 316] width 48 height 16
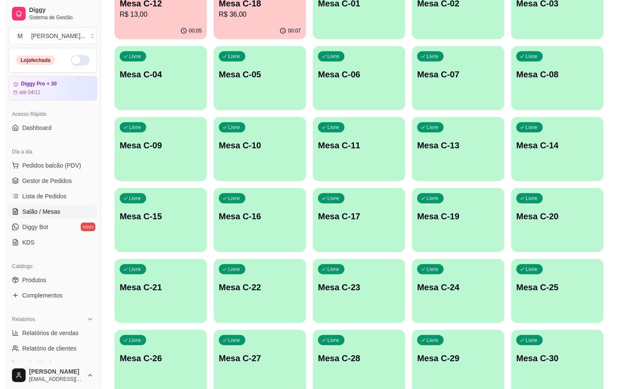
scroll to position [64, 0]
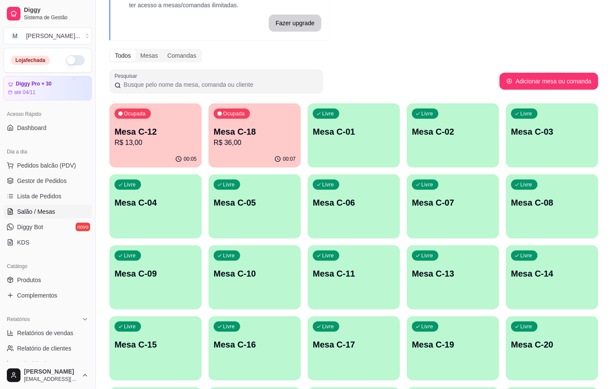
click at [245, 154] on div "00:07" at bounding box center [255, 159] width 92 height 17
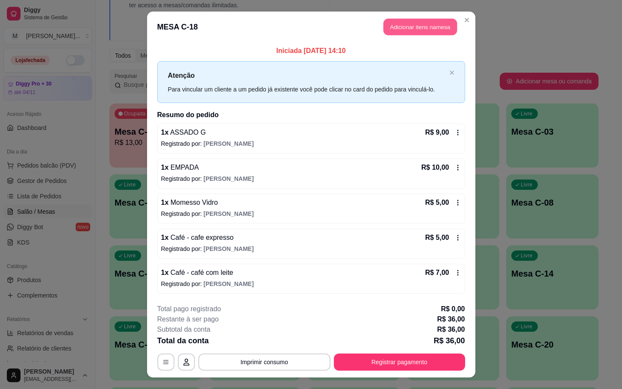
click at [405, 27] on button "Adicionar itens na mesa" at bounding box center [420, 27] width 74 height 17
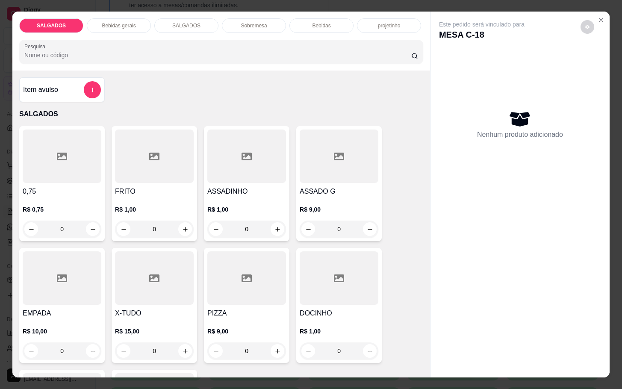
scroll to position [128, 0]
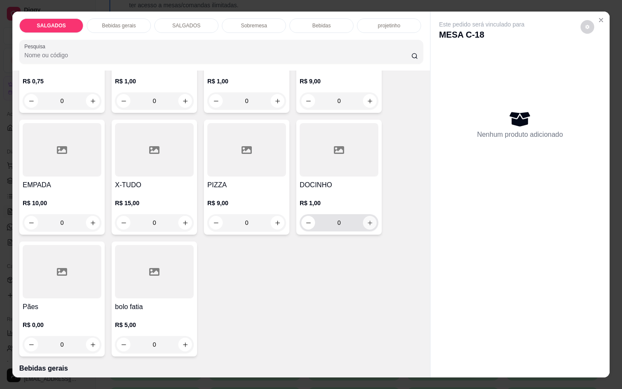
click at [367, 221] on icon "increase-product-quantity" at bounding box center [370, 223] width 6 height 6
type input "1"
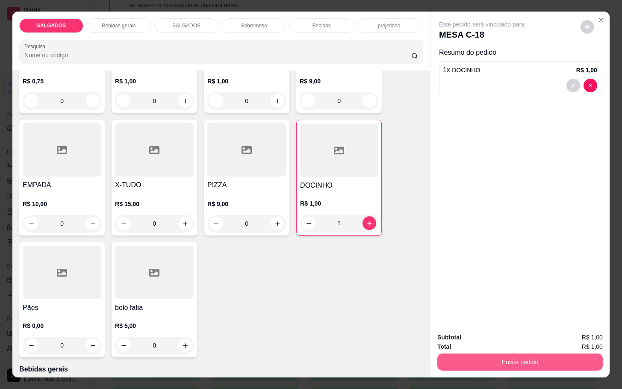
click at [517, 354] on button "Enviar pedido" at bounding box center [519, 361] width 165 height 17
click at [570, 335] on button "Enviar pedido" at bounding box center [579, 336] width 48 height 16
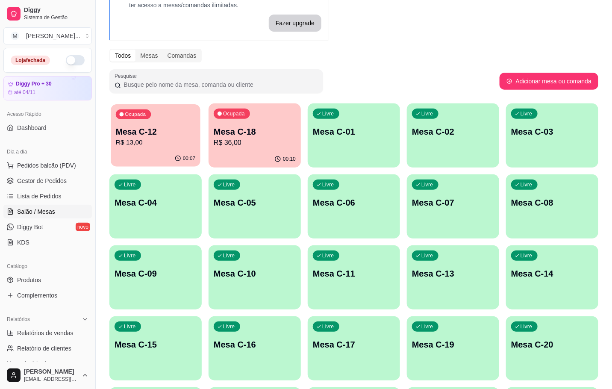
click at [167, 143] on p "R$ 13,00" at bounding box center [155, 143] width 79 height 10
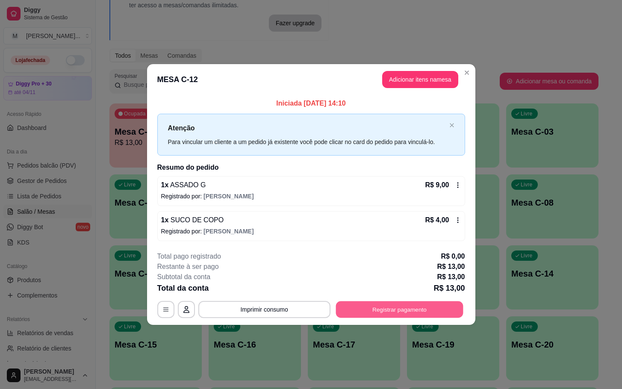
click at [421, 315] on button "Registrar pagamento" at bounding box center [399, 309] width 127 height 17
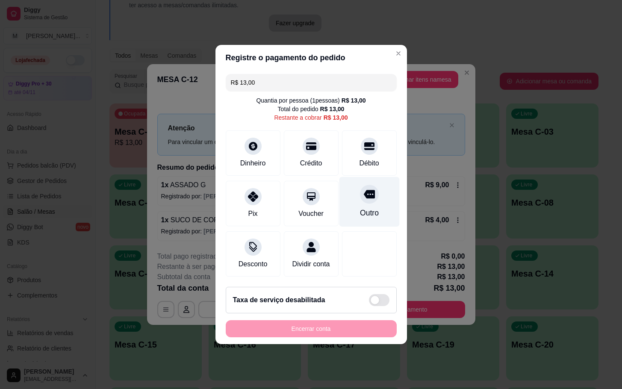
click at [353, 200] on div "Outro" at bounding box center [369, 202] width 60 height 50
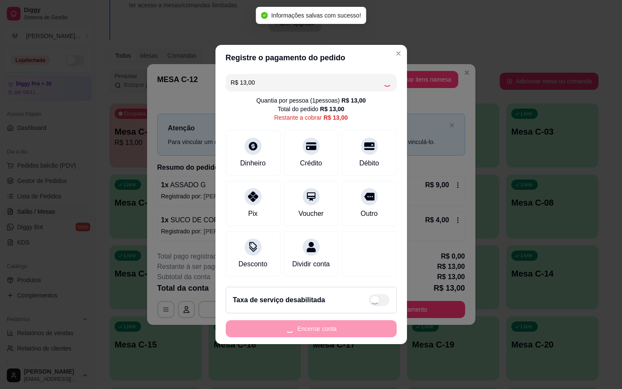
type input "R$ 0,00"
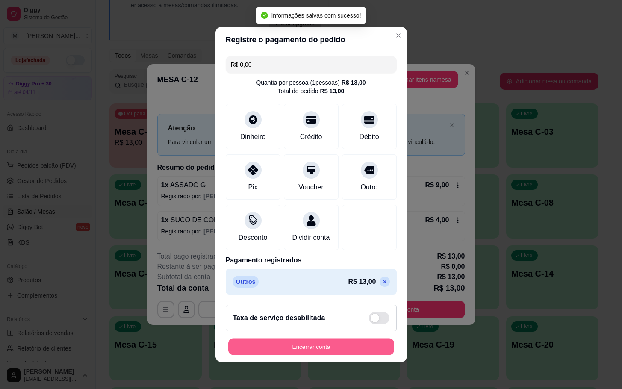
click at [251, 345] on button "Encerrar conta" at bounding box center [311, 347] width 166 height 17
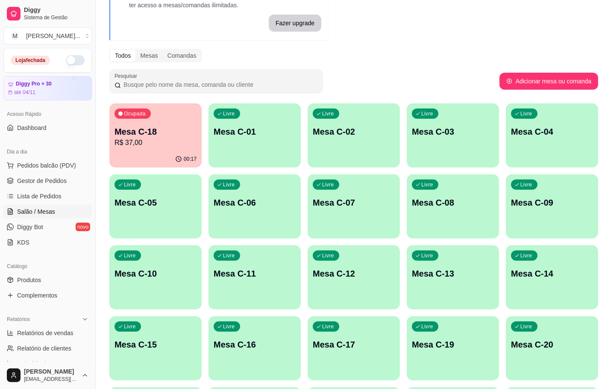
click at [141, 150] on button "Ocupada Mesa C-18 R$ 37,00 00:17" at bounding box center [155, 135] width 92 height 64
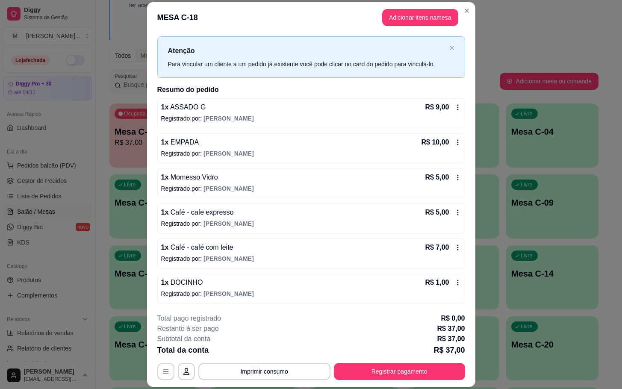
scroll to position [26, 0]
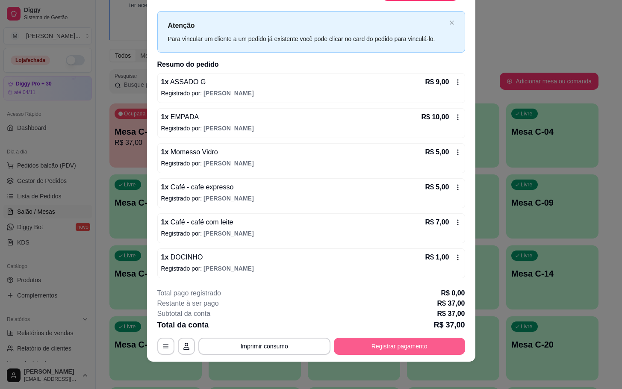
click at [394, 344] on button "Registrar pagamento" at bounding box center [399, 346] width 131 height 17
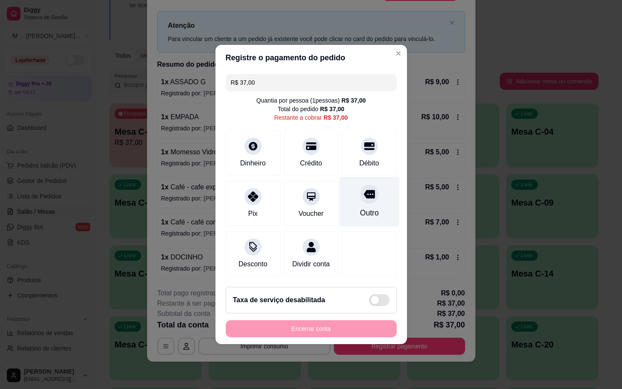
click at [356, 199] on div "Outro" at bounding box center [369, 202] width 60 height 50
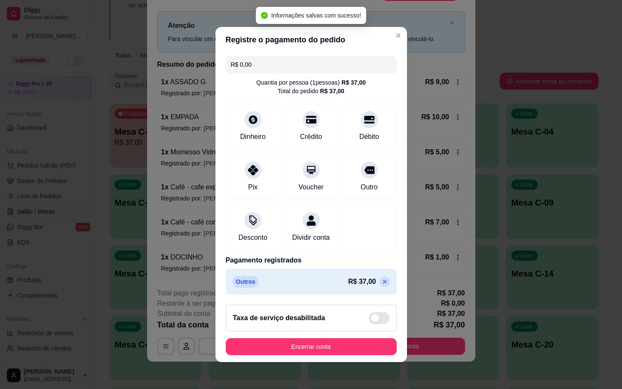
type input "R$ 0,00"
click at [331, 350] on button "Encerrar conta" at bounding box center [311, 347] width 166 height 17
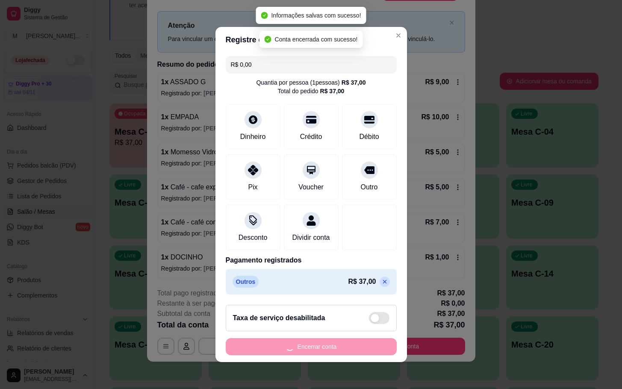
scroll to position [0, 0]
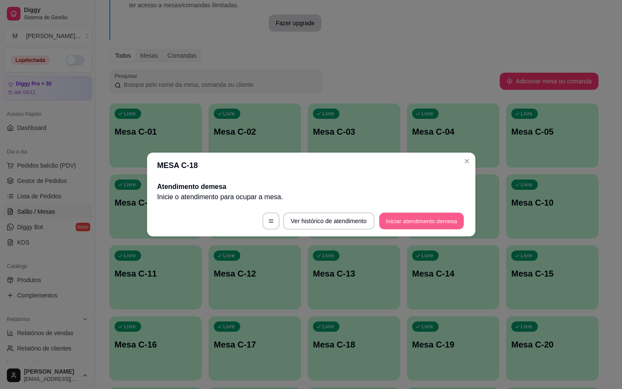
click at [445, 228] on button "Iniciar atendimento de mesa" at bounding box center [421, 221] width 85 height 17
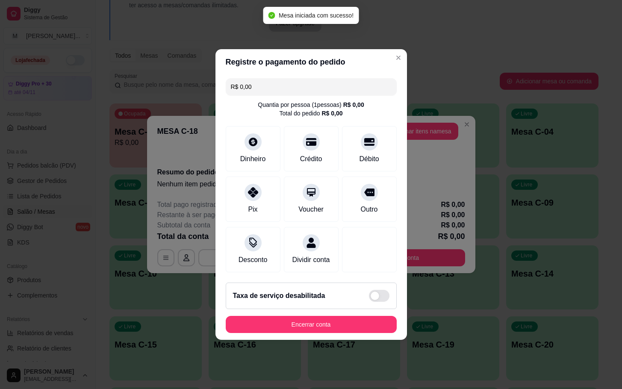
click at [430, 125] on button "Adicionar itens na mesa" at bounding box center [420, 131] width 76 height 17
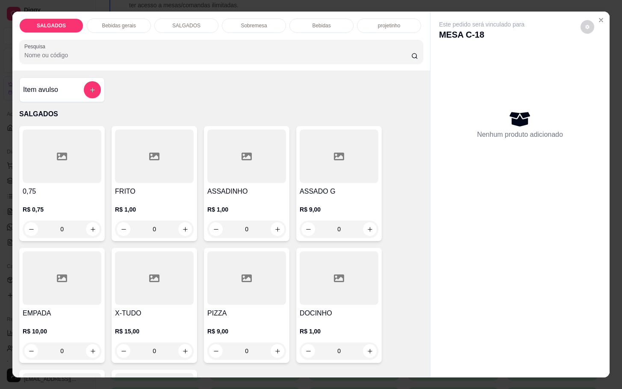
click at [115, 299] on div at bounding box center [154, 277] width 79 height 53
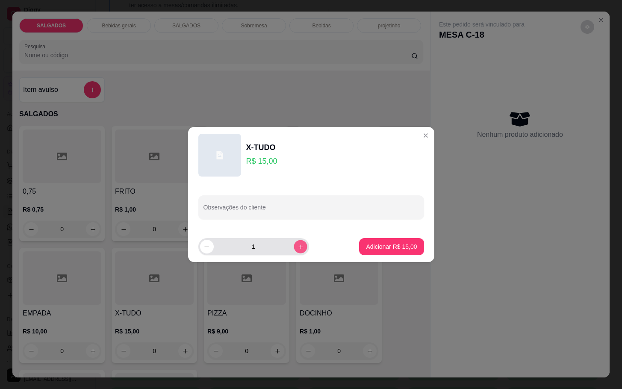
click at [294, 253] on button "increase-product-quantity" at bounding box center [300, 246] width 13 height 13
click at [293, 254] on div "2" at bounding box center [253, 246] width 107 height 17
click at [297, 244] on icon "increase-product-quantity" at bounding box center [300, 247] width 6 height 6
type input "3"
click at [381, 242] on button "Adicionar R$ 45,00" at bounding box center [391, 246] width 65 height 17
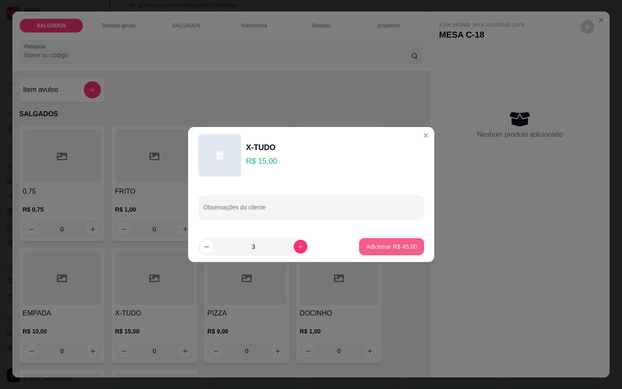
type input "3"
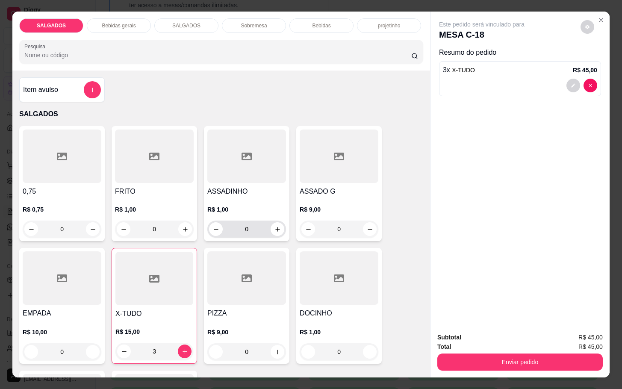
scroll to position [128, 0]
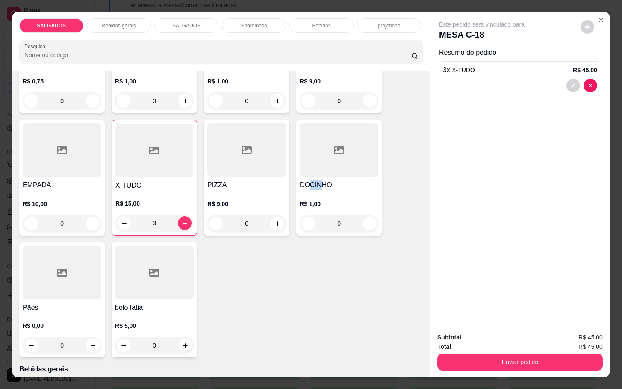
click at [313, 180] on h4 "DOCINHO" at bounding box center [339, 185] width 79 height 10
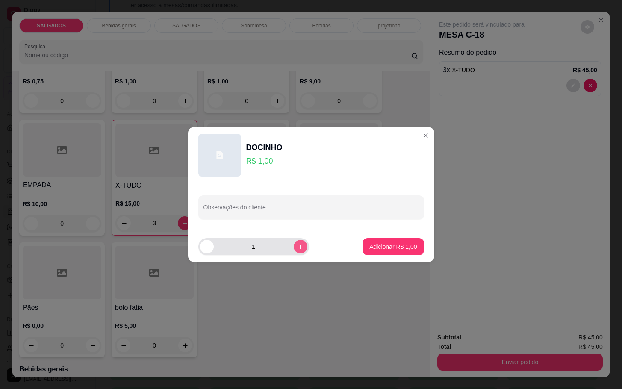
click at [297, 249] on icon "increase-product-quantity" at bounding box center [300, 247] width 6 height 6
type input "4"
click at [391, 239] on button "Adicionar R$ 4,00" at bounding box center [392, 246] width 61 height 17
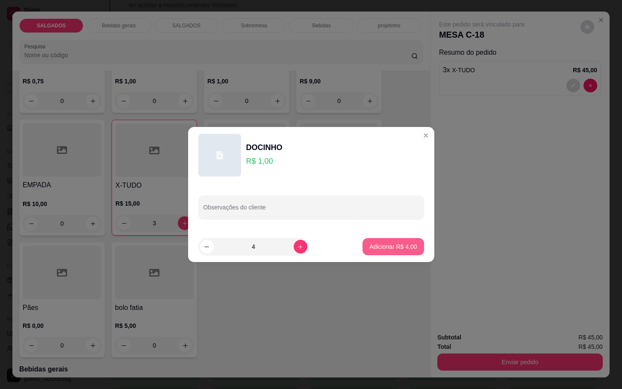
type input "4"
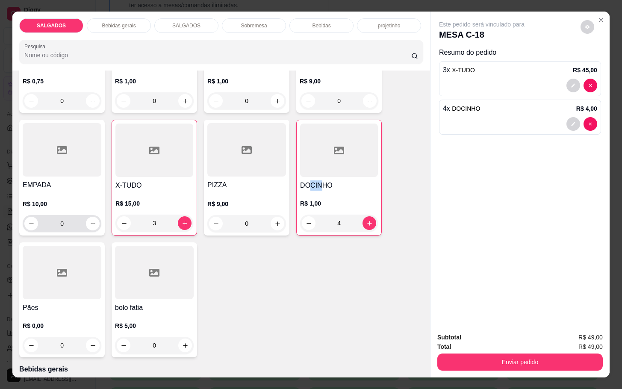
scroll to position [0, 0]
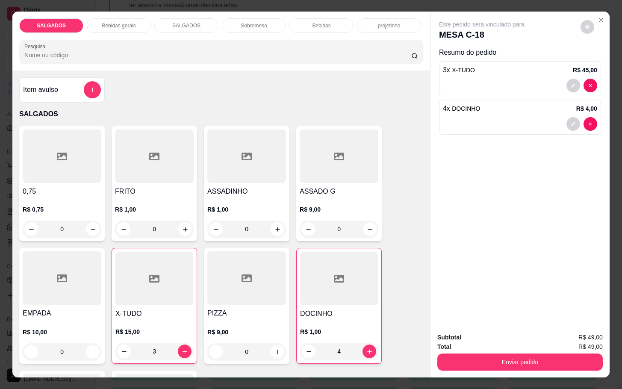
drag, startPoint x: 318, startPoint y: 22, endPoint x: 310, endPoint y: 26, distance: 8.6
click at [315, 22] on p "Bebidas" at bounding box center [321, 25] width 18 height 7
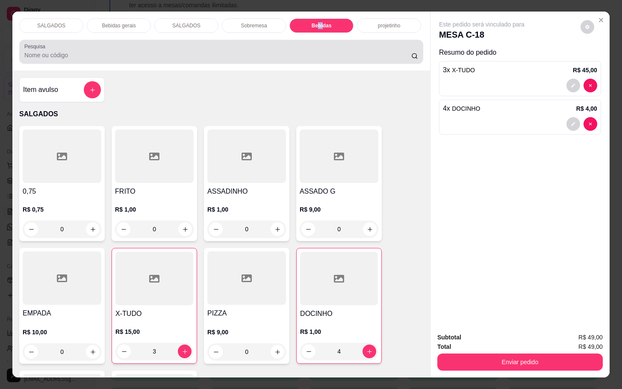
scroll to position [21, 0]
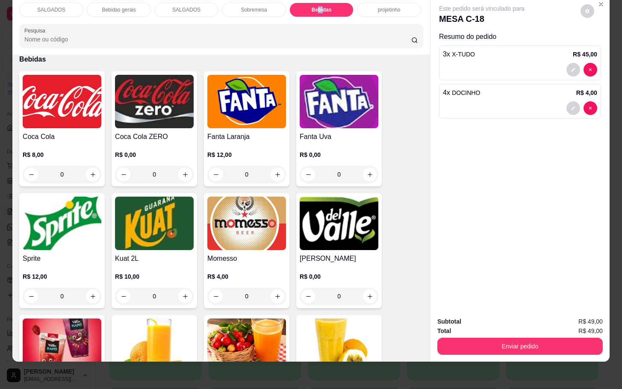
click at [93, 214] on img at bounding box center [62, 223] width 79 height 53
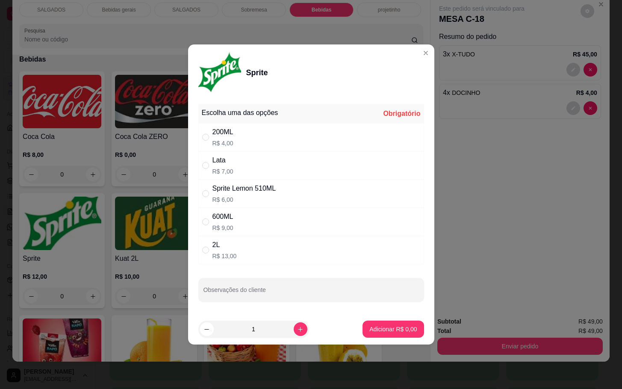
click at [242, 247] on div "2L R$ 13,00" at bounding box center [311, 250] width 226 height 28
radio input "true"
click at [397, 333] on p "Adicionar R$ 13,00" at bounding box center [391, 329] width 51 height 9
type input "1"
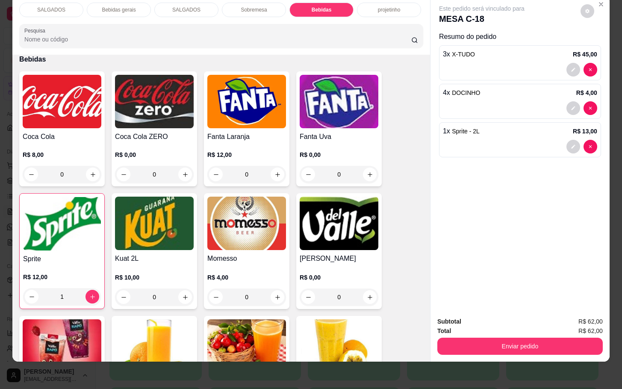
click at [527, 338] on button "Enviar pedido" at bounding box center [519, 346] width 165 height 17
click at [599, 318] on button "Enviar pedido" at bounding box center [579, 316] width 48 height 16
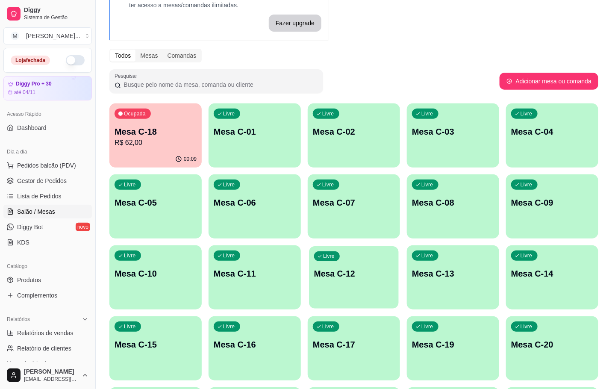
click at [363, 294] on div "Livre Mesa C-12" at bounding box center [354, 272] width 90 height 52
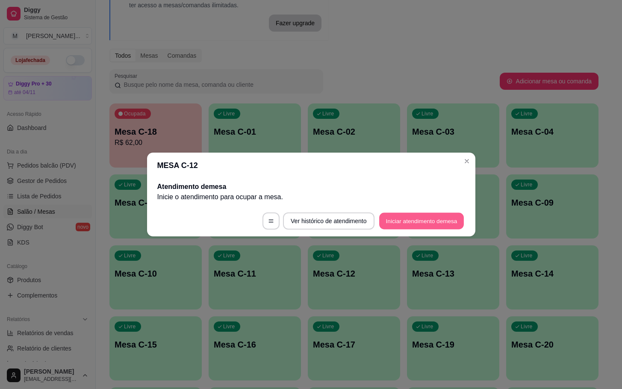
click at [443, 222] on button "Iniciar atendimento de mesa" at bounding box center [421, 221] width 85 height 17
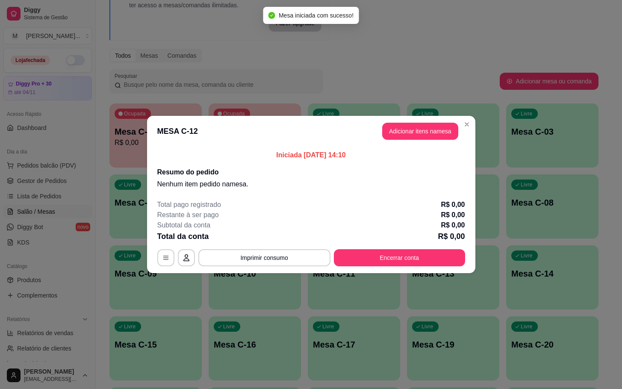
click at [426, 122] on header "MESA C-12 Adicionar itens na mesa" at bounding box center [311, 131] width 328 height 31
click at [417, 126] on button "Adicionar itens na mesa" at bounding box center [420, 131] width 76 height 17
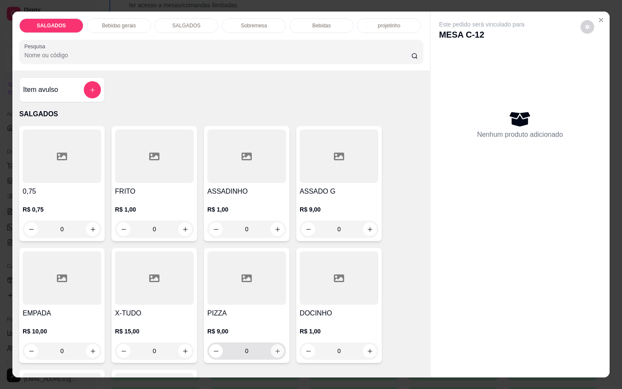
click at [274, 349] on icon "increase-product-quantity" at bounding box center [277, 351] width 6 height 6
type input "1"
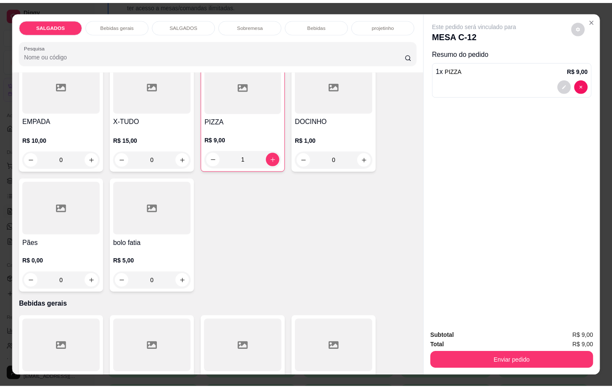
scroll to position [385, 0]
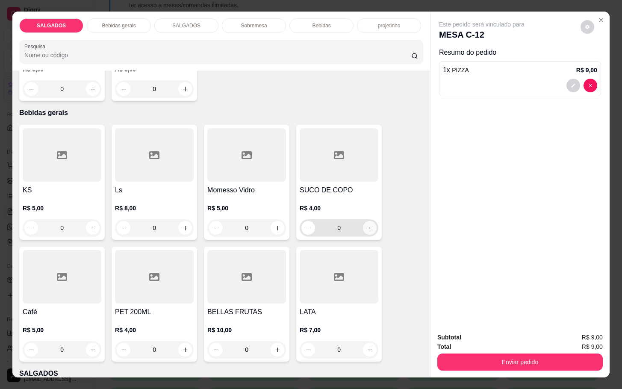
click at [367, 227] on icon "increase-product-quantity" at bounding box center [370, 228] width 6 height 6
type input "1"
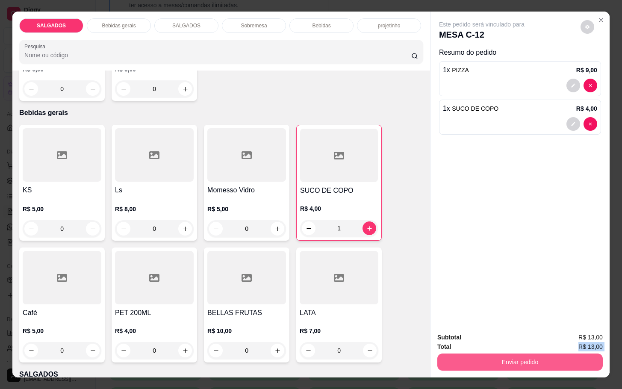
click at [469, 345] on div "Subtotal R$ 13,00 Total R$ 13,00 Enviar pedido" at bounding box center [519, 352] width 165 height 38
click at [471, 354] on button "Enviar pedido" at bounding box center [519, 361] width 165 height 17
click at [577, 335] on button "Enviar pedido" at bounding box center [579, 336] width 48 height 16
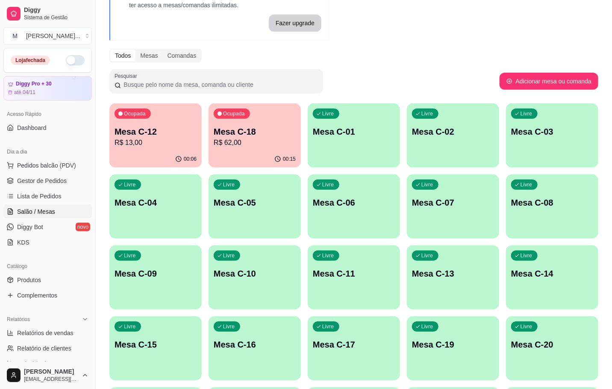
click at [243, 144] on p "R$ 62,00" at bounding box center [255, 143] width 82 height 10
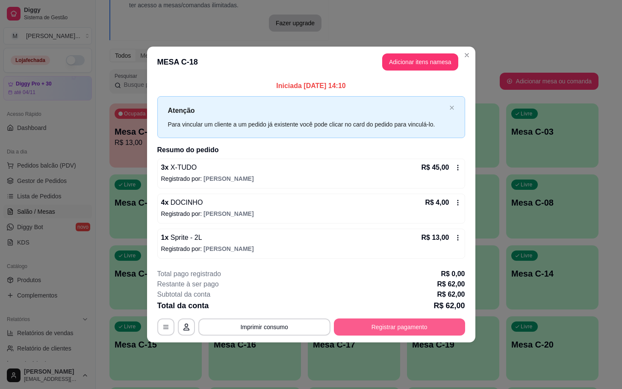
click at [396, 326] on button "Registrar pagamento" at bounding box center [399, 326] width 131 height 17
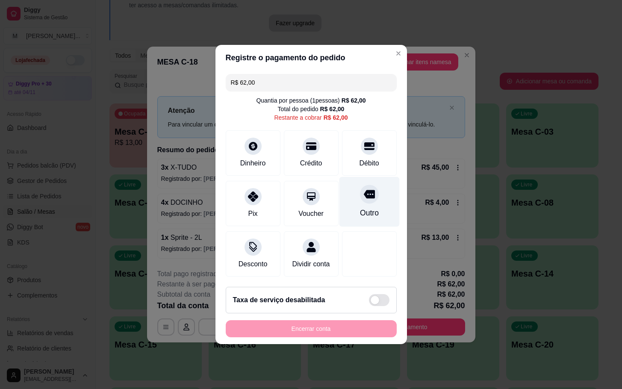
click at [365, 197] on div at bounding box center [369, 194] width 19 height 19
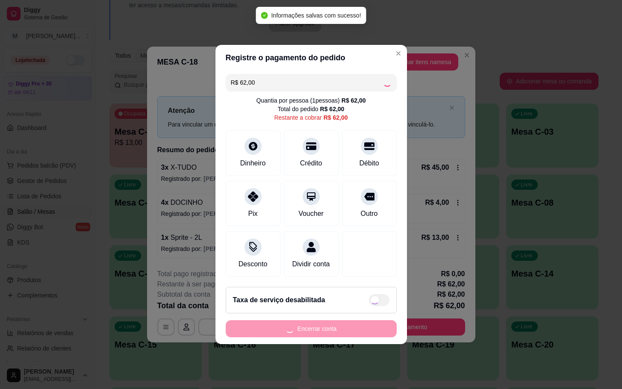
type input "R$ 0,00"
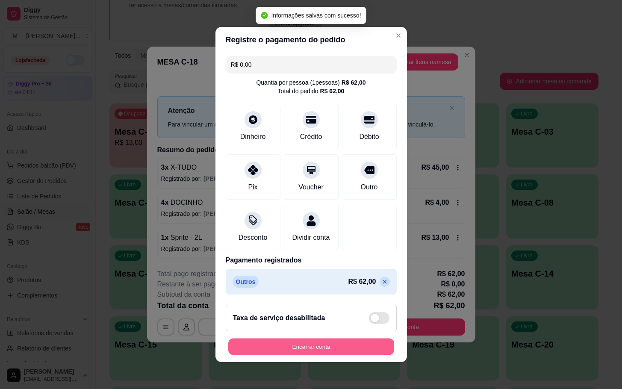
click at [335, 352] on button "Encerrar conta" at bounding box center [311, 347] width 166 height 17
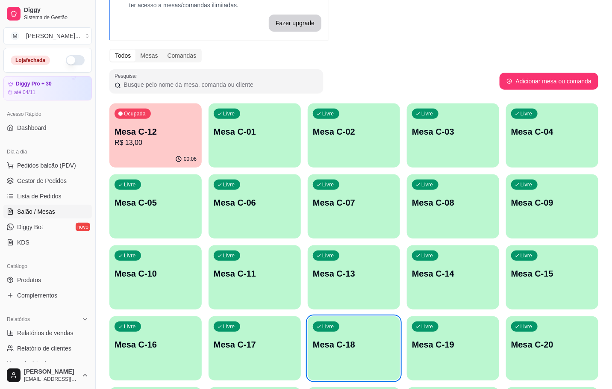
click at [177, 122] on div "Ocupada Mesa C-12 R$ 13,00" at bounding box center [155, 126] width 92 height 47
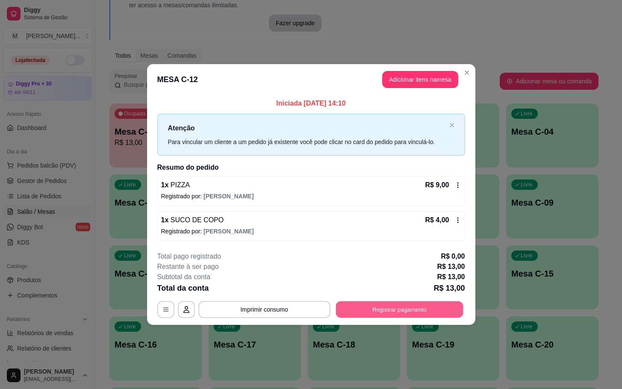
click at [439, 313] on button "Registrar pagamento" at bounding box center [399, 309] width 127 height 17
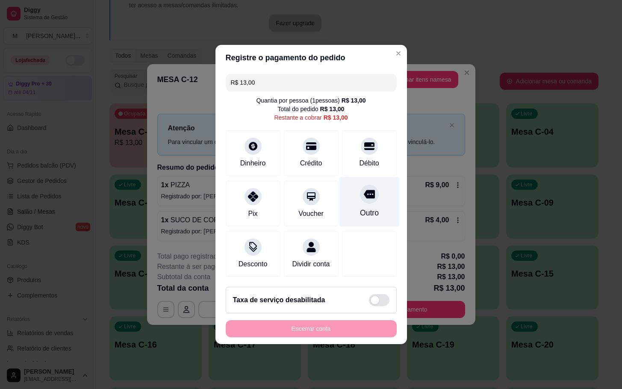
drag, startPoint x: 360, startPoint y: 194, endPoint x: 358, endPoint y: 201, distance: 8.0
click at [358, 201] on div "Outro" at bounding box center [369, 202] width 60 height 50
type input "R$ 0,00"
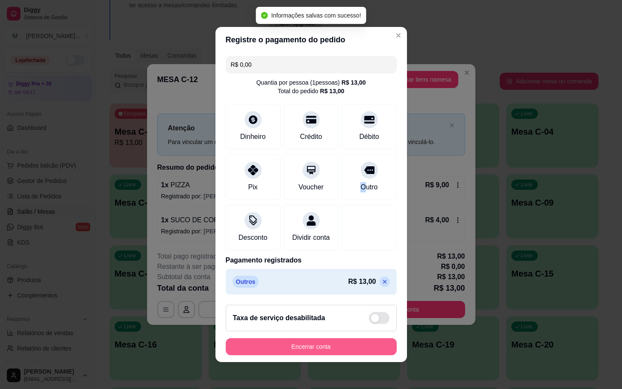
click at [326, 347] on button "Encerrar conta" at bounding box center [311, 346] width 171 height 17
